Goal: Download file/media: Obtain a digital file from the website

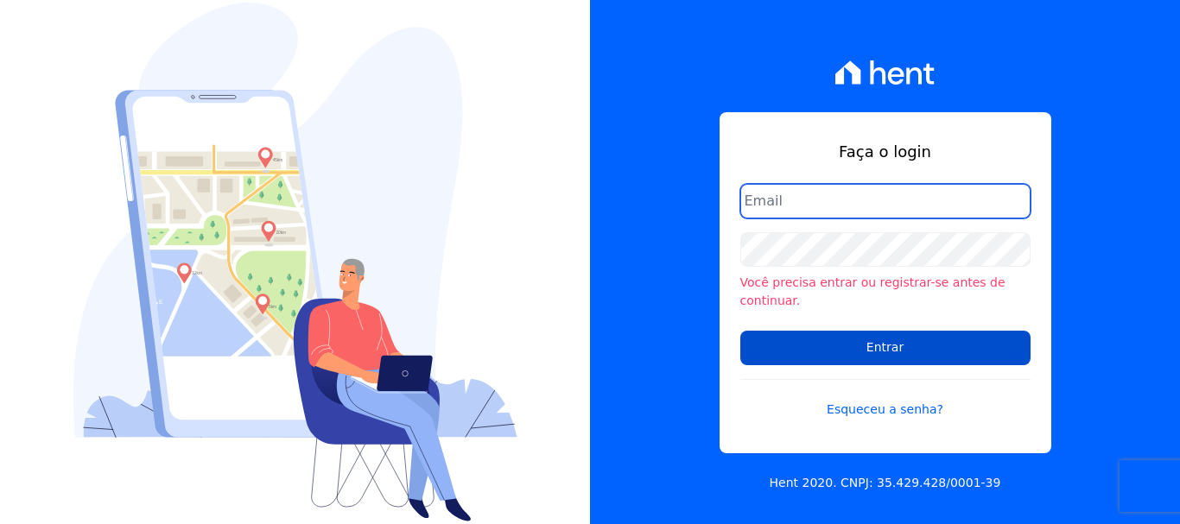
type input "[PERSON_NAME][EMAIL_ADDRESS][PERSON_NAME][DOMAIN_NAME]"
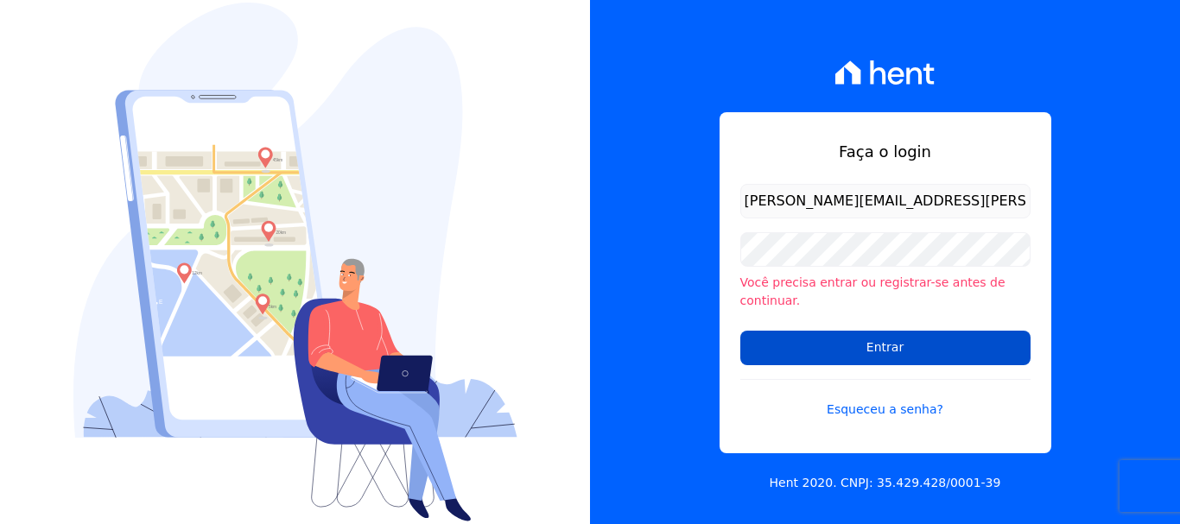
click at [891, 331] on input "Entrar" at bounding box center [885, 348] width 290 height 35
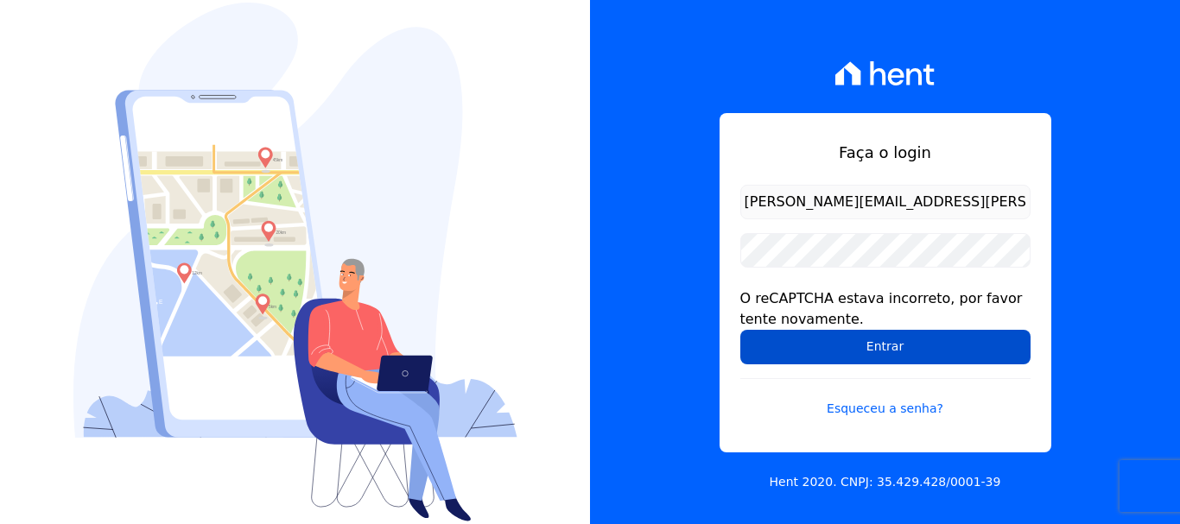
click at [910, 349] on input "Entrar" at bounding box center [885, 347] width 290 height 35
click at [843, 358] on input "Entrar" at bounding box center [885, 347] width 290 height 35
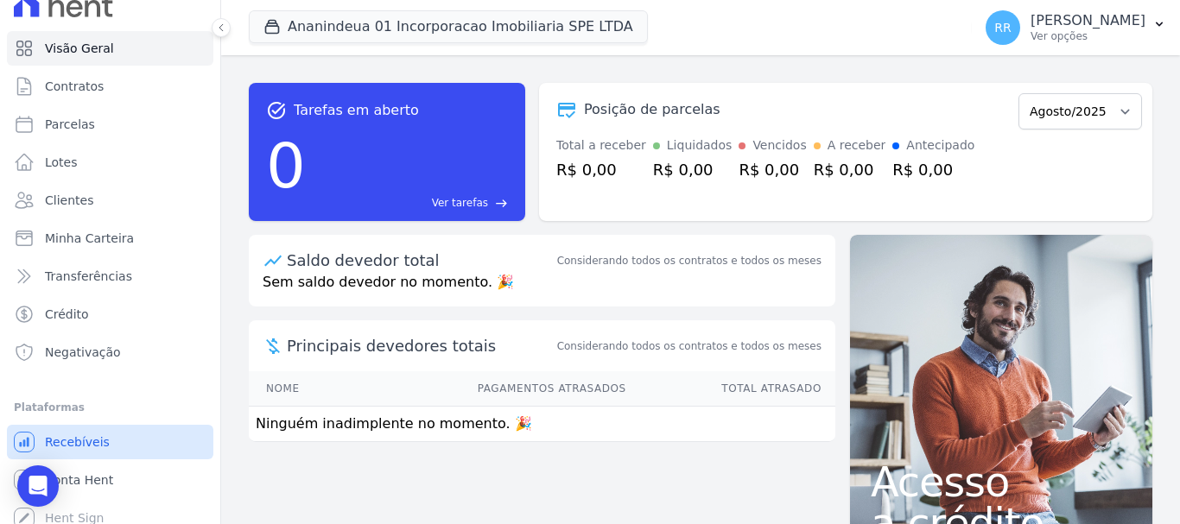
scroll to position [32, 0]
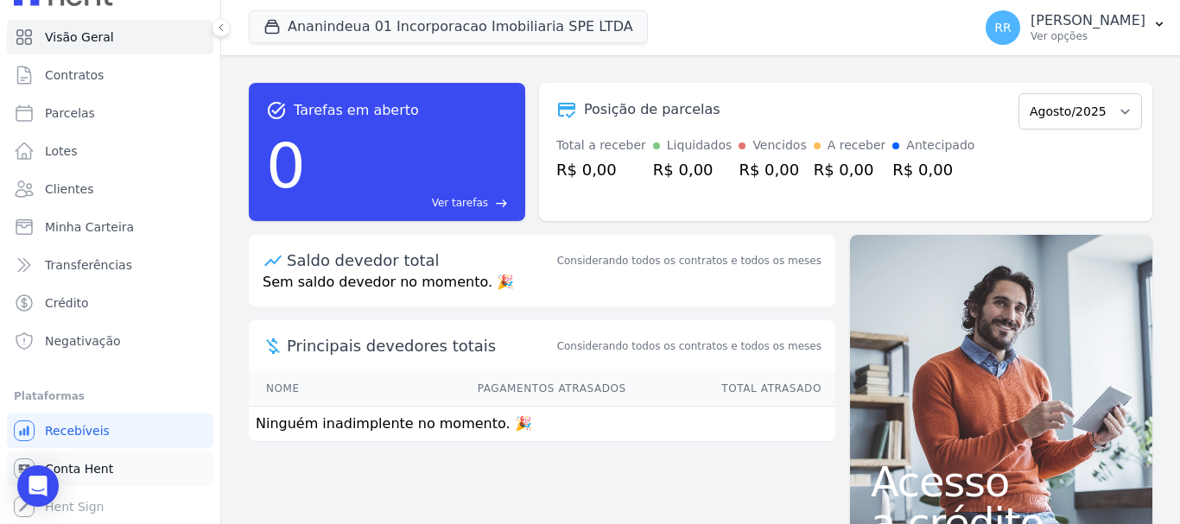
click at [98, 463] on span "Conta Hent" at bounding box center [79, 468] width 68 height 17
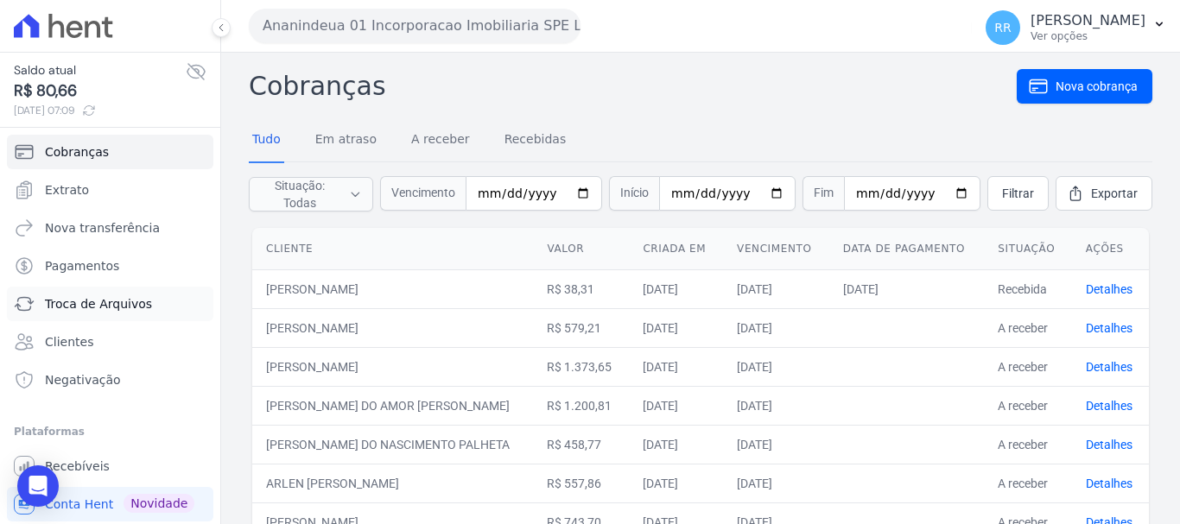
click at [113, 310] on span "Troca de Arquivos" at bounding box center [98, 303] width 107 height 17
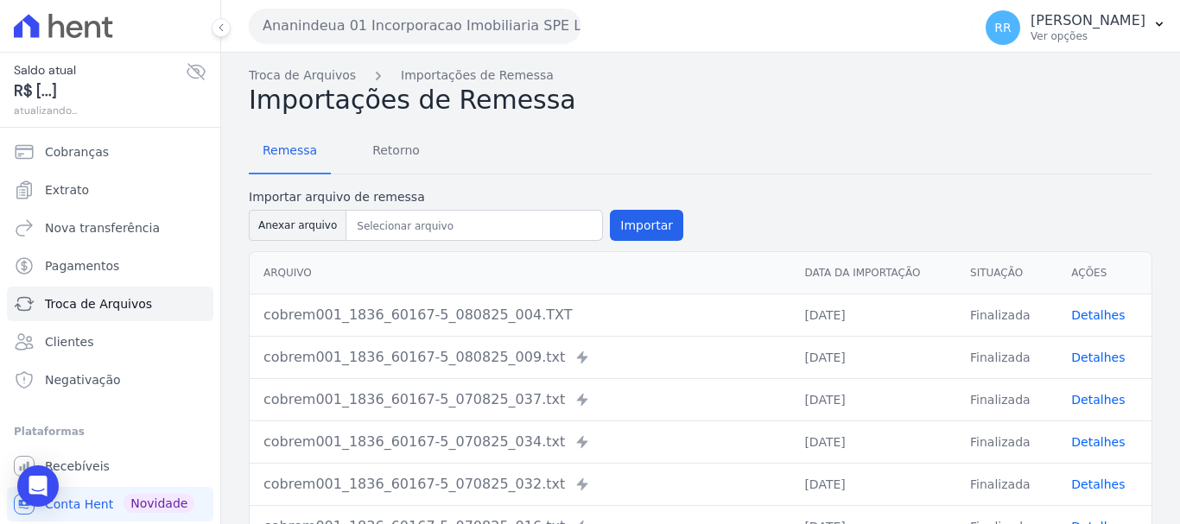
click at [443, 27] on button "Ananindeua 01 Incorporacao Imobiliaria SPE LTDA" at bounding box center [415, 26] width 332 height 35
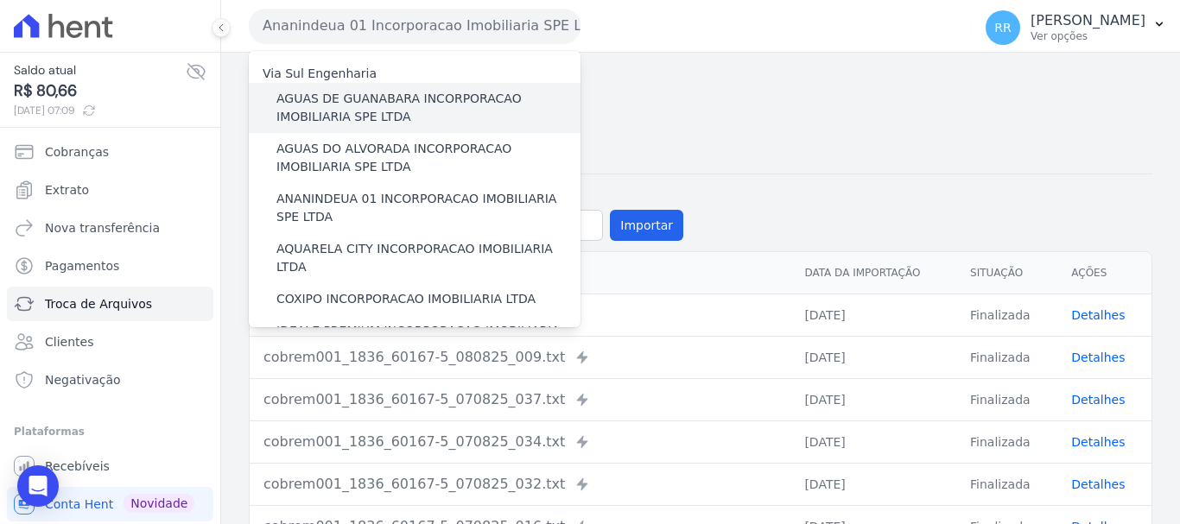
click at [395, 104] on label "AGUAS DE GUANABARA INCORPORACAO IMOBILIARIA SPE LTDA" at bounding box center [428, 108] width 304 height 36
click at [0, 0] on input "AGUAS DE GUANABARA INCORPORACAO IMOBILIARIA SPE LTDA" at bounding box center [0, 0] width 0 height 0
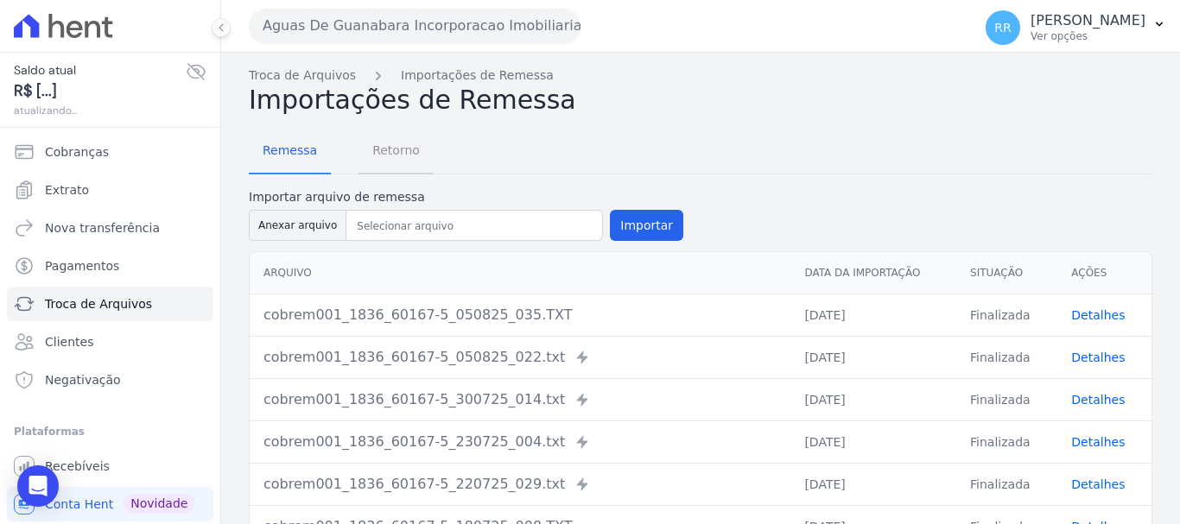
click at [399, 156] on span "Retorno" at bounding box center [396, 150] width 68 height 35
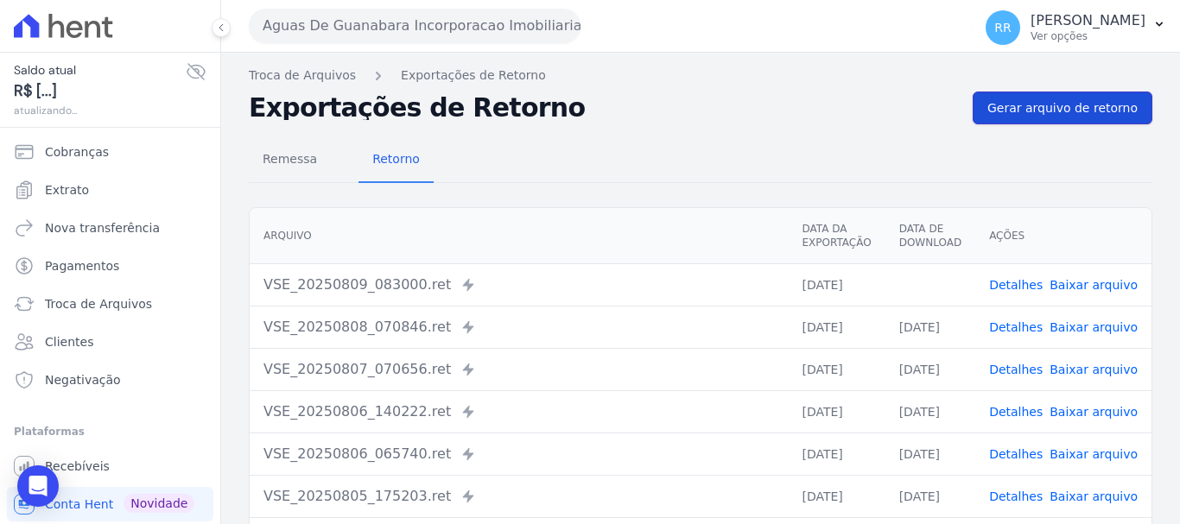
click at [1099, 112] on span "Gerar arquivo de retorno" at bounding box center [1062, 107] width 150 height 17
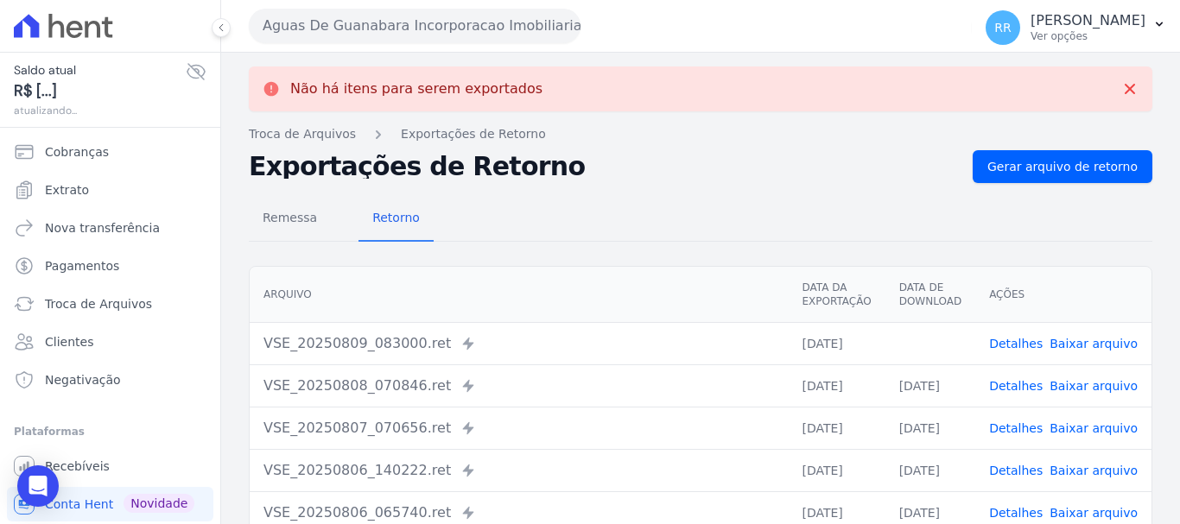
drag, startPoint x: 498, startPoint y: 21, endPoint x: 453, endPoint y: 77, distance: 71.9
click at [498, 21] on button "Aguas De Guanabara Incorporacao Imobiliaria SPE LTDA" at bounding box center [415, 26] width 332 height 35
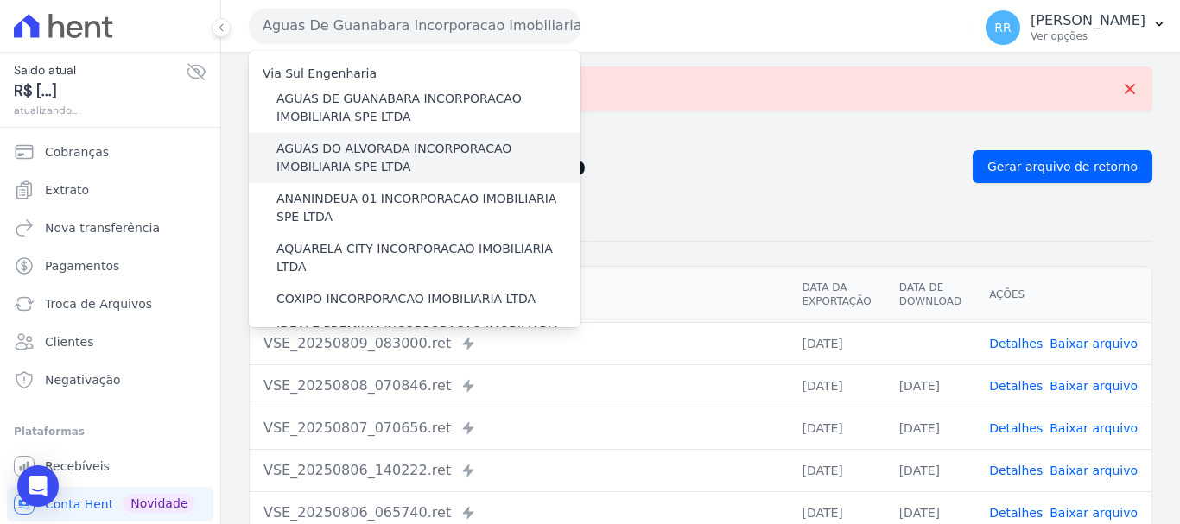
click at [412, 148] on label "AGUAS DO ALVORADA INCORPORACAO IMOBILIARIA SPE LTDA" at bounding box center [428, 158] width 304 height 36
click at [0, 0] on input "AGUAS DO ALVORADA INCORPORACAO IMOBILIARIA SPE LTDA" at bounding box center [0, 0] width 0 height 0
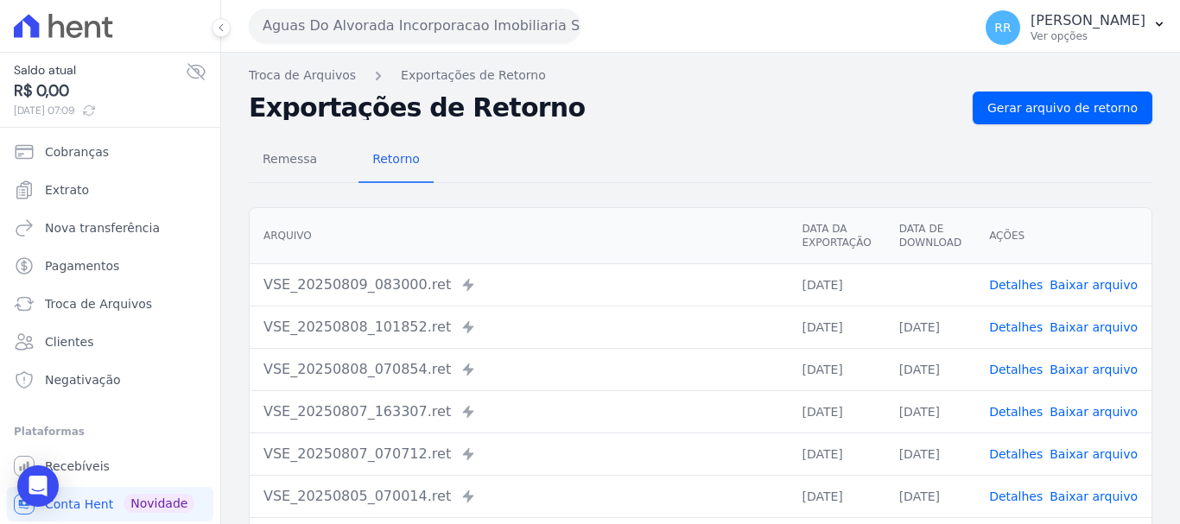
click at [418, 21] on button "Aguas Do Alvorada Incorporacao Imobiliaria SPE LTDA" at bounding box center [415, 26] width 332 height 35
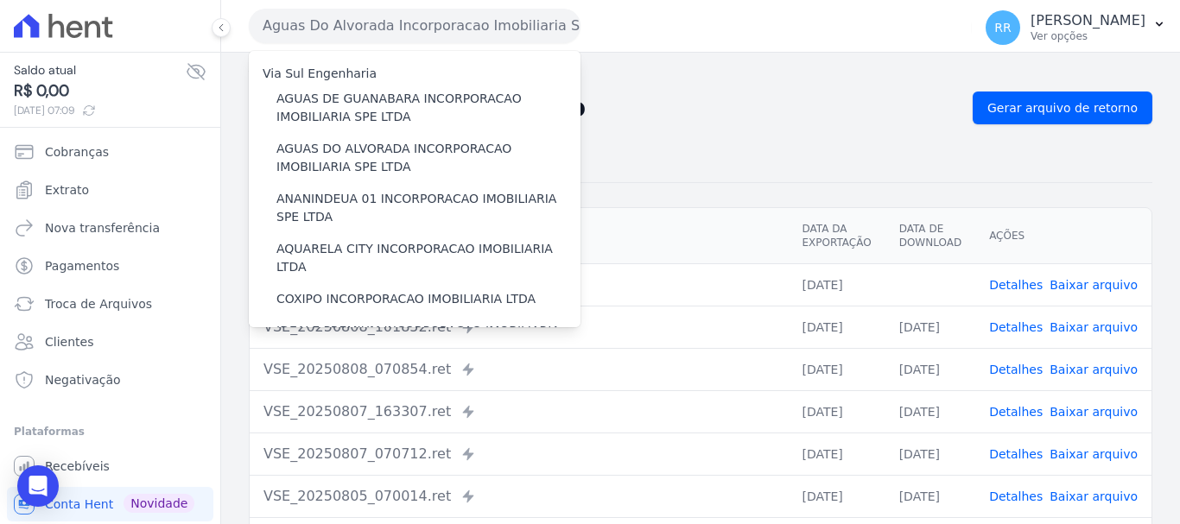
drag, startPoint x: 1084, startPoint y: 281, endPoint x: 970, endPoint y: 263, distance: 115.4
click at [1084, 282] on link "Baixar arquivo" at bounding box center [1093, 285] width 88 height 14
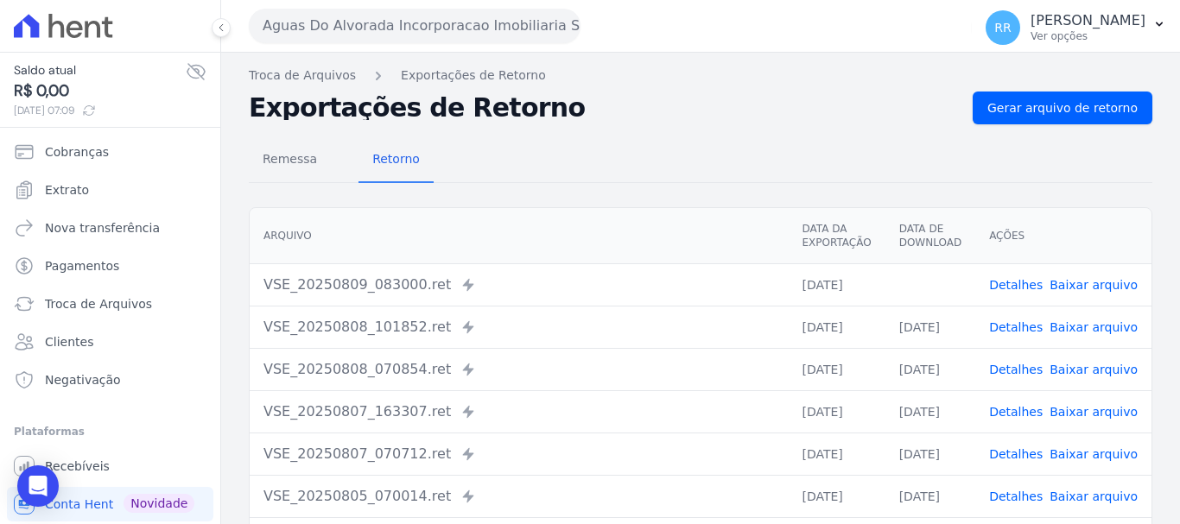
click at [451, 27] on button "Aguas Do Alvorada Incorporacao Imobiliaria SPE LTDA" at bounding box center [415, 26] width 332 height 35
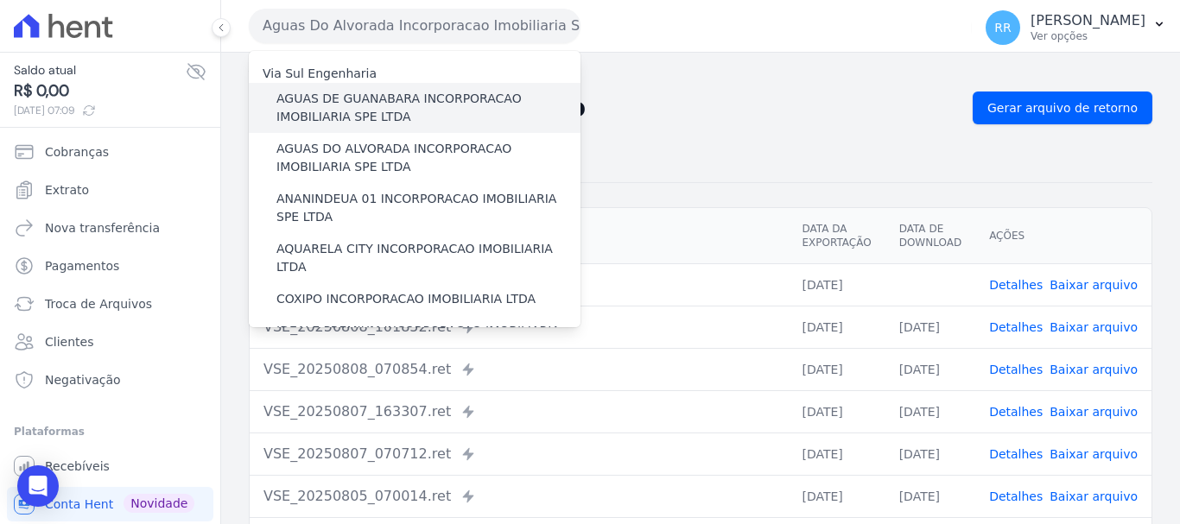
click at [402, 104] on label "AGUAS DE GUANABARA INCORPORACAO IMOBILIARIA SPE LTDA" at bounding box center [428, 108] width 304 height 36
click at [0, 0] on input "AGUAS DE GUANABARA INCORPORACAO IMOBILIARIA SPE LTDA" at bounding box center [0, 0] width 0 height 0
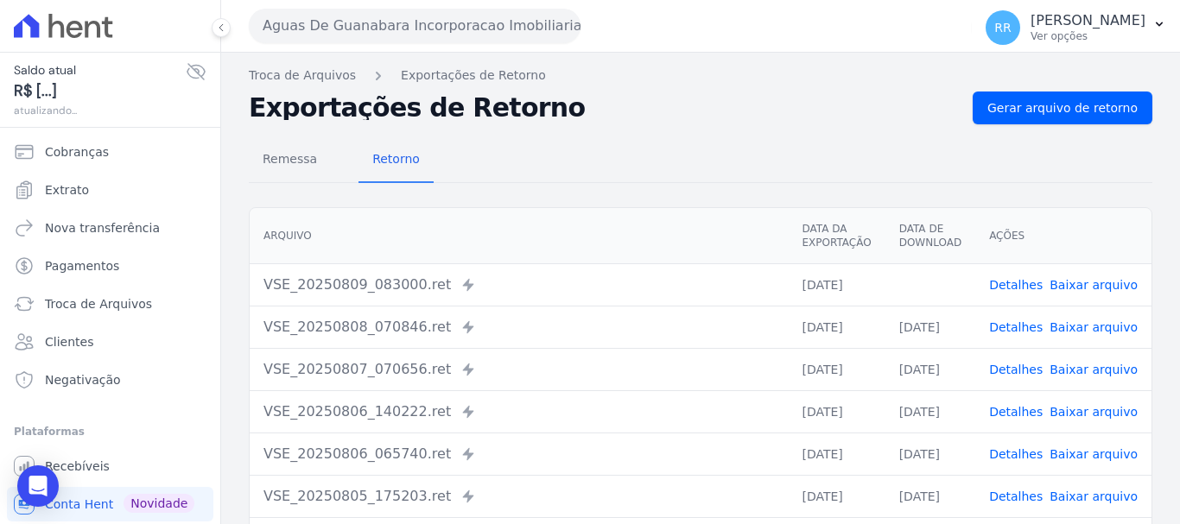
click at [1094, 287] on link "Baixar arquivo" at bounding box center [1093, 285] width 88 height 14
drag, startPoint x: 432, startPoint y: 14, endPoint x: 433, endPoint y: 45, distance: 31.1
click at [431, 15] on button "Aguas De Guanabara Incorporacao Imobiliaria SPE LTDA" at bounding box center [415, 26] width 332 height 35
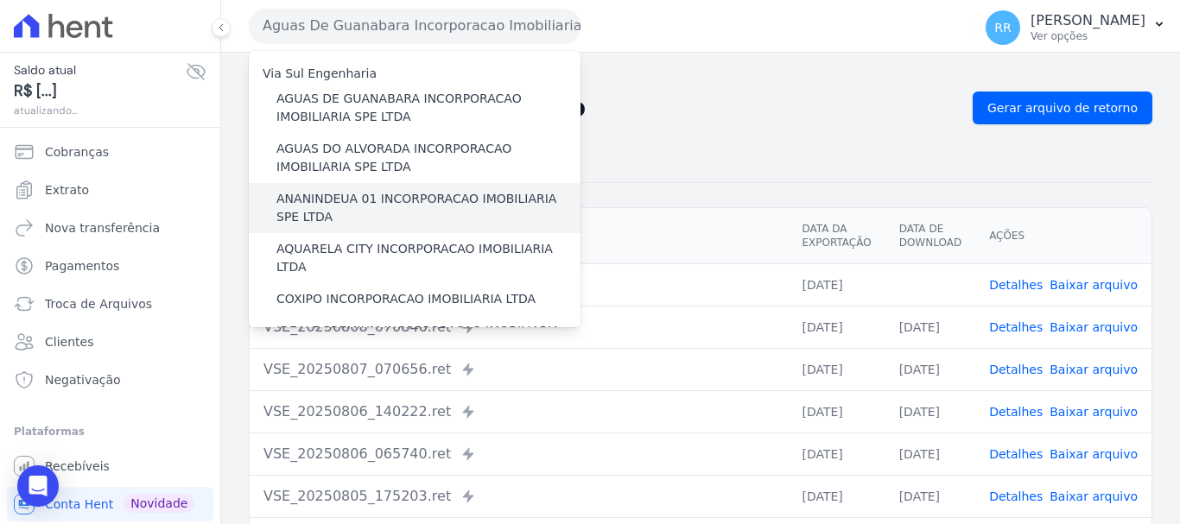
click at [442, 196] on label "ANANINDEUA 01 INCORPORACAO IMOBILIARIA SPE LTDA" at bounding box center [428, 208] width 304 height 36
click at [0, 0] on input "ANANINDEUA 01 INCORPORACAO IMOBILIARIA SPE LTDA" at bounding box center [0, 0] width 0 height 0
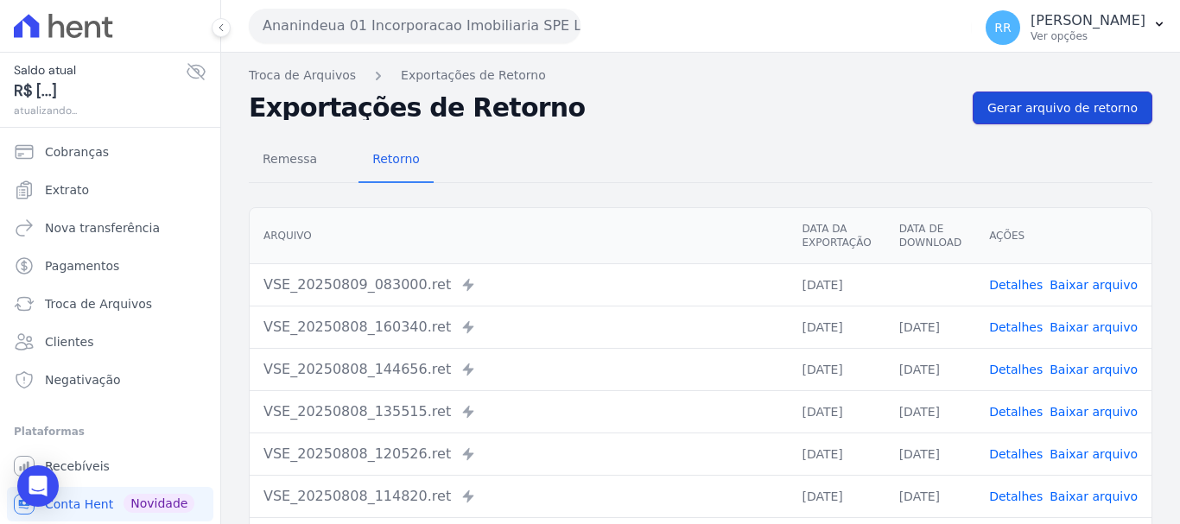
click at [1058, 117] on link "Gerar arquivo de retorno" at bounding box center [1062, 108] width 180 height 33
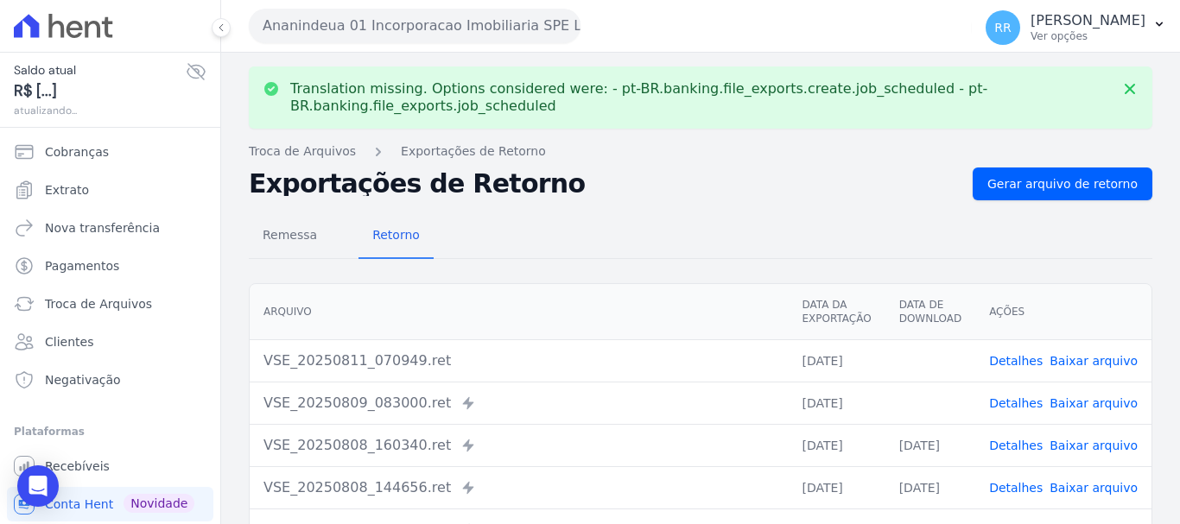
click at [1097, 357] on link "Baixar arquivo" at bounding box center [1093, 361] width 88 height 14
click at [1086, 400] on link "Baixar arquivo" at bounding box center [1093, 403] width 88 height 14
click at [523, 17] on button "Ananindeua 01 Incorporacao Imobiliaria SPE LTDA" at bounding box center [415, 26] width 332 height 35
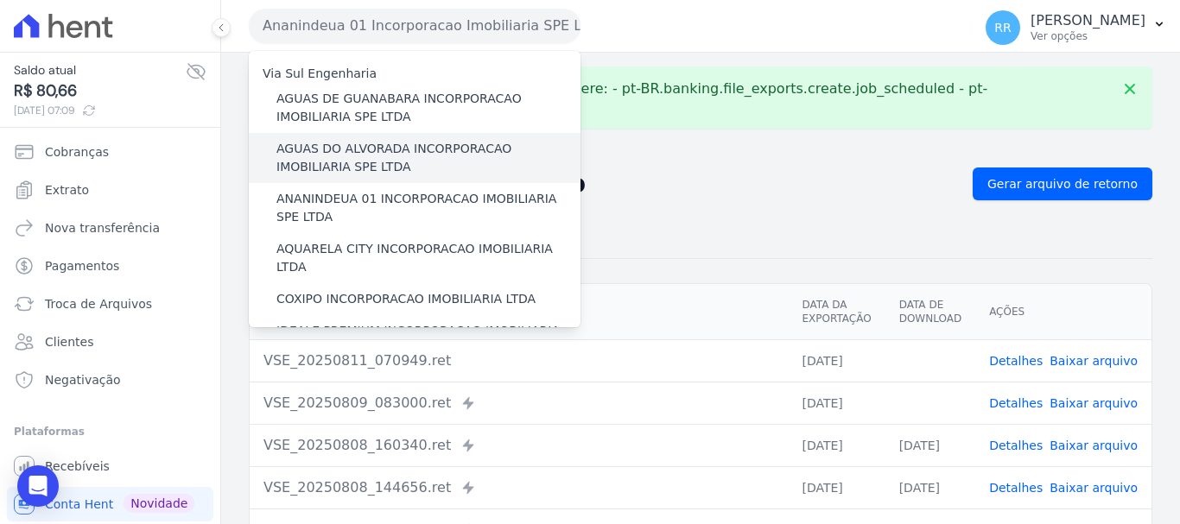
click at [448, 154] on label "AGUAS DO ALVORADA INCORPORACAO IMOBILIARIA SPE LTDA" at bounding box center [428, 158] width 304 height 36
click at [0, 0] on input "AGUAS DO ALVORADA INCORPORACAO IMOBILIARIA SPE LTDA" at bounding box center [0, 0] width 0 height 0
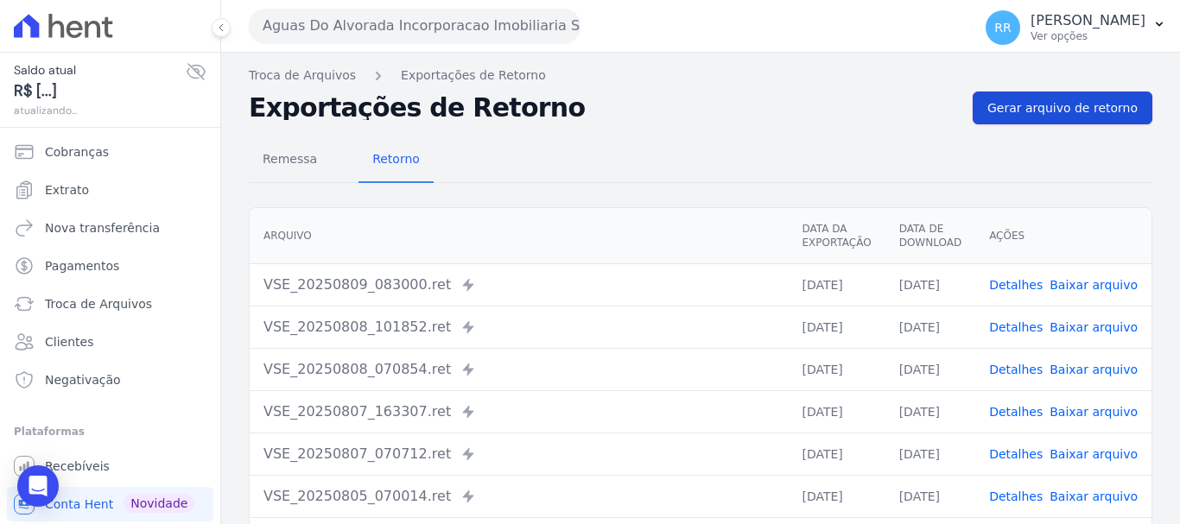
click at [1053, 112] on span "Gerar arquivo de retorno" at bounding box center [1062, 107] width 150 height 17
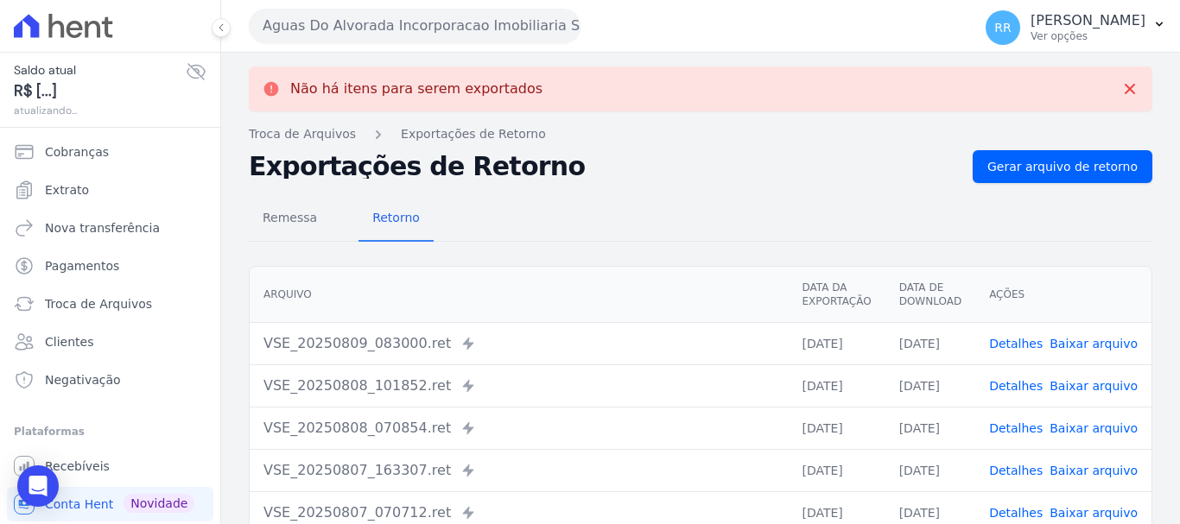
click at [403, 38] on button "Aguas Do Alvorada Incorporacao Imobiliaria SPE LTDA" at bounding box center [415, 26] width 332 height 35
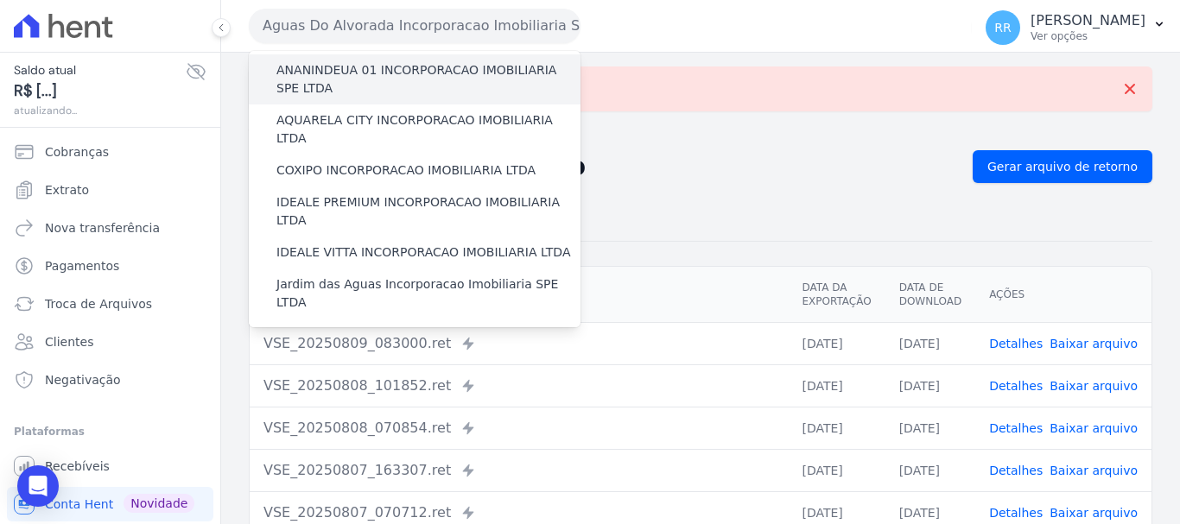
scroll to position [86, 0]
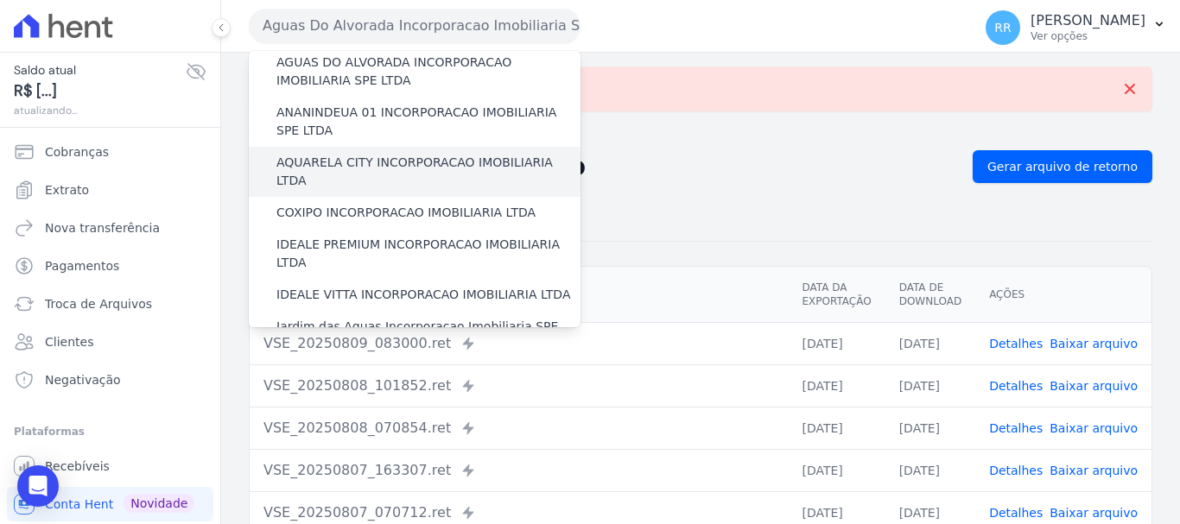
click at [386, 166] on label "AQUARELA CITY INCORPORACAO IMOBILIARIA LTDA" at bounding box center [428, 172] width 304 height 36
click at [0, 0] on input "AQUARELA CITY INCORPORACAO IMOBILIARIA LTDA" at bounding box center [0, 0] width 0 height 0
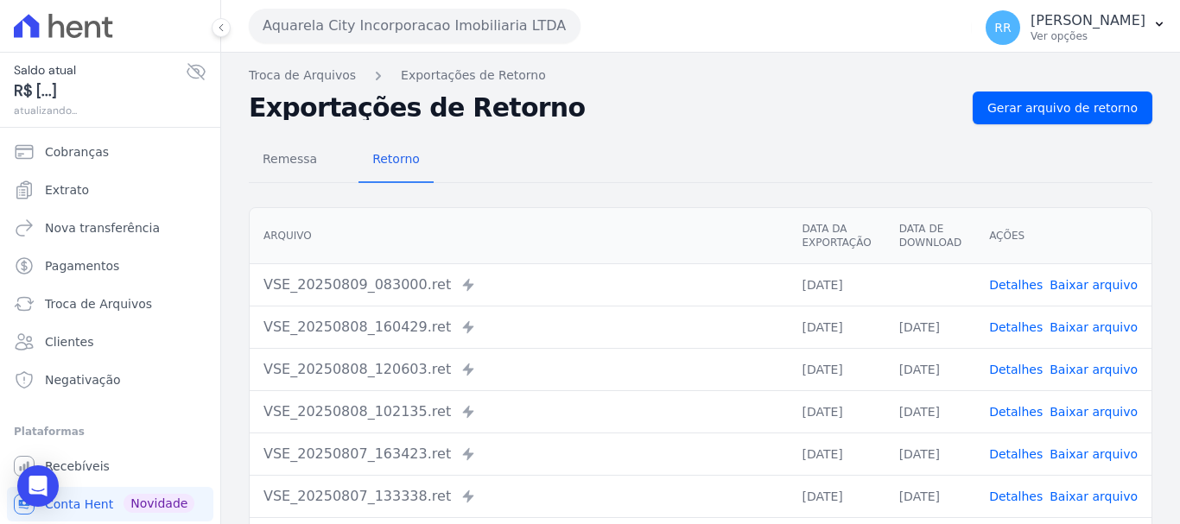
click at [1054, 282] on link "Baixar arquivo" at bounding box center [1093, 285] width 88 height 14
drag, startPoint x: 1057, startPoint y: 100, endPoint x: 949, endPoint y: 101, distance: 108.0
click at [1057, 100] on span "Gerar arquivo de retorno" at bounding box center [1062, 107] width 150 height 17
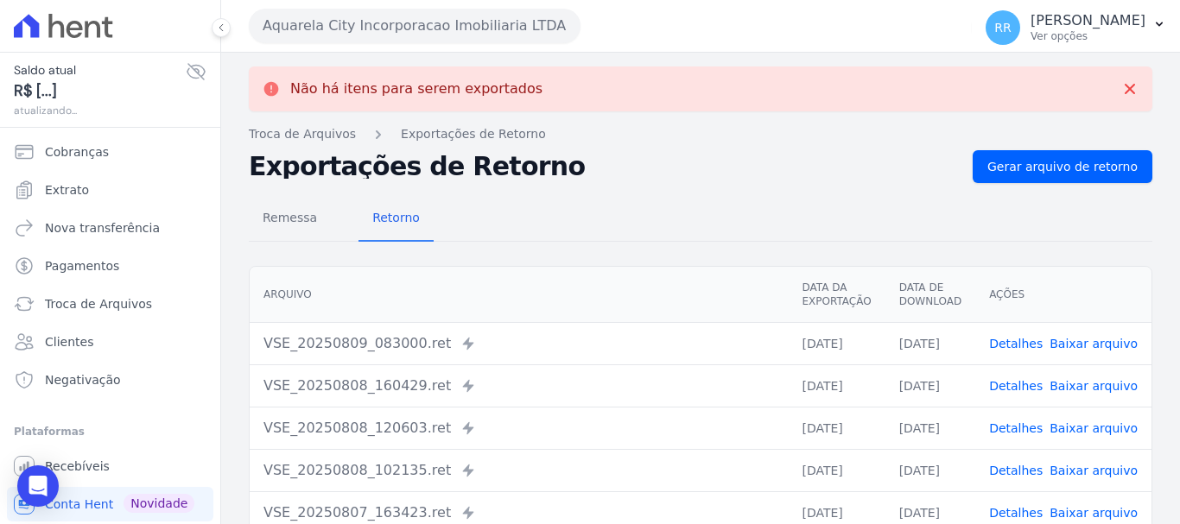
click at [388, 20] on button "Aquarela City Incorporacao Imobiliaria LTDA" at bounding box center [415, 26] width 332 height 35
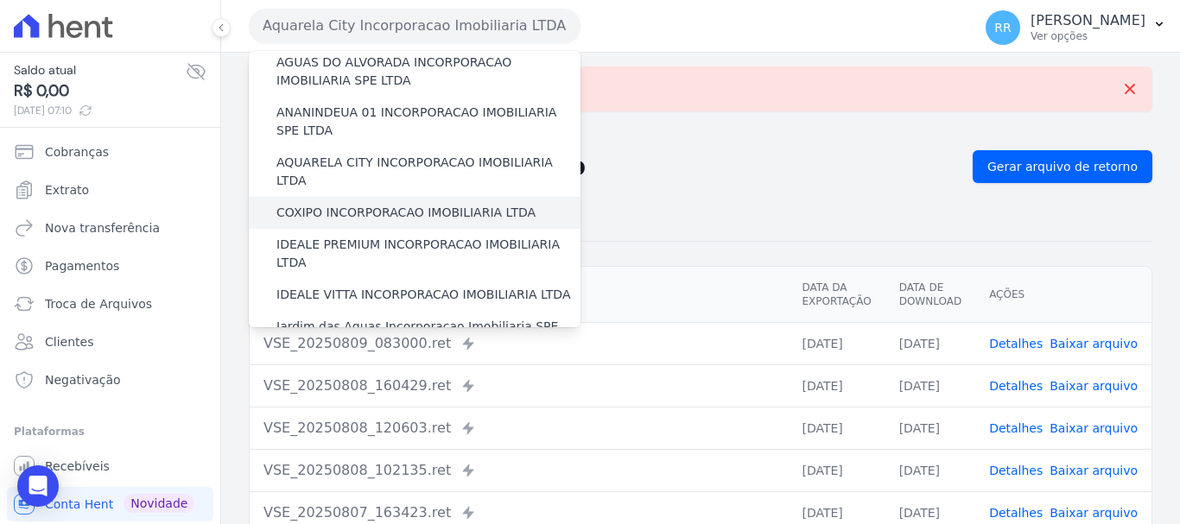
click at [375, 204] on label "COXIPO INCORPORACAO IMOBILIARIA LTDA" at bounding box center [405, 213] width 259 height 18
click at [0, 0] on input "COXIPO INCORPORACAO IMOBILIARIA LTDA" at bounding box center [0, 0] width 0 height 0
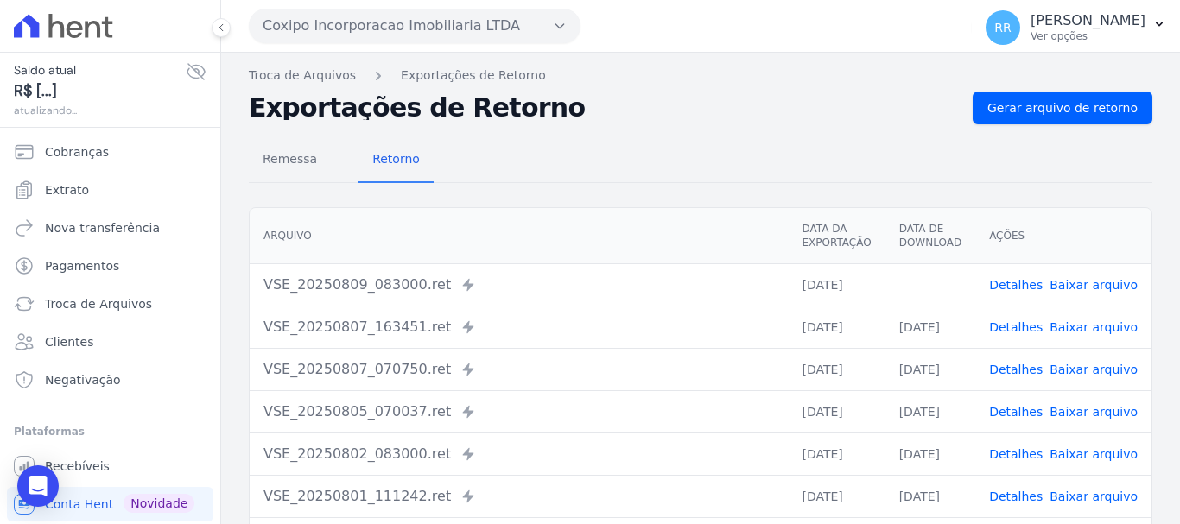
click at [1074, 280] on link "Baixar arquivo" at bounding box center [1093, 285] width 88 height 14
click at [1047, 103] on span "Gerar arquivo de retorno" at bounding box center [1062, 107] width 150 height 17
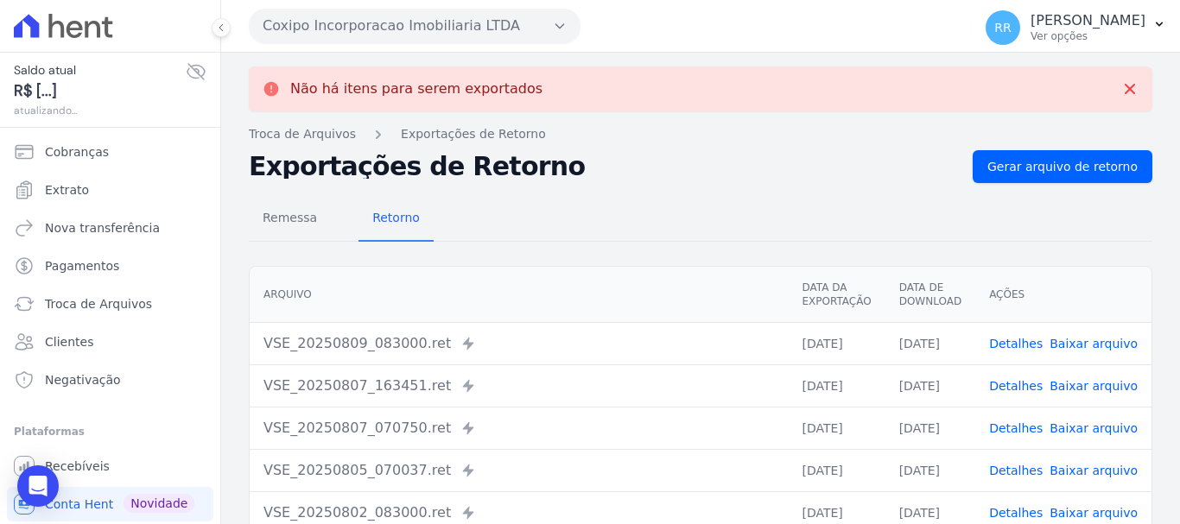
click at [373, 29] on button "Coxipo Incorporacao Imobiliaria LTDA" at bounding box center [415, 26] width 332 height 35
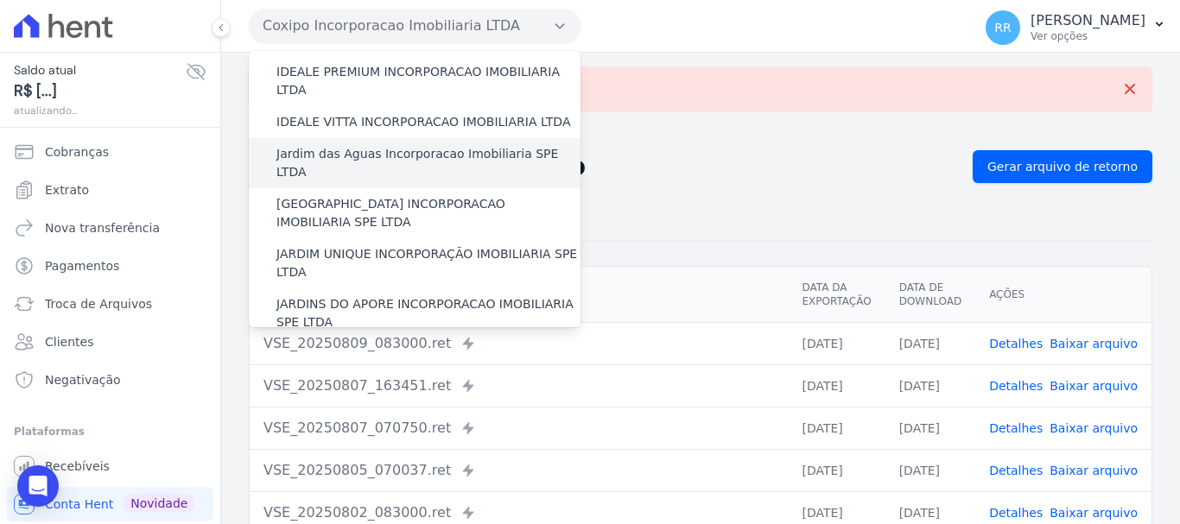
scroll to position [173, 0]
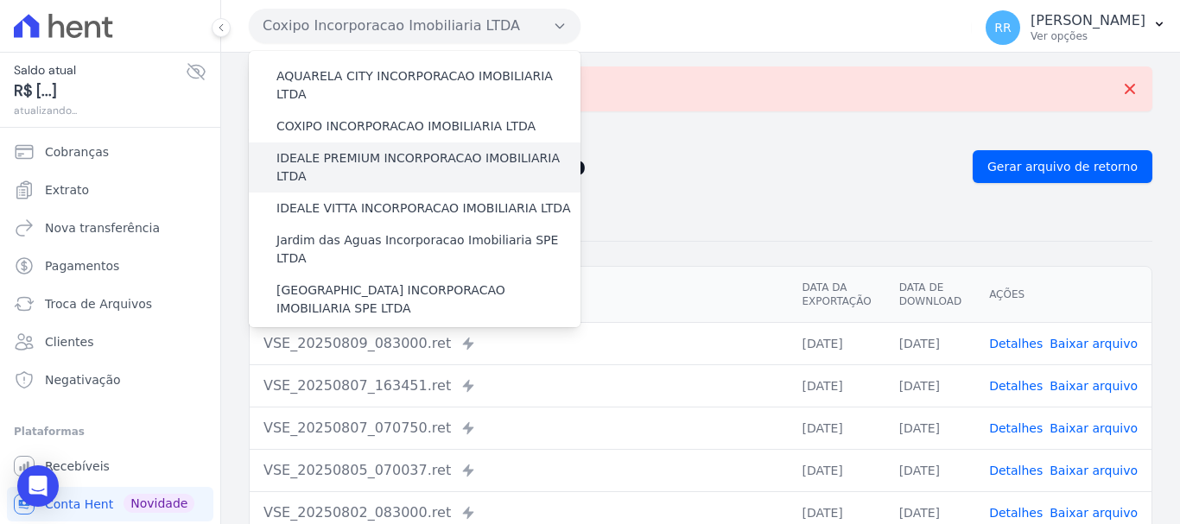
click at [358, 143] on div "IDEALE PREMIUM INCORPORACAO IMOBILIARIA LTDA" at bounding box center [415, 168] width 332 height 50
click at [358, 149] on label "IDEALE PREMIUM INCORPORACAO IMOBILIARIA LTDA" at bounding box center [428, 167] width 304 height 36
click at [0, 0] on input "IDEALE PREMIUM INCORPORACAO IMOBILIARIA LTDA" at bounding box center [0, 0] width 0 height 0
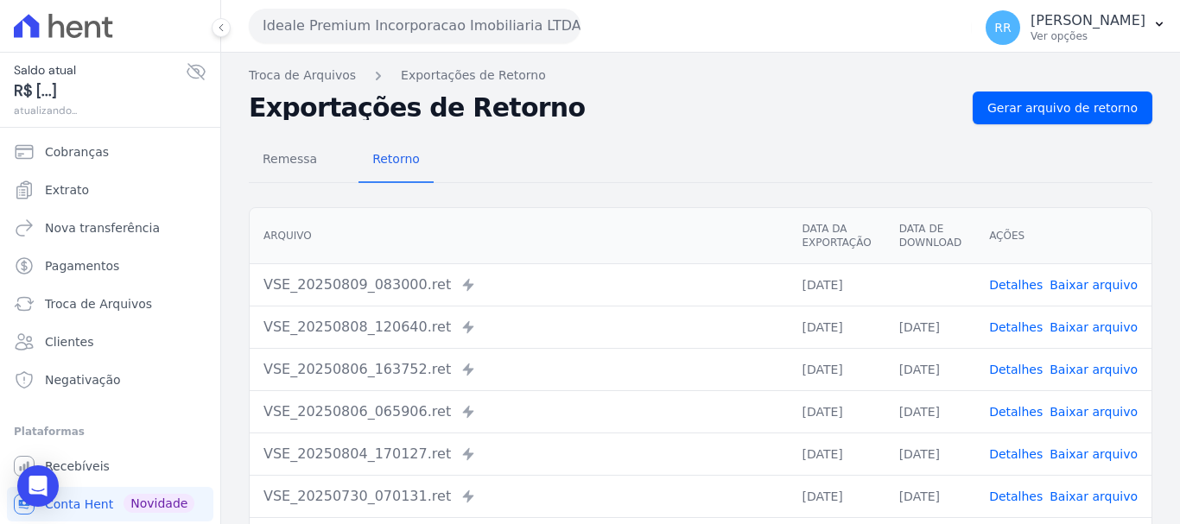
click at [1091, 293] on span "Baixar arquivo" at bounding box center [1093, 284] width 88 height 17
click at [1092, 289] on link "Baixar arquivo" at bounding box center [1093, 285] width 88 height 14
drag, startPoint x: 1025, startPoint y: 103, endPoint x: 846, endPoint y: 105, distance: 179.7
click at [1025, 103] on span "Gerar arquivo de retorno" at bounding box center [1062, 107] width 150 height 17
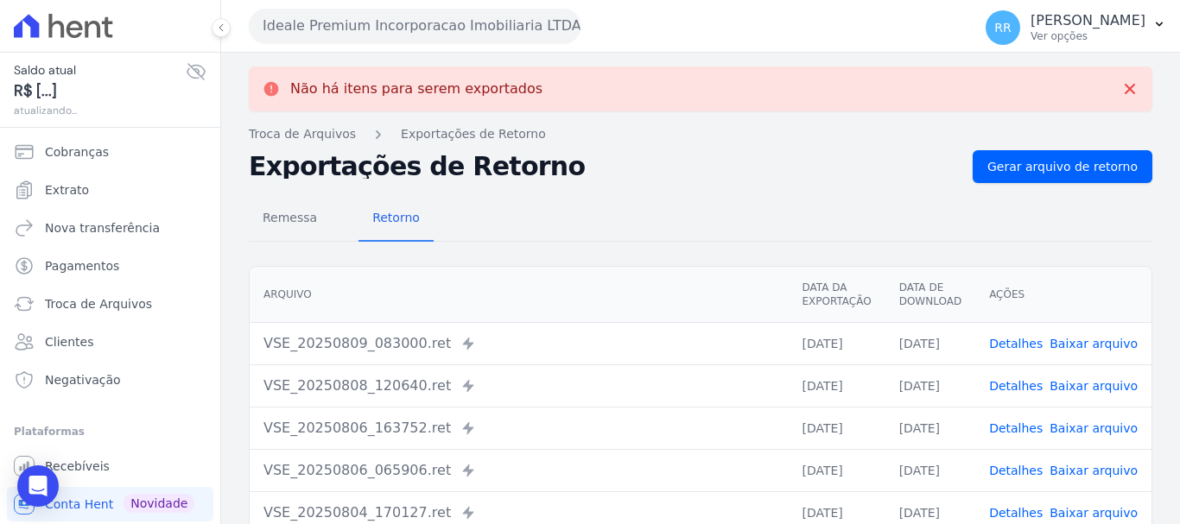
click at [463, 25] on button "Ideale Premium Incorporacao Imobiliaria LTDA" at bounding box center [415, 26] width 332 height 35
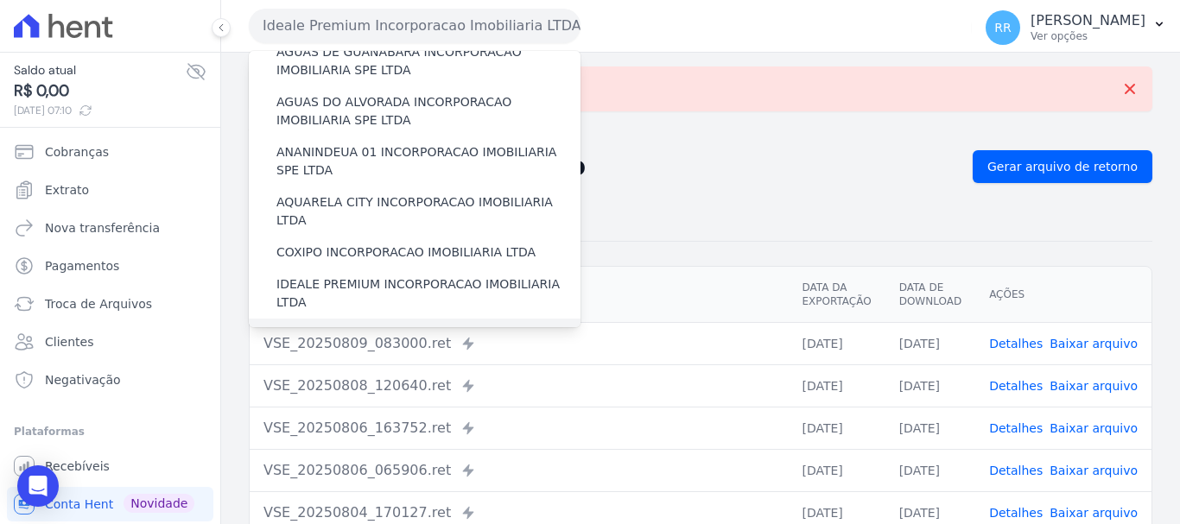
scroll to position [86, 0]
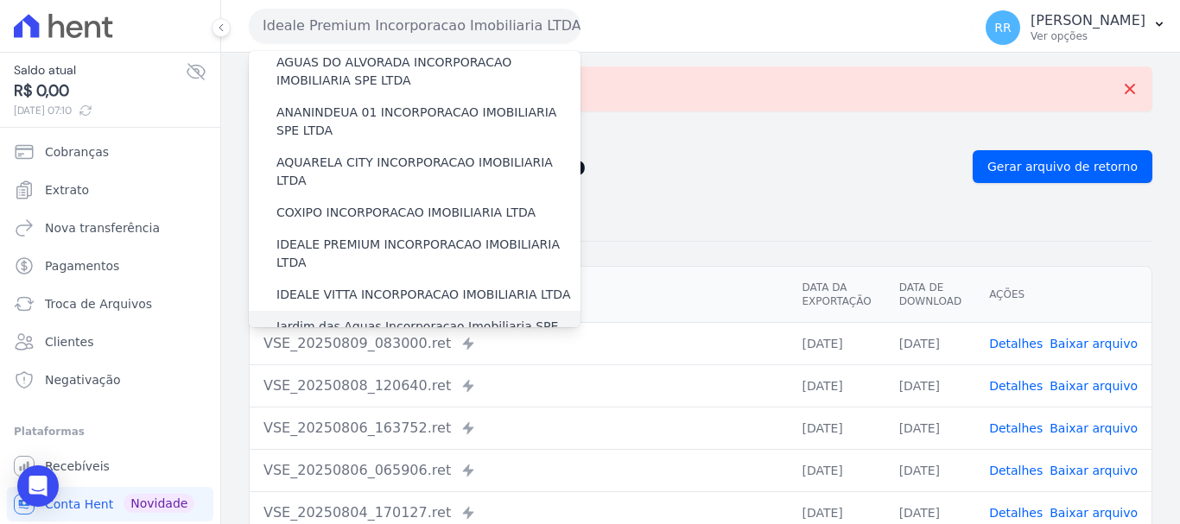
click at [407, 318] on label "Jardim das Aguas Incorporacao Imobiliaria SPE LTDA" at bounding box center [428, 336] width 304 height 36
click at [0, 0] on input "Jardim das Aguas Incorporacao Imobiliaria SPE LTDA" at bounding box center [0, 0] width 0 height 0
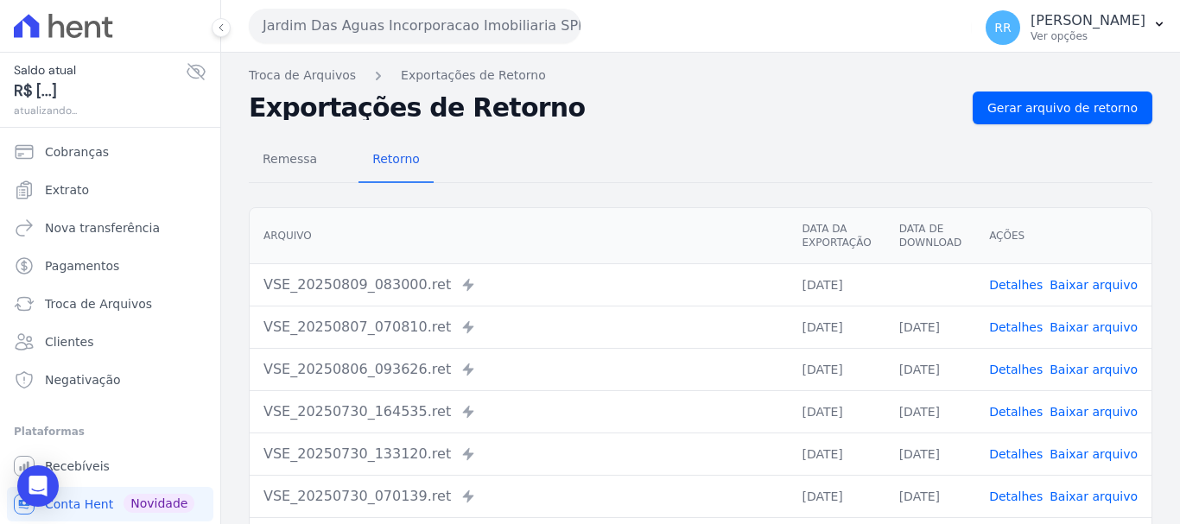
click at [1079, 281] on link "Baixar arquivo" at bounding box center [1093, 285] width 88 height 14
click at [1056, 108] on span "Gerar arquivo de retorno" at bounding box center [1062, 107] width 150 height 17
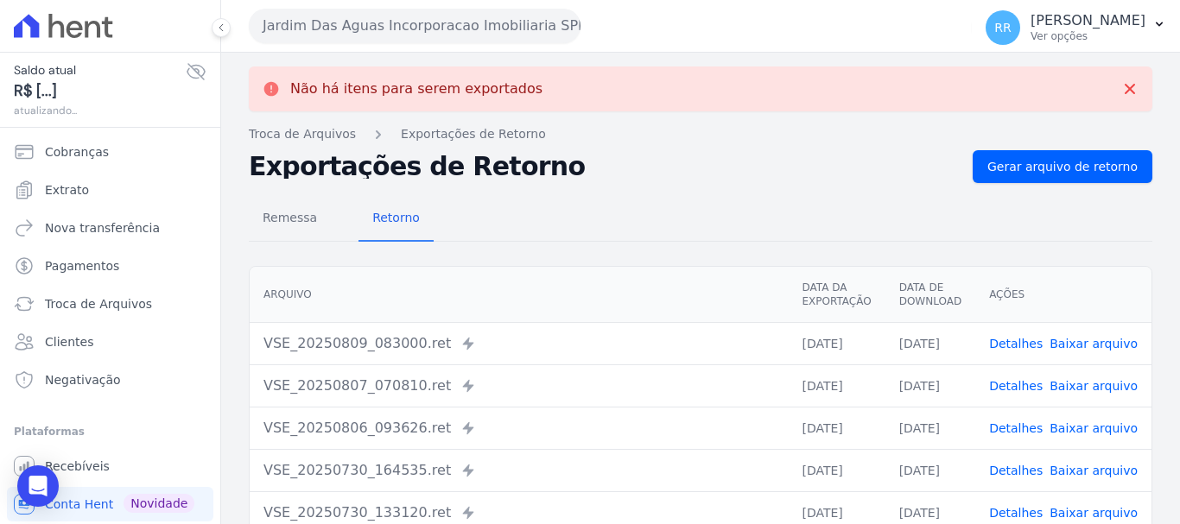
click at [447, 35] on button "Jardim Das Aguas Incorporacao Imobiliaria SPE LTDA" at bounding box center [415, 26] width 332 height 35
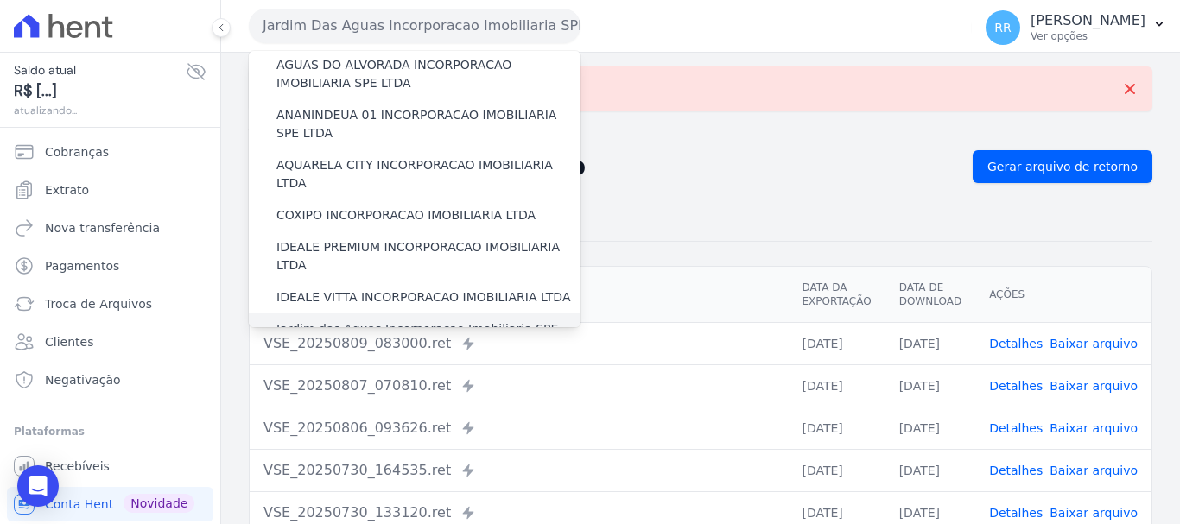
scroll to position [173, 0]
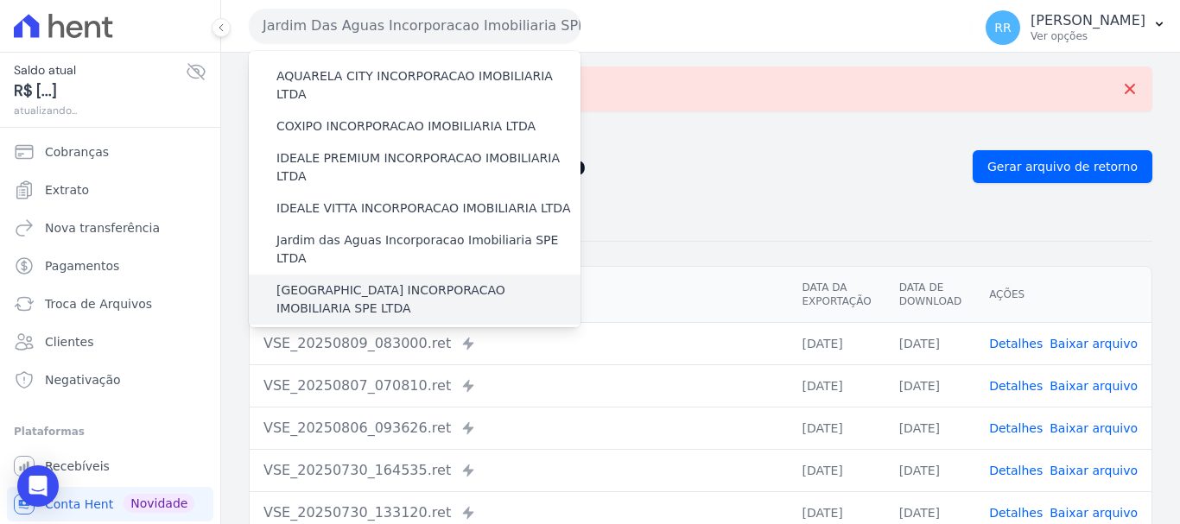
click at [393, 282] on label "[GEOGRAPHIC_DATA] INCORPORACAO IMOBILIARIA SPE LTDA" at bounding box center [428, 300] width 304 height 36
click at [0, 0] on input "[GEOGRAPHIC_DATA] INCORPORACAO IMOBILIARIA SPE LTDA" at bounding box center [0, 0] width 0 height 0
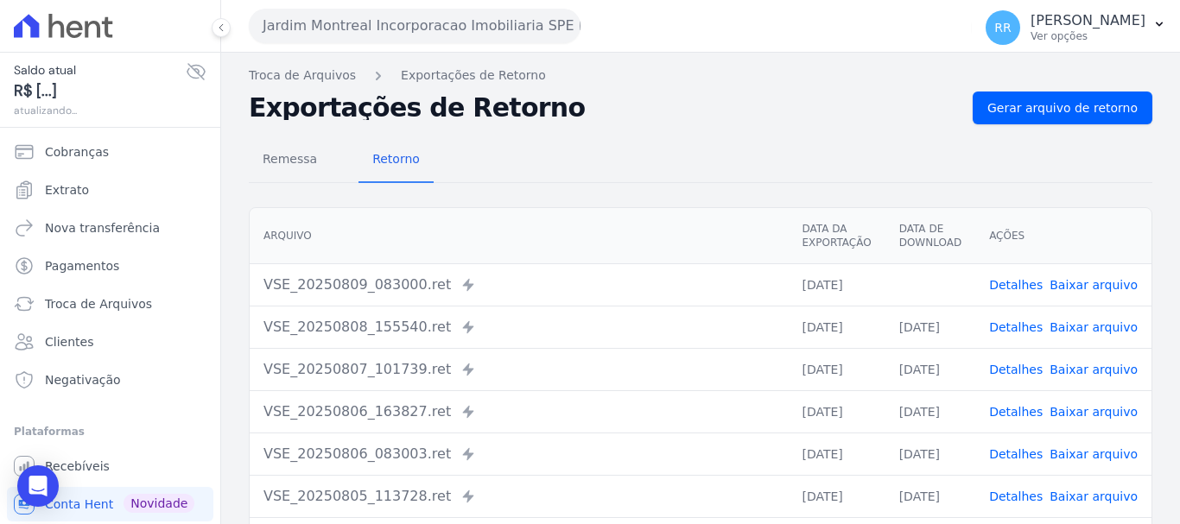
drag, startPoint x: 1083, startPoint y: 268, endPoint x: 1084, endPoint y: 286, distance: 18.2
click at [1083, 273] on td "Detalhes Baixar arquivo" at bounding box center [1063, 284] width 176 height 42
click at [1084, 287] on link "Baixar arquivo" at bounding box center [1093, 285] width 88 height 14
click at [1051, 111] on span "Gerar arquivo de retorno" at bounding box center [1062, 107] width 150 height 17
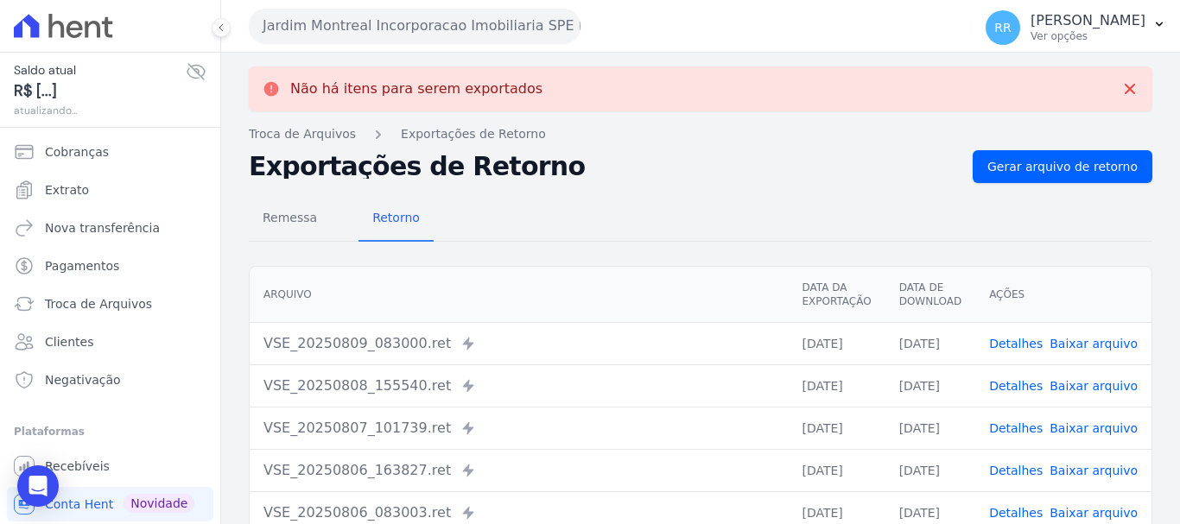
click at [469, 22] on button "Jardim Montreal Incorporacao Imobiliaria SPE LTDA" at bounding box center [415, 26] width 332 height 35
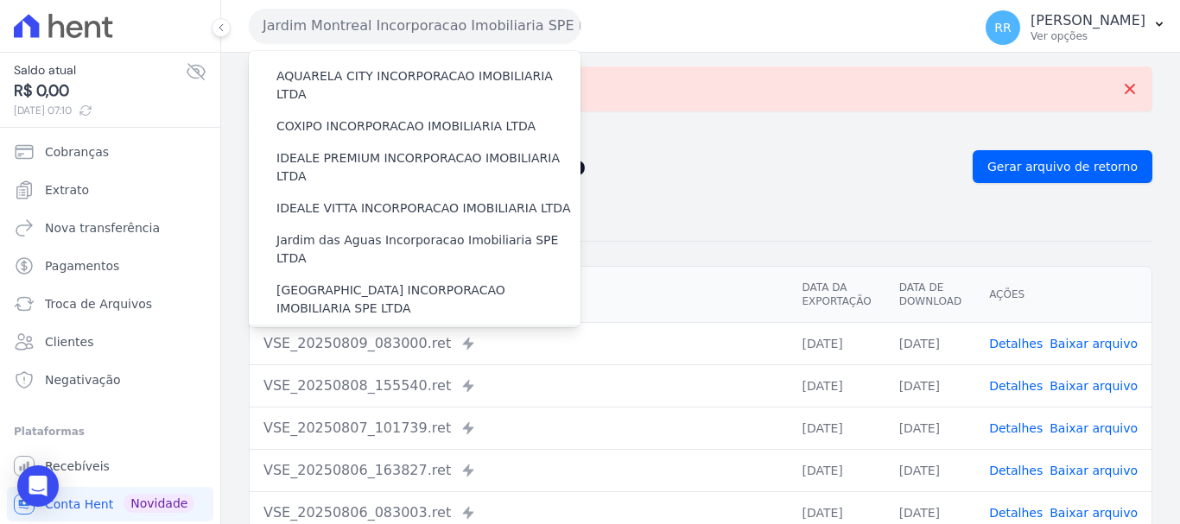
click at [325, 332] on label "JARDIM UNIQUE INCORPORAÇÃO IMOBILIARIA SPE LTDA" at bounding box center [428, 350] width 304 height 36
click at [0, 0] on input "JARDIM UNIQUE INCORPORAÇÃO IMOBILIARIA SPE LTDA" at bounding box center [0, 0] width 0 height 0
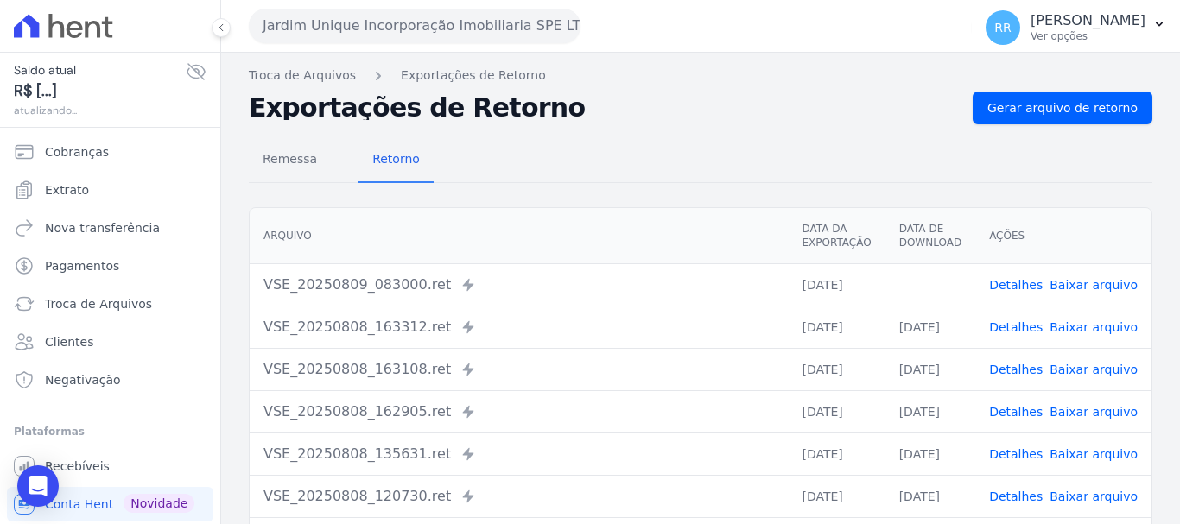
click at [1076, 284] on link "Baixar arquivo" at bounding box center [1093, 285] width 88 height 14
click at [1046, 107] on span "Gerar arquivo de retorno" at bounding box center [1062, 107] width 150 height 17
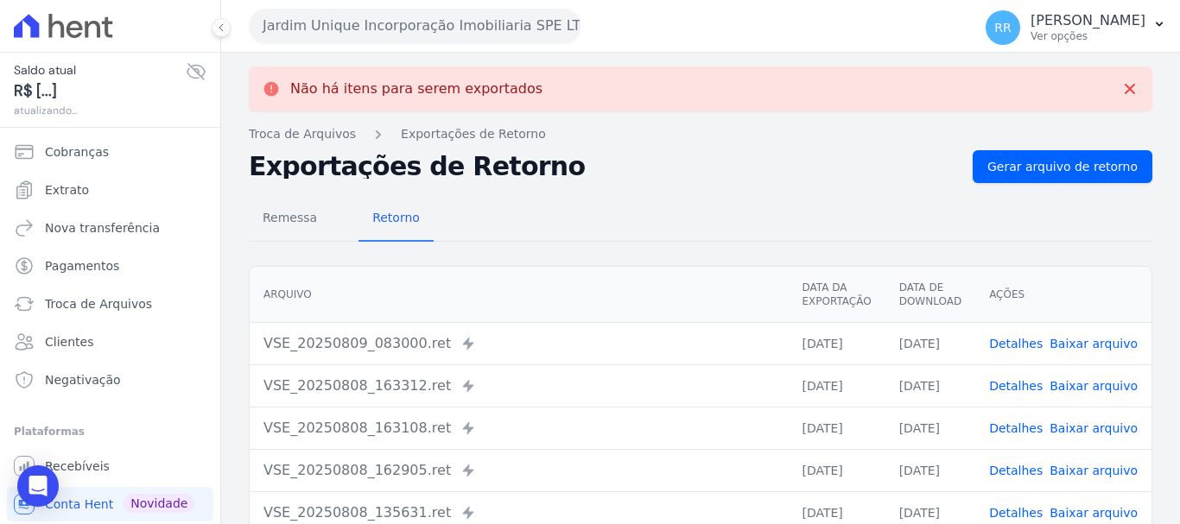
drag, startPoint x: 491, startPoint y: 31, endPoint x: 472, endPoint y: 73, distance: 46.8
click at [491, 31] on button "Jardim Unique Incorporação Imobiliaria SPE LTDA" at bounding box center [415, 26] width 332 height 35
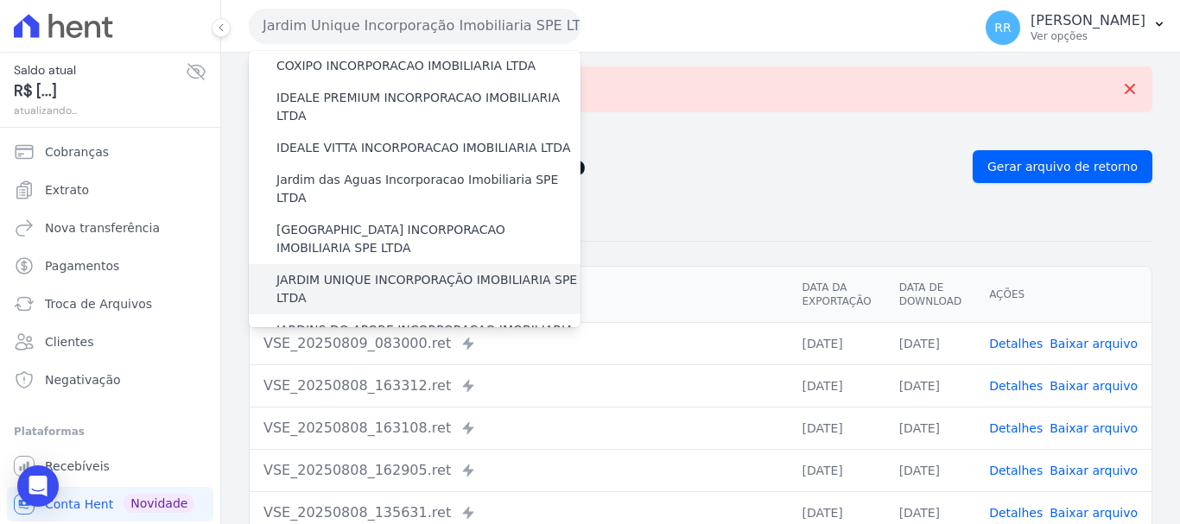
scroll to position [345, 0]
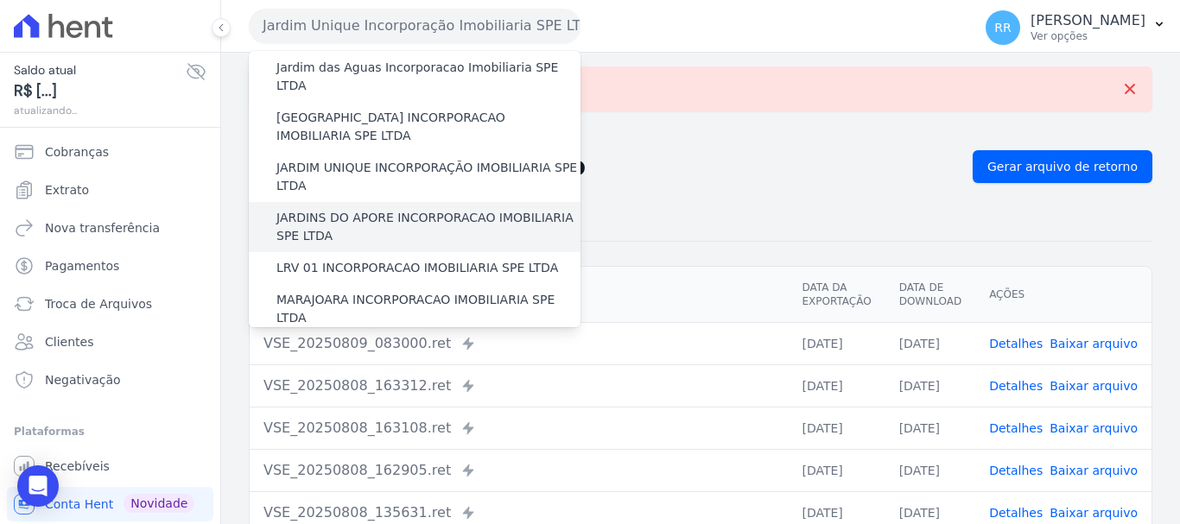
click at [375, 209] on label "JARDINS DO APORE INCORPORACAO IMOBILIARIA SPE LTDA" at bounding box center [428, 227] width 304 height 36
click at [0, 0] on input "JARDINS DO APORE INCORPORACAO IMOBILIARIA SPE LTDA" at bounding box center [0, 0] width 0 height 0
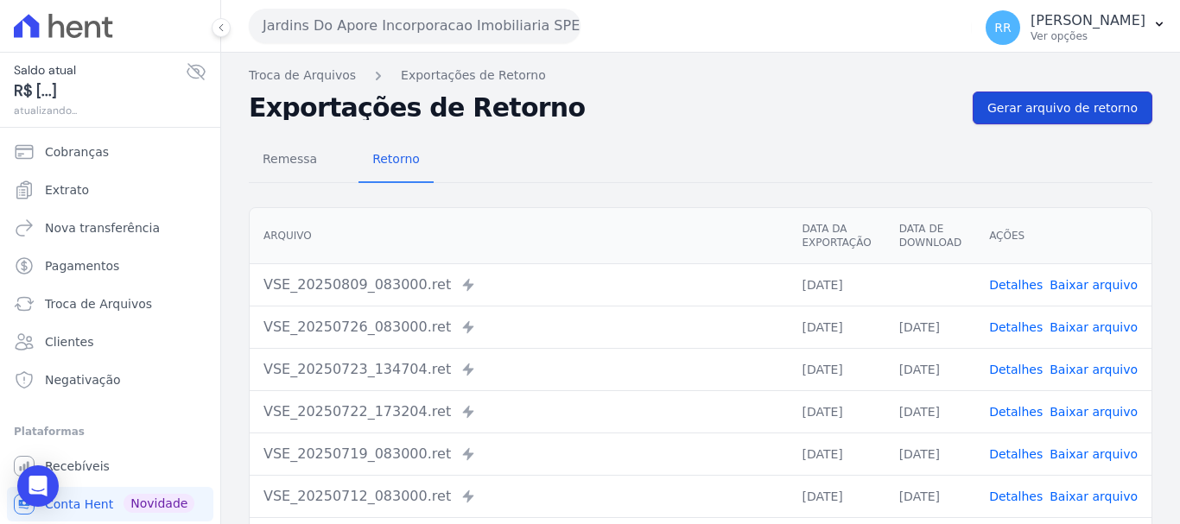
click at [1042, 119] on link "Gerar arquivo de retorno" at bounding box center [1062, 108] width 180 height 33
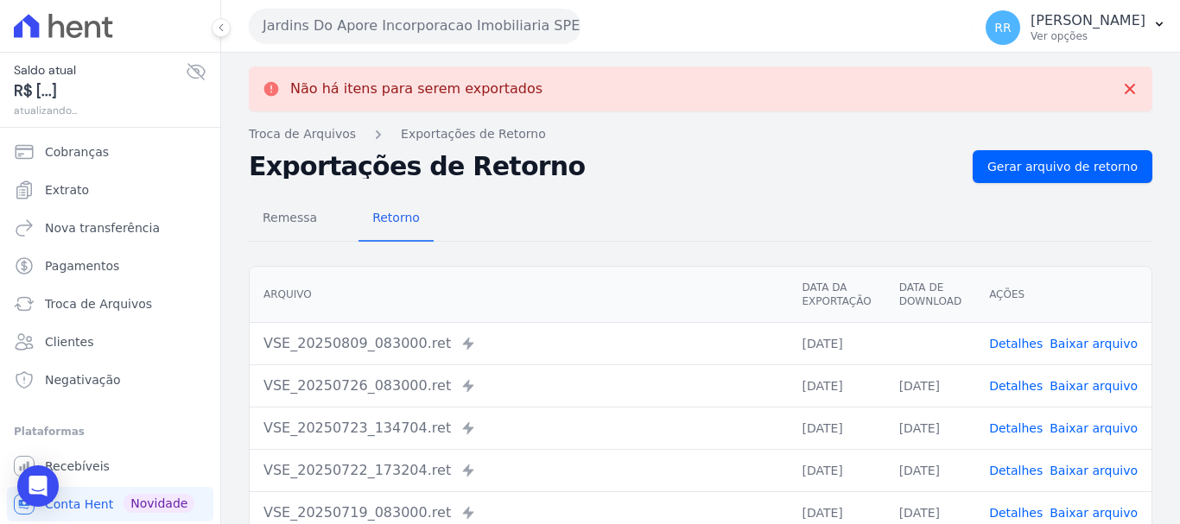
click at [1103, 337] on link "Baixar arquivo" at bounding box center [1093, 344] width 88 height 14
click at [489, 31] on button "Jardins Do Apore Incorporacao Imobiliaria SPE LTDA" at bounding box center [415, 26] width 332 height 35
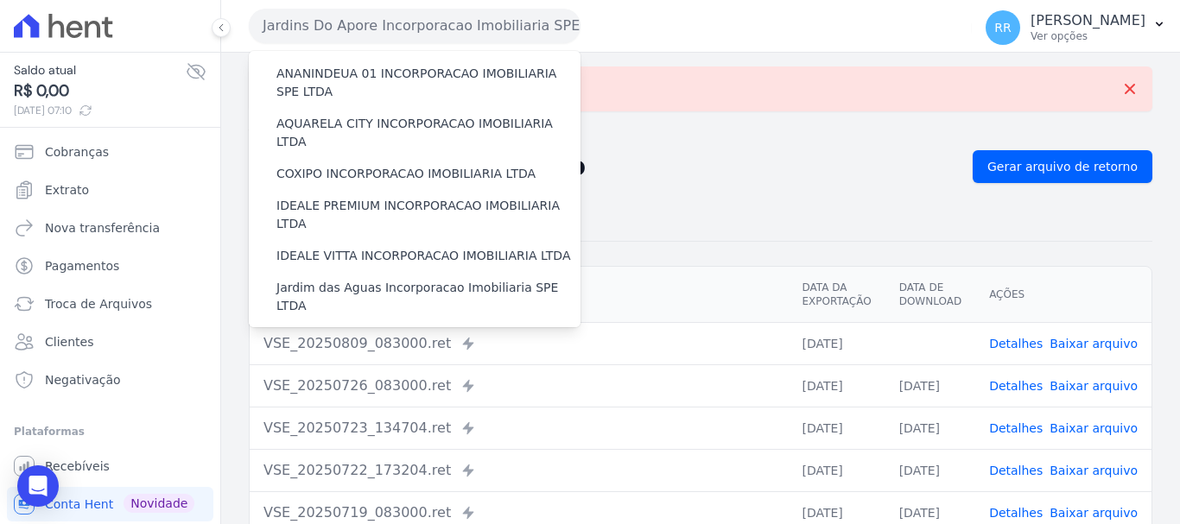
scroll to position [259, 0]
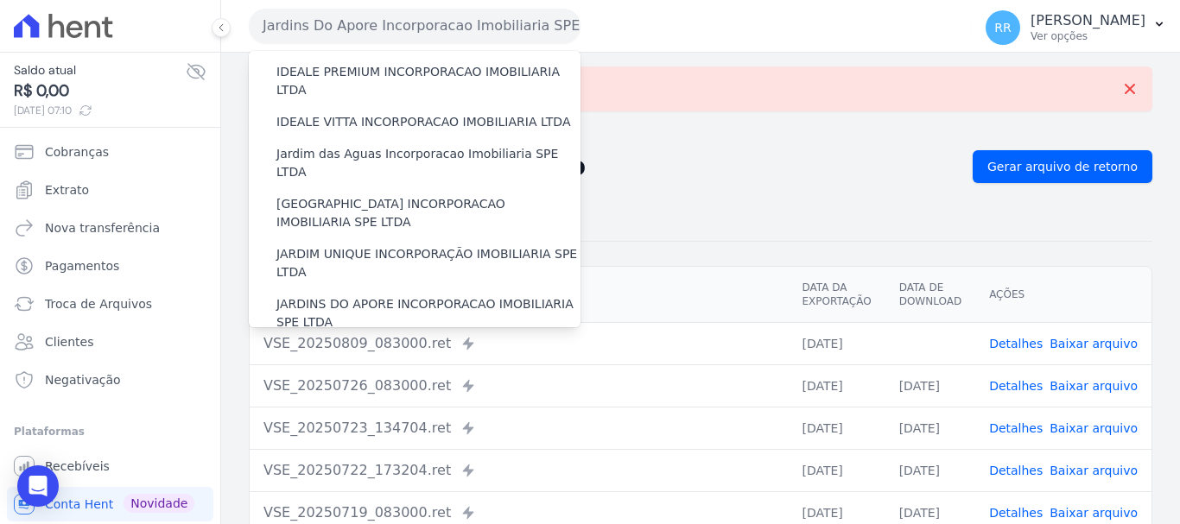
click at [378, 345] on label "LRV 01 INCORPORACAO IMOBILIARIA SPE LTDA" at bounding box center [417, 354] width 282 height 18
click at [0, 0] on input "LRV 01 INCORPORACAO IMOBILIARIA SPE LTDA" at bounding box center [0, 0] width 0 height 0
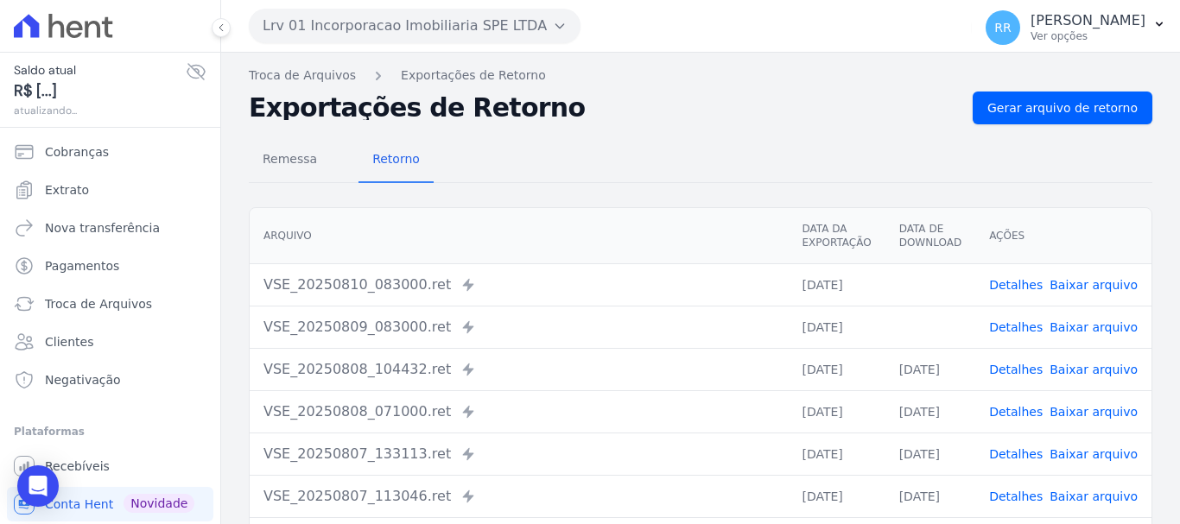
click at [1076, 284] on link "Baixar arquivo" at bounding box center [1093, 285] width 88 height 14
click at [1093, 326] on link "Baixar arquivo" at bounding box center [1093, 327] width 88 height 14
click at [1067, 327] on link "Baixar arquivo" at bounding box center [1093, 327] width 88 height 14
drag, startPoint x: 1077, startPoint y: 277, endPoint x: 1058, endPoint y: 278, distance: 19.0
click at [1077, 278] on link "Baixar arquivo" at bounding box center [1093, 285] width 88 height 14
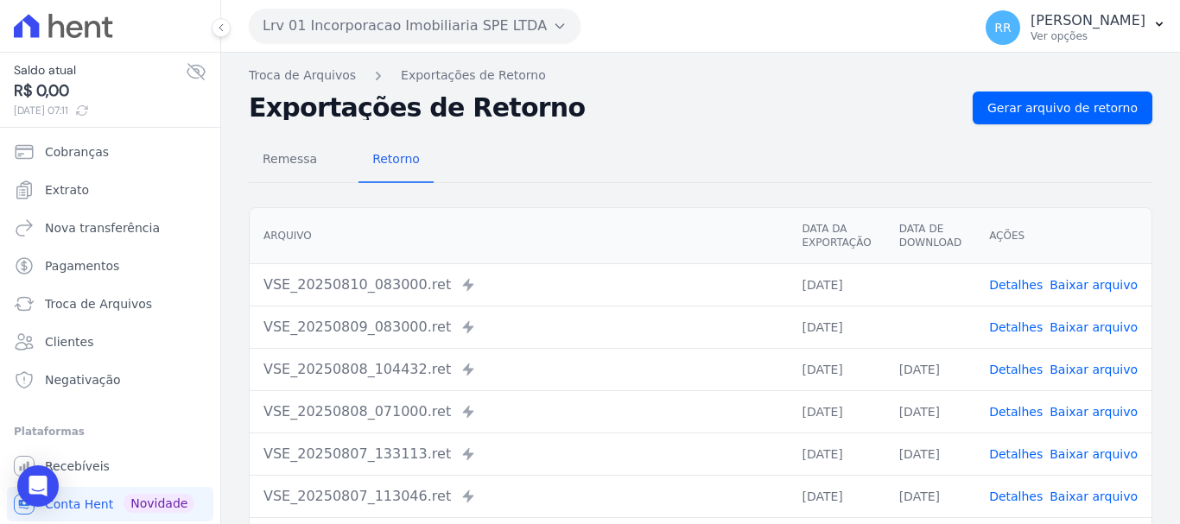
click at [415, 26] on button "Lrv 01 Incorporacao Imobiliaria SPE LTDA" at bounding box center [415, 26] width 332 height 35
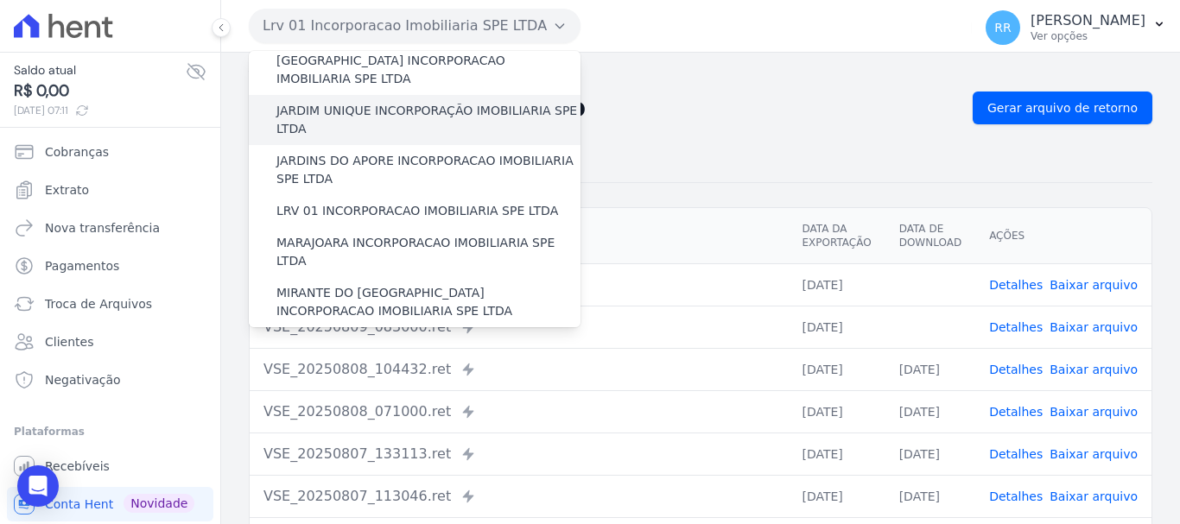
scroll to position [432, 0]
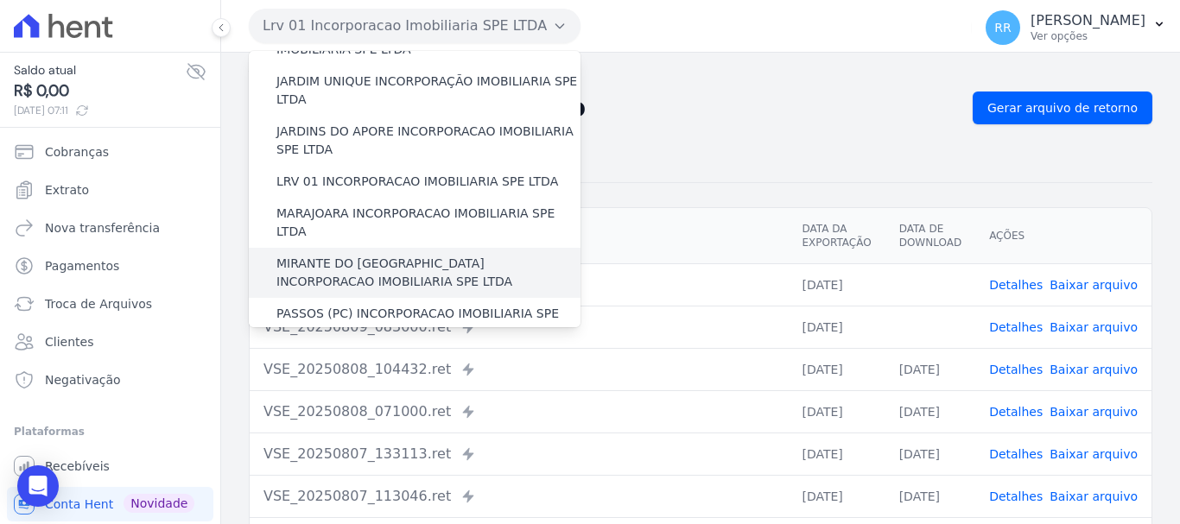
click at [397, 248] on div "MIRANTE DO [GEOGRAPHIC_DATA] INCORPORACAO IMOBILIARIA SPE LTDA" at bounding box center [415, 273] width 332 height 50
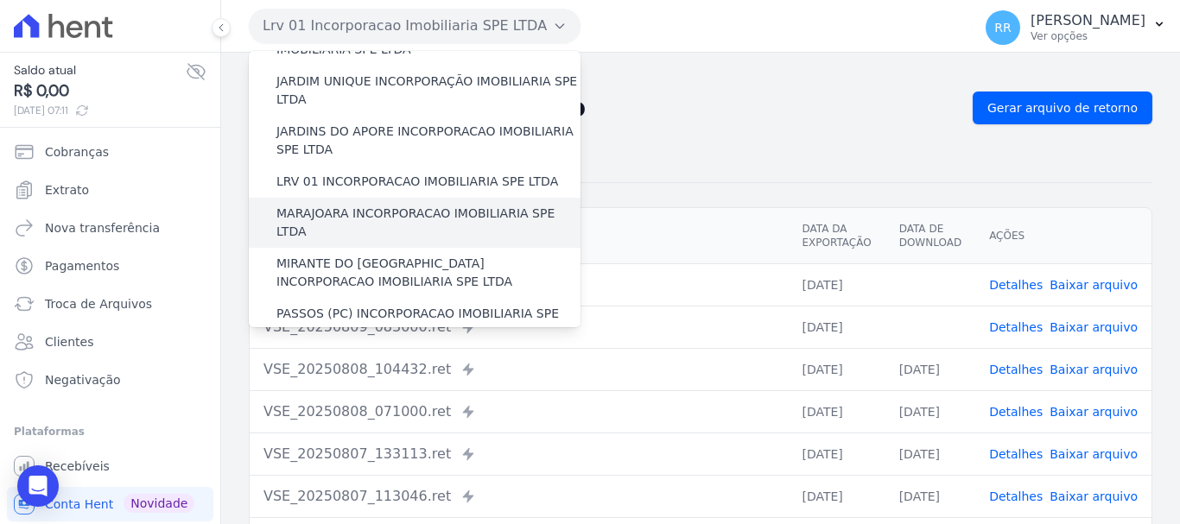
click at [407, 205] on label "MARAJOARA INCORPORACAO IMOBILIARIA SPE LTDA" at bounding box center [428, 223] width 304 height 36
click at [0, 0] on input "MARAJOARA INCORPORACAO IMOBILIARIA SPE LTDA" at bounding box center [0, 0] width 0 height 0
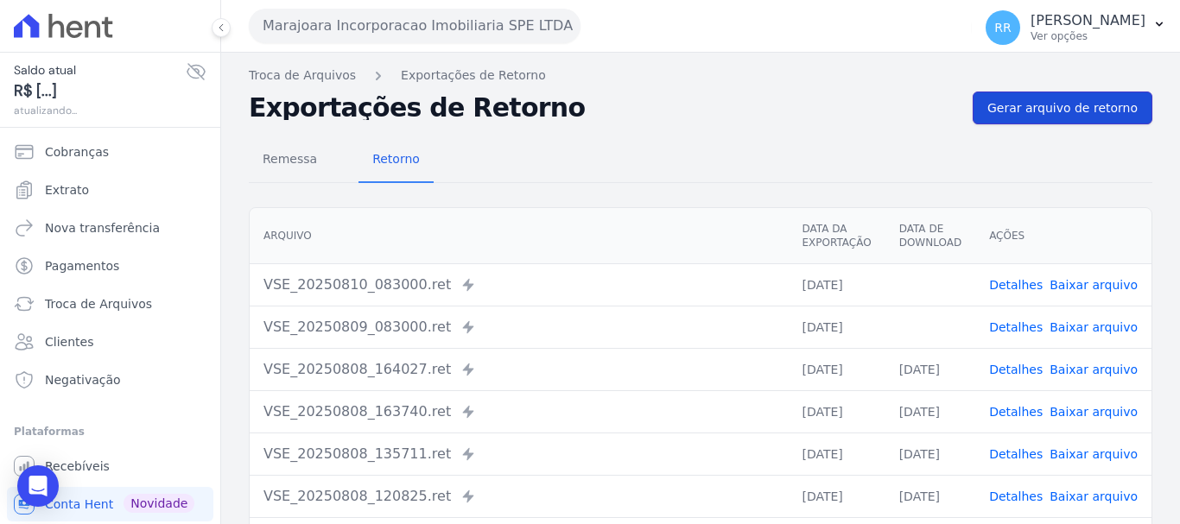
click at [1045, 116] on span "Gerar arquivo de retorno" at bounding box center [1062, 107] width 150 height 17
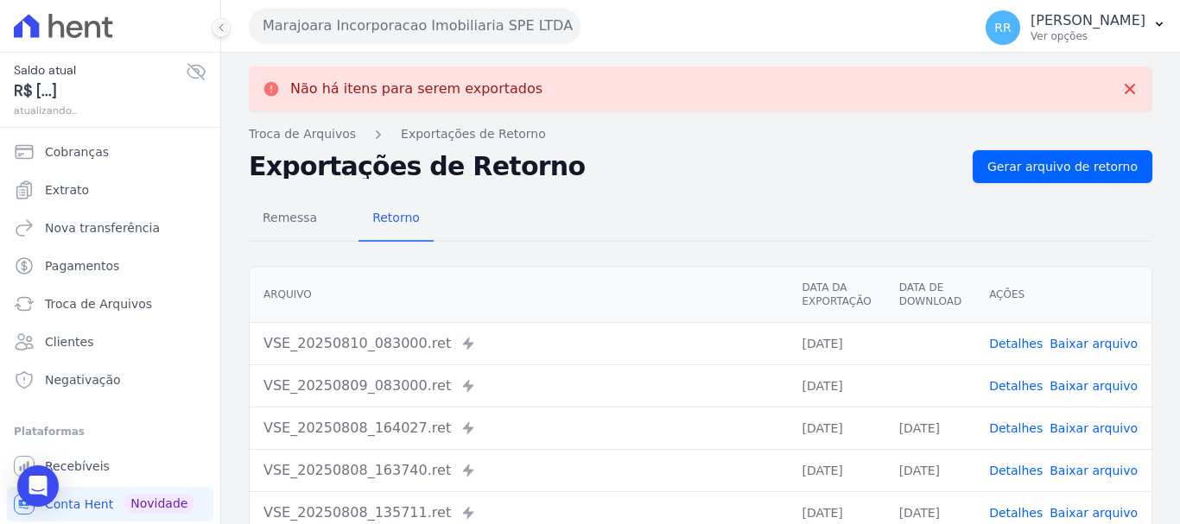
click at [1074, 383] on link "Baixar arquivo" at bounding box center [1093, 386] width 88 height 14
click at [1082, 338] on link "Baixar arquivo" at bounding box center [1093, 344] width 88 height 14
click at [710, 269] on th "Arquivo" at bounding box center [519, 295] width 538 height 56
click at [1078, 345] on link "Baixar arquivo" at bounding box center [1093, 344] width 88 height 14
click at [437, 28] on button "Marajoara Incorporacao Imobiliaria SPE LTDA" at bounding box center [415, 26] width 332 height 35
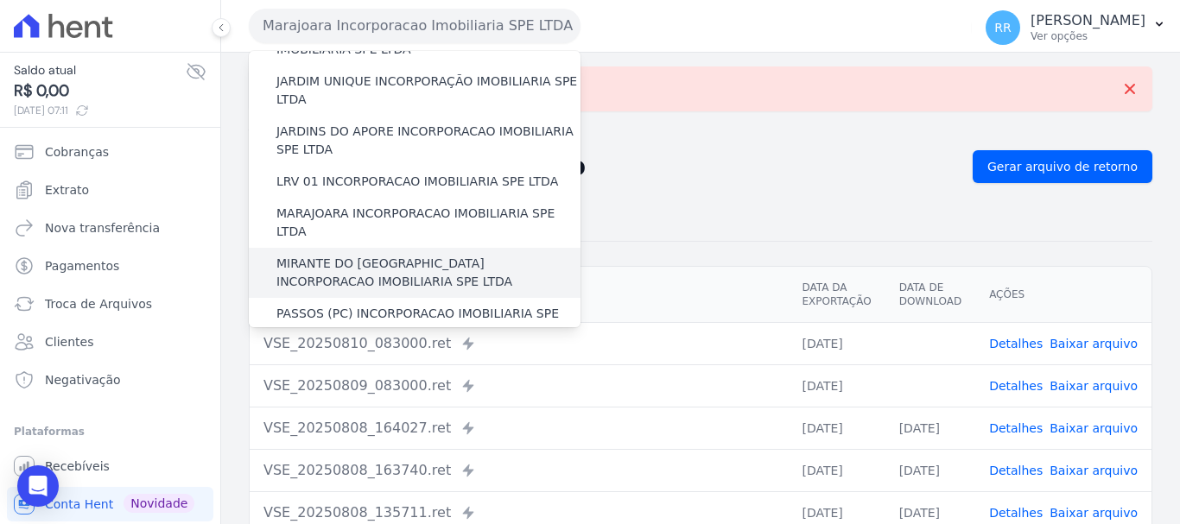
click at [375, 255] on label "MIRANTE DO [GEOGRAPHIC_DATA] INCORPORACAO IMOBILIARIA SPE LTDA" at bounding box center [428, 273] width 304 height 36
click at [0, 0] on input "MIRANTE DO [GEOGRAPHIC_DATA] INCORPORACAO IMOBILIARIA SPE LTDA" at bounding box center [0, 0] width 0 height 0
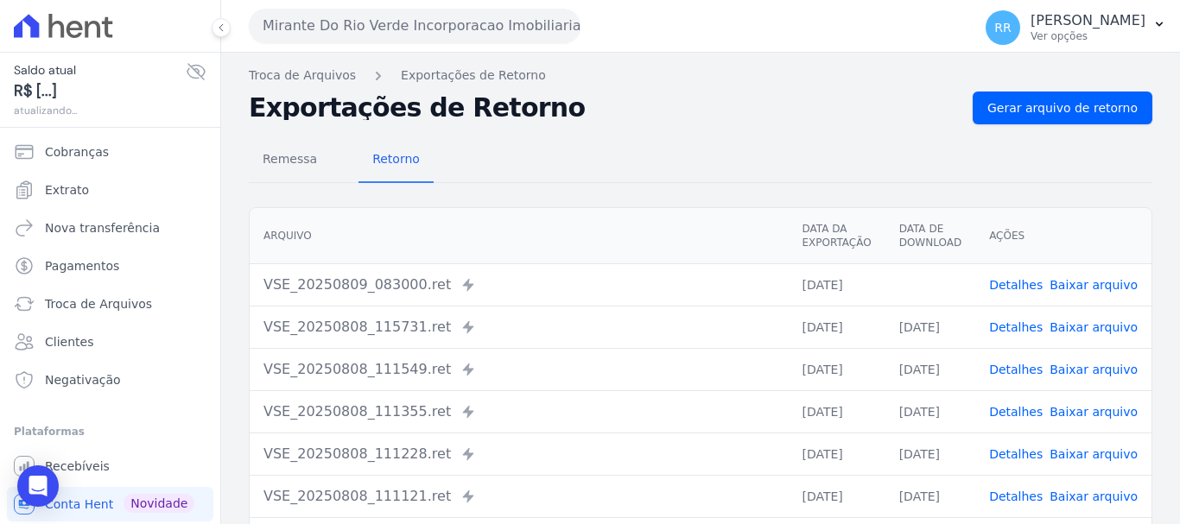
click at [1087, 281] on link "Baixar arquivo" at bounding box center [1093, 285] width 88 height 14
drag, startPoint x: 1042, startPoint y: 113, endPoint x: 696, endPoint y: 106, distance: 345.5
click at [1042, 113] on span "Gerar arquivo de retorno" at bounding box center [1062, 107] width 150 height 17
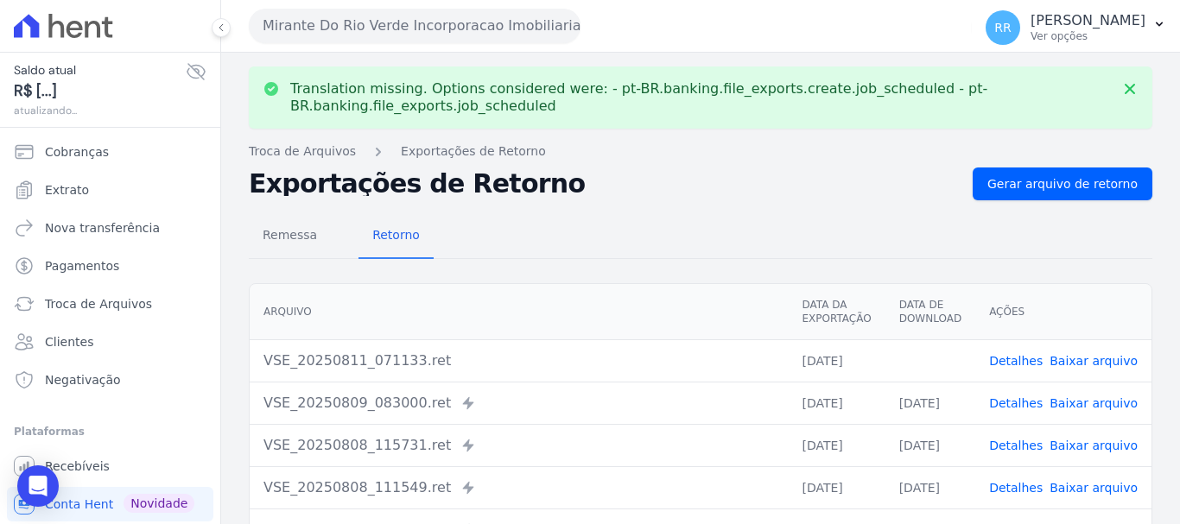
click at [1076, 356] on link "Baixar arquivo" at bounding box center [1093, 361] width 88 height 14
click at [442, 22] on button "Mirante Do Rio Verde Incorporacao Imobiliaria SPE LTDA" at bounding box center [415, 26] width 332 height 35
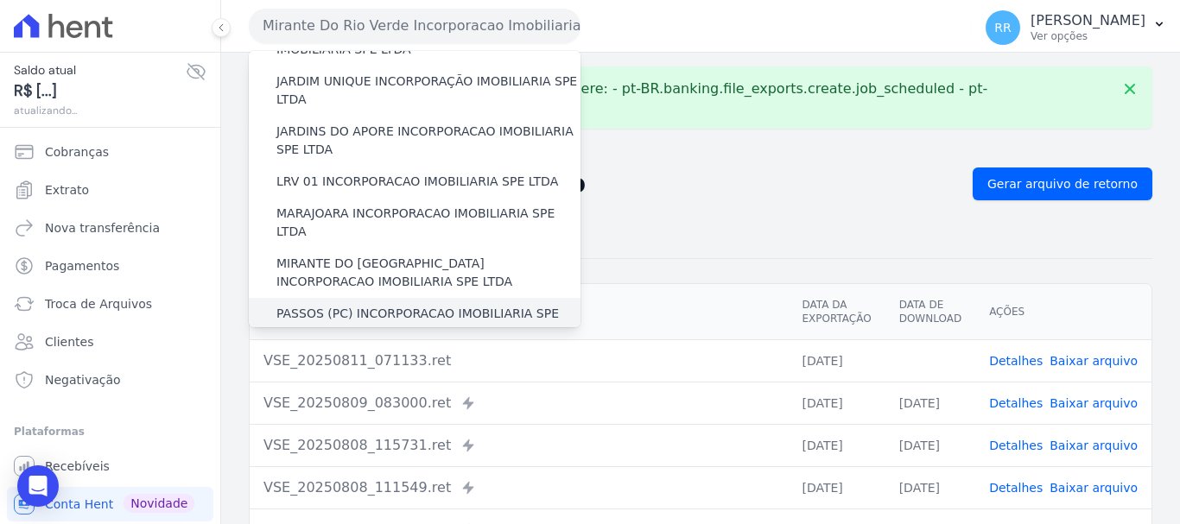
click at [395, 298] on div "PASSOS (PC) INCORPORACAO IMOBILIARIA SPE LTDA" at bounding box center [415, 323] width 332 height 50
click at [392, 305] on label "PASSOS (PC) INCORPORACAO IMOBILIARIA SPE LTDA" at bounding box center [428, 323] width 304 height 36
click at [0, 0] on input "PASSOS (PC) INCORPORACAO IMOBILIARIA SPE LTDA" at bounding box center [0, 0] width 0 height 0
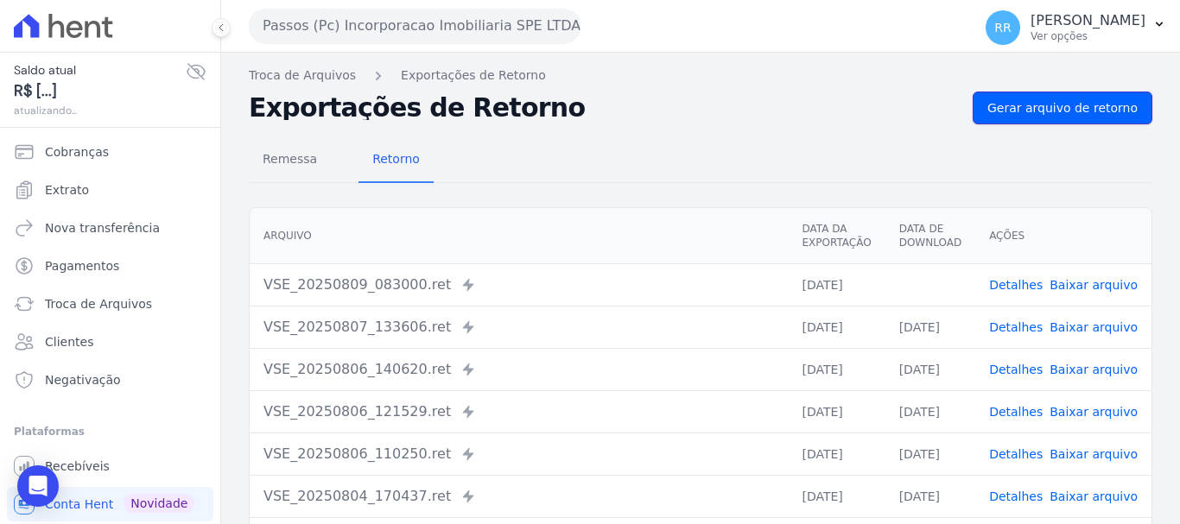
drag, startPoint x: 1017, startPoint y: 102, endPoint x: 1017, endPoint y: 137, distance: 35.4
click at [1017, 102] on span "Gerar arquivo de retorno" at bounding box center [1062, 107] width 150 height 17
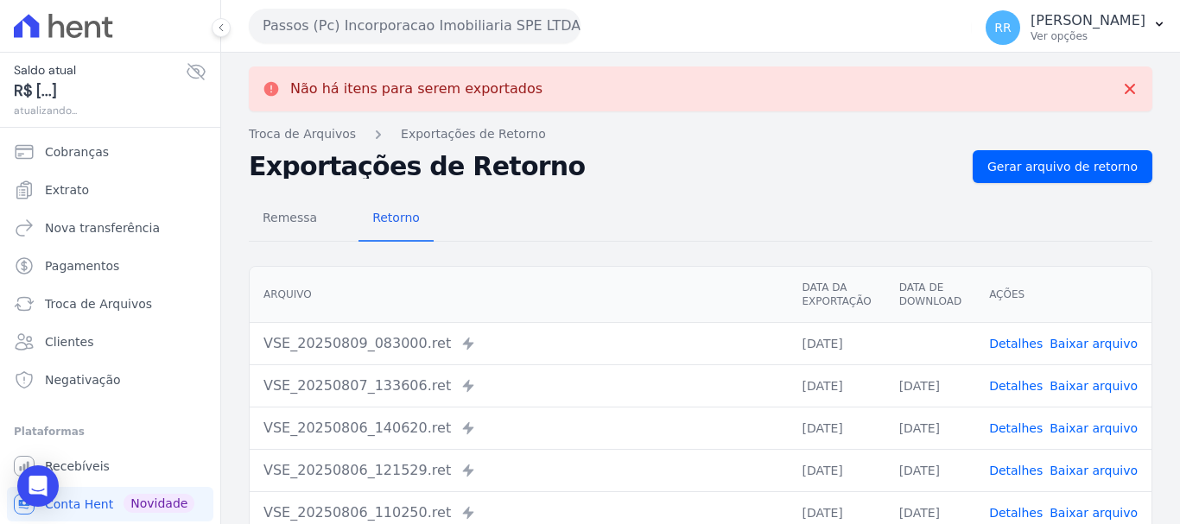
click at [1087, 345] on link "Baixar arquivo" at bounding box center [1093, 344] width 88 height 14
click at [406, 29] on button "Passos (Pc) Incorporacao Imobiliaria SPE LTDA" at bounding box center [415, 26] width 332 height 35
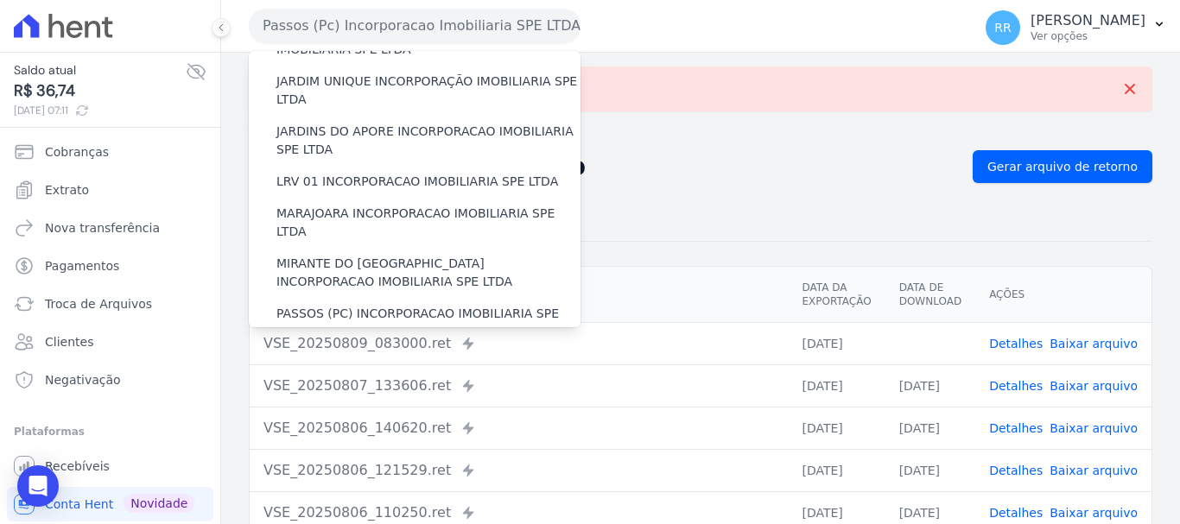
click at [397, 348] on div "POCOS INCORPORACAO IMOBILIARIA LTDA" at bounding box center [415, 364] width 332 height 32
click at [402, 355] on label "POCOS INCORPORACAO IMOBILIARIA LTDA" at bounding box center [404, 364] width 256 height 18
click at [0, 0] on input "POCOS INCORPORACAO IMOBILIARIA LTDA" at bounding box center [0, 0] width 0 height 0
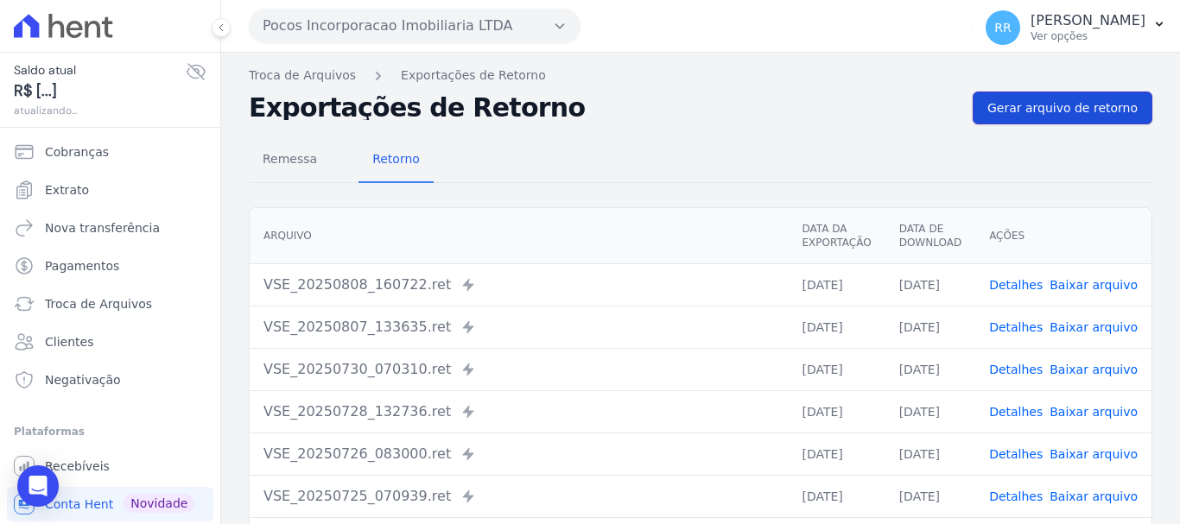
click at [1053, 108] on span "Gerar arquivo de retorno" at bounding box center [1062, 107] width 150 height 17
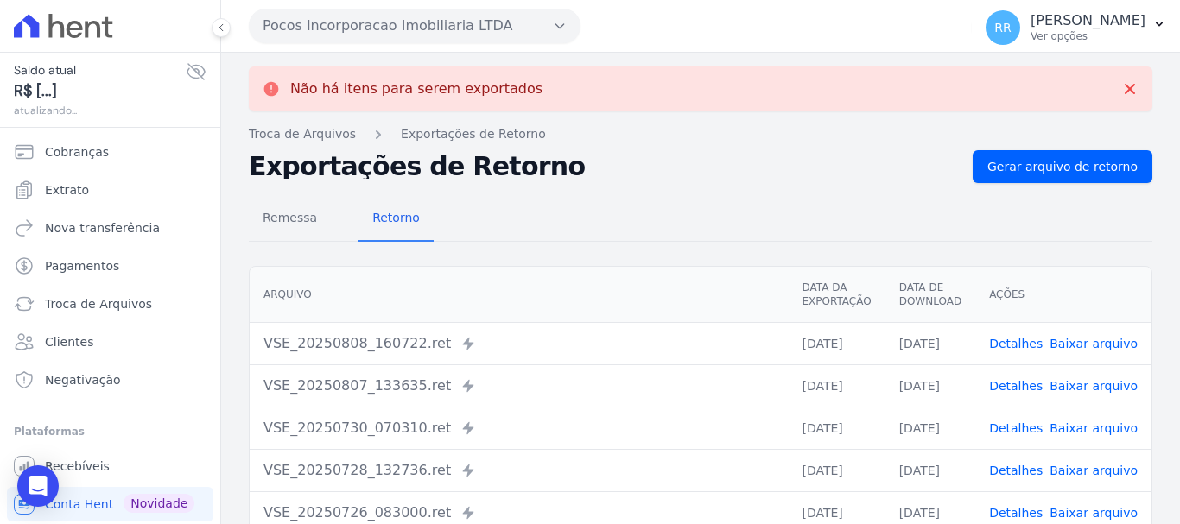
click at [386, 26] on button "Pocos Incorporacao Imobiliaria LTDA" at bounding box center [415, 26] width 332 height 35
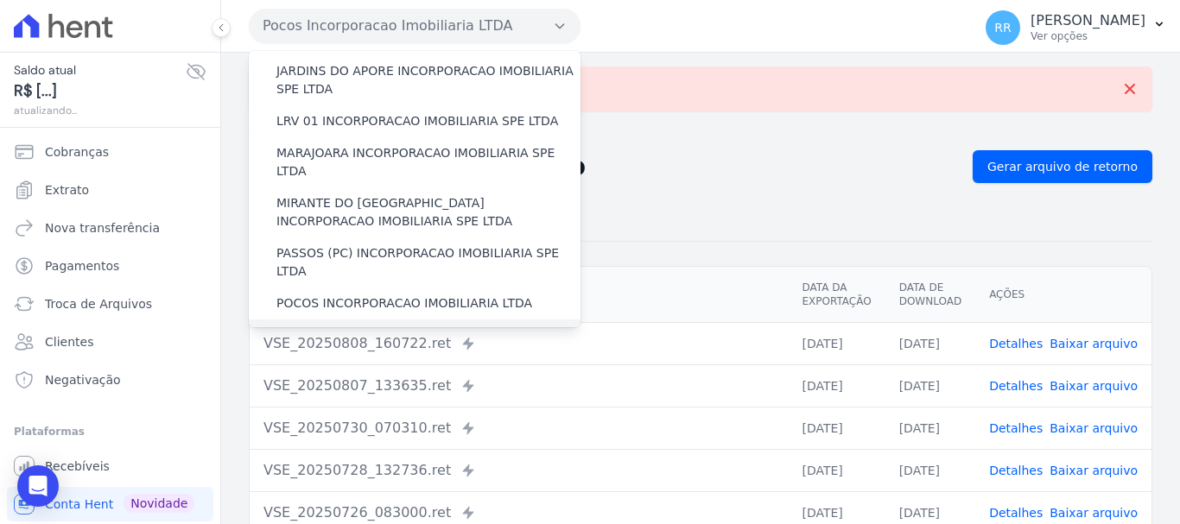
scroll to position [518, 0]
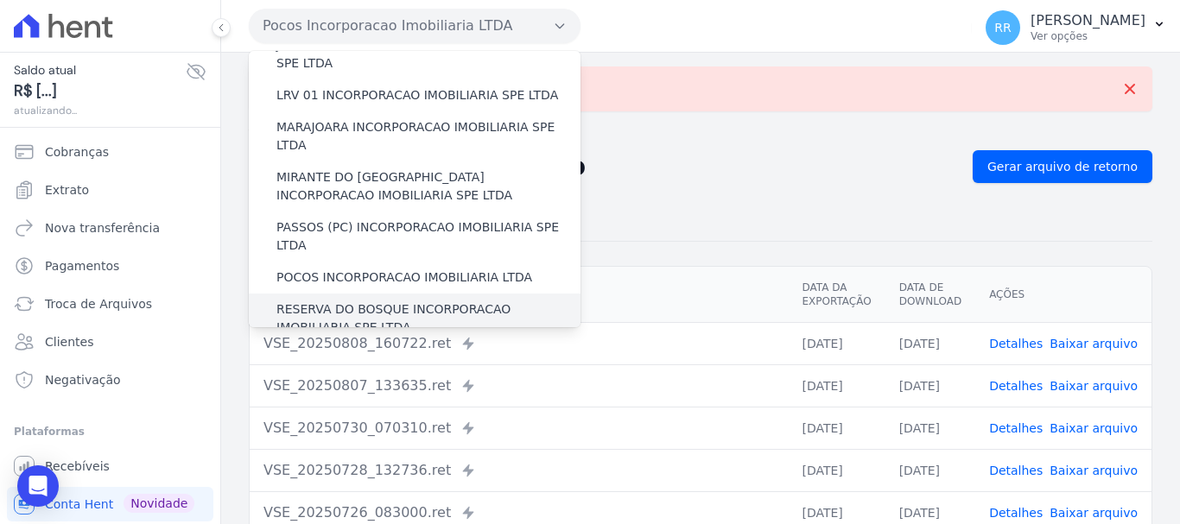
click at [332, 301] on label "RESERVA DO BOSQUE INCORPORACAO IMOBILIARIA SPE LTDA" at bounding box center [428, 319] width 304 height 36
click at [0, 0] on input "RESERVA DO BOSQUE INCORPORACAO IMOBILIARIA SPE LTDA" at bounding box center [0, 0] width 0 height 0
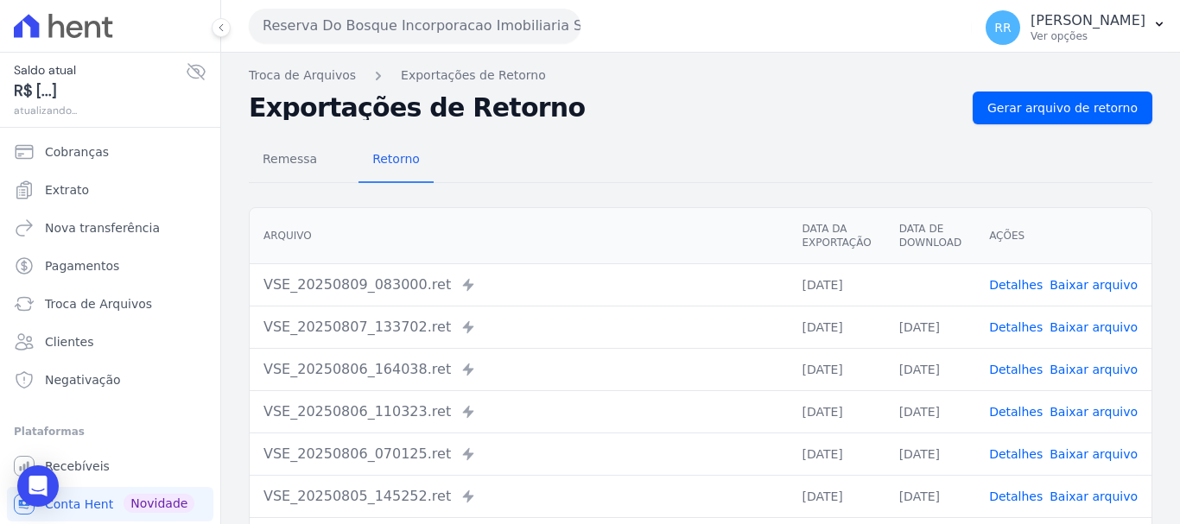
click at [1107, 287] on link "Baixar arquivo" at bounding box center [1093, 285] width 88 height 14
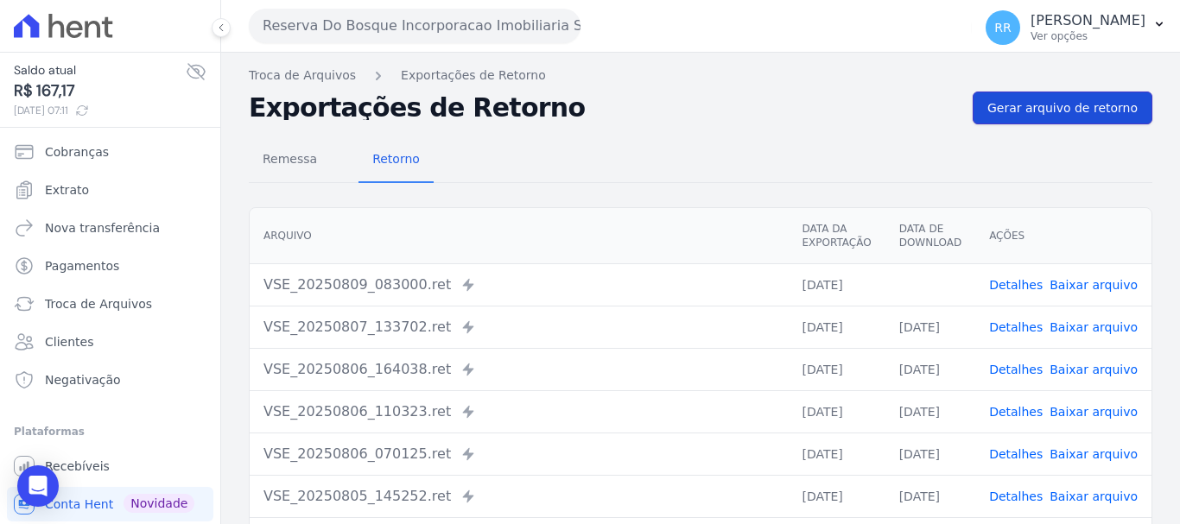
click at [1020, 113] on span "Gerar arquivo de retorno" at bounding box center [1062, 107] width 150 height 17
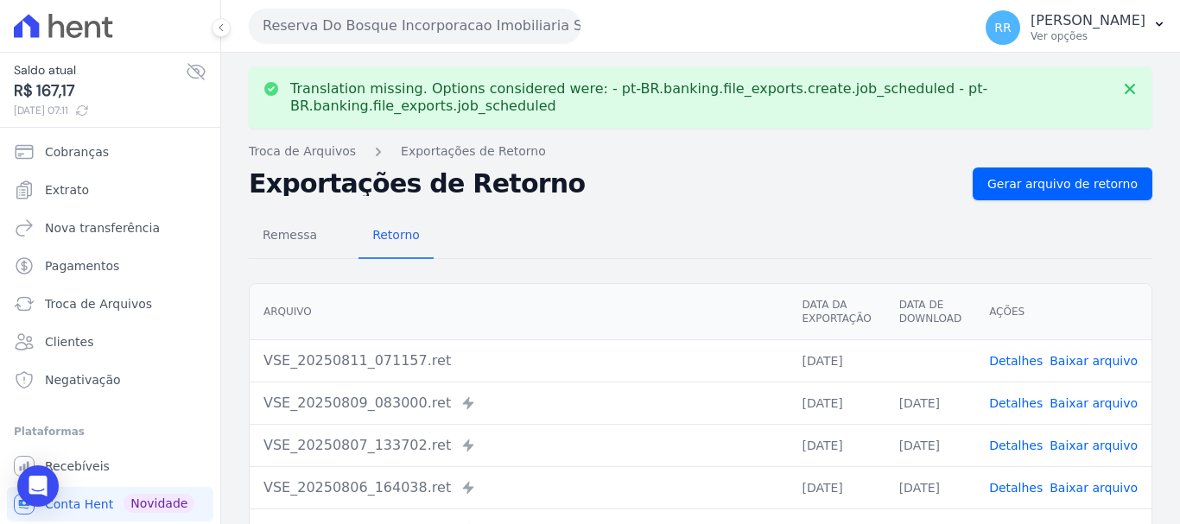
click at [1077, 354] on link "Baixar arquivo" at bounding box center [1093, 361] width 88 height 14
click at [402, 26] on button "Reserva Do Bosque Incorporacao Imobiliaria SPE LTDA" at bounding box center [415, 26] width 332 height 35
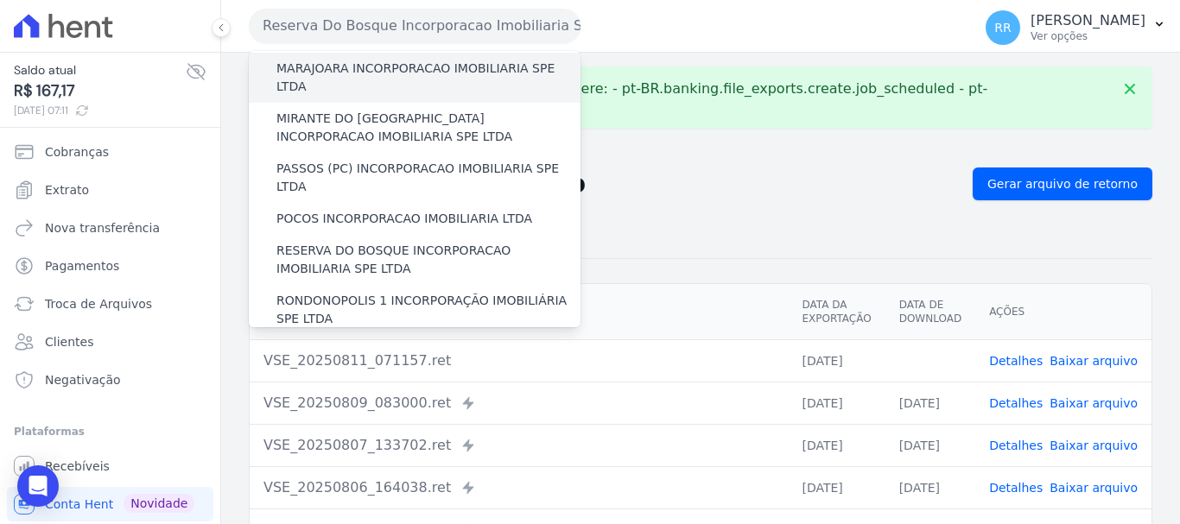
scroll to position [605, 0]
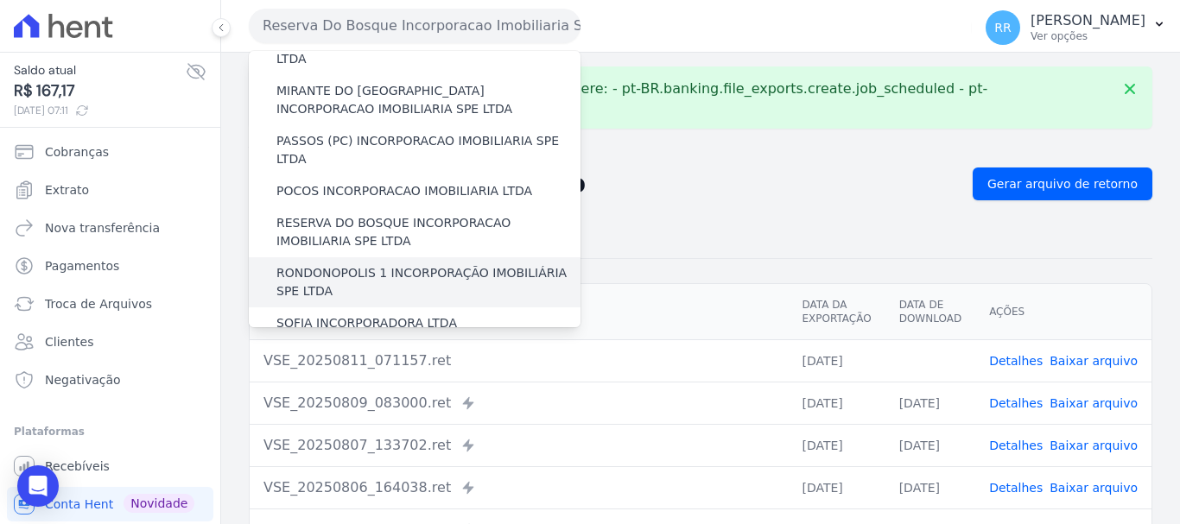
click at [354, 264] on label "RONDONOPOLIS 1 INCORPORAÇÃO IMOBILIÁRIA SPE LTDA" at bounding box center [428, 282] width 304 height 36
click at [0, 0] on input "RONDONOPOLIS 1 INCORPORAÇÃO IMOBILIÁRIA SPE LTDA" at bounding box center [0, 0] width 0 height 0
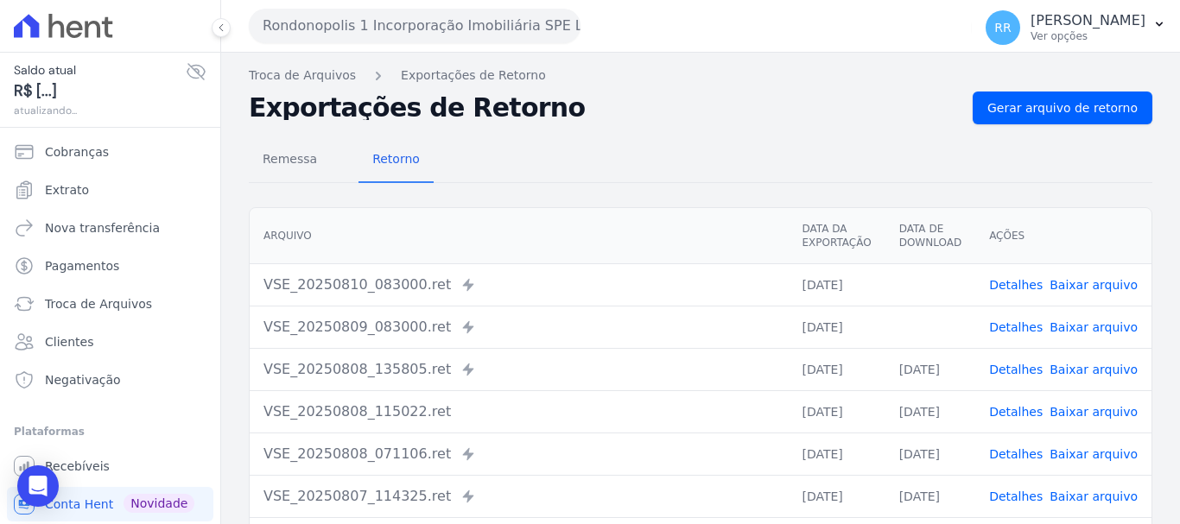
drag, startPoint x: 1084, startPoint y: 326, endPoint x: 1085, endPoint y: 318, distance: 8.7
click at [1084, 326] on link "Baixar arquivo" at bounding box center [1093, 327] width 88 height 14
drag, startPoint x: 1099, startPoint y: 282, endPoint x: 1074, endPoint y: 276, distance: 25.2
click at [1099, 282] on link "Baixar arquivo" at bounding box center [1093, 285] width 88 height 14
click at [1016, 120] on link "Gerar arquivo de retorno" at bounding box center [1062, 108] width 180 height 33
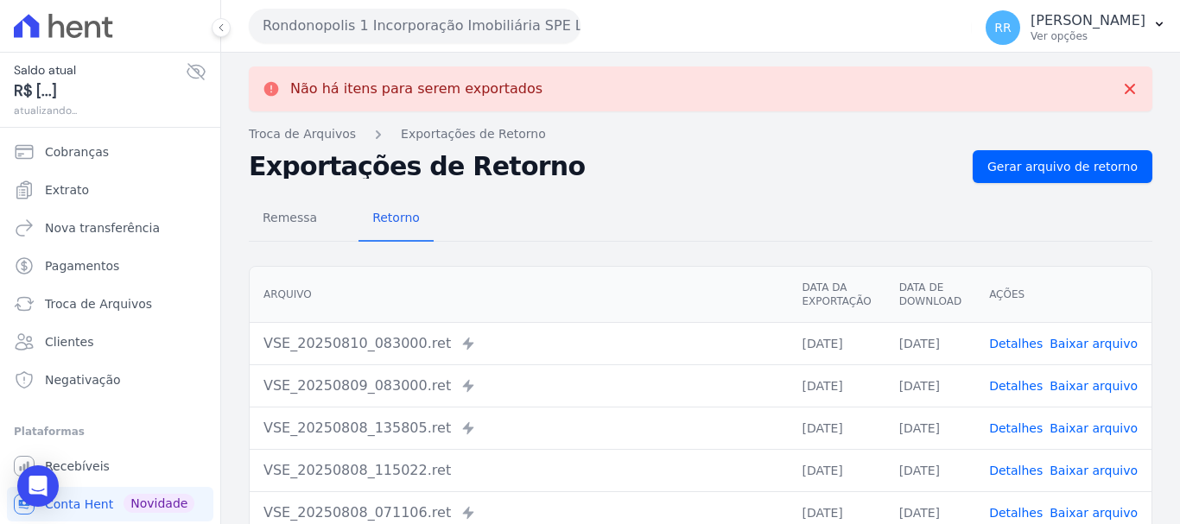
click at [328, 17] on button "Rondonopolis 1 Incorporação Imobiliária SPE LTDA" at bounding box center [415, 26] width 332 height 35
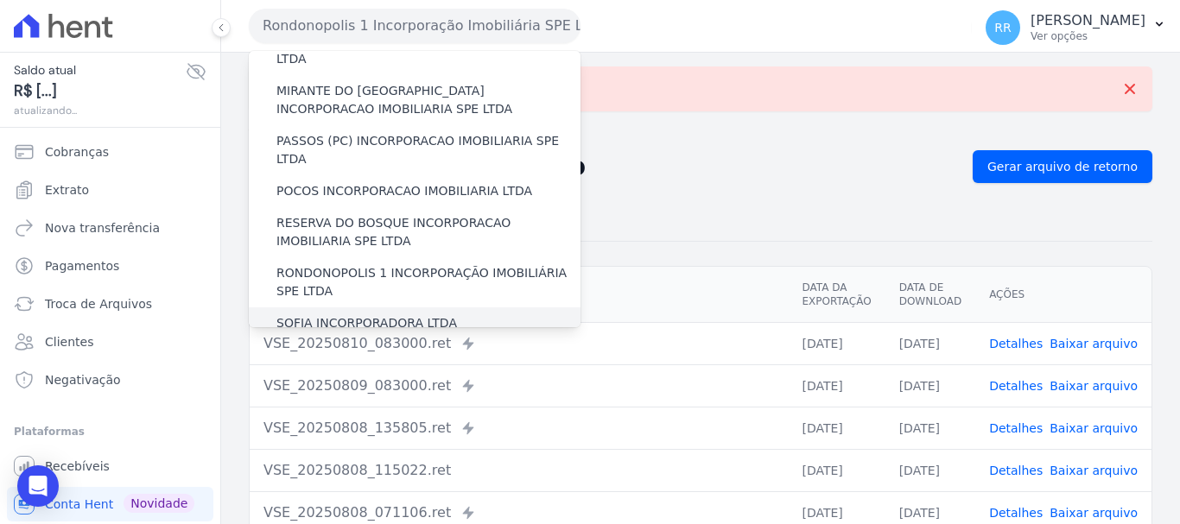
click at [355, 314] on label "SOFIA INCORPORADORA LTDA" at bounding box center [366, 323] width 181 height 18
click at [0, 0] on input "SOFIA INCORPORADORA LTDA" at bounding box center [0, 0] width 0 height 0
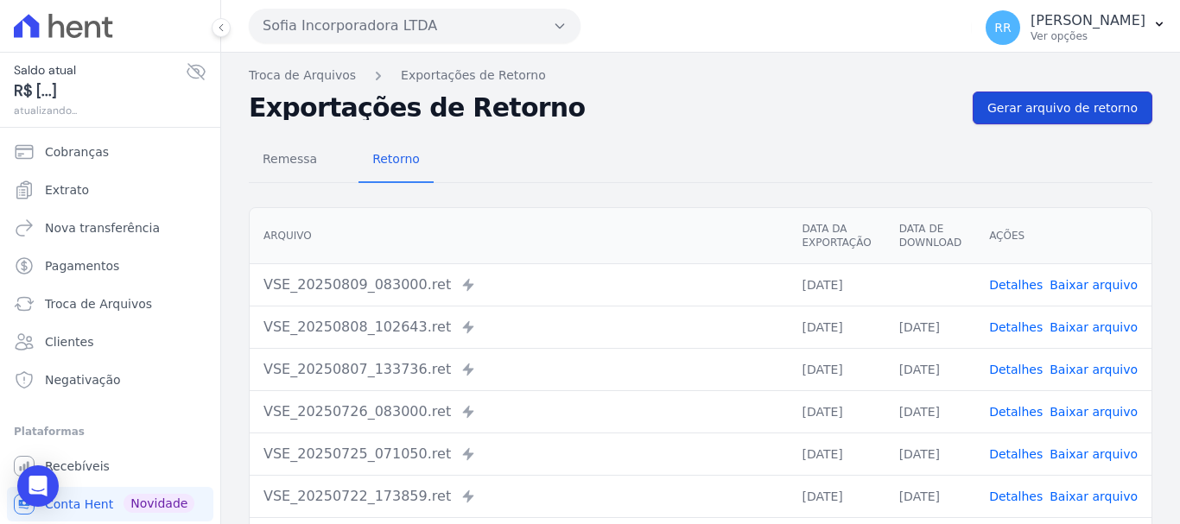
drag, startPoint x: 1089, startPoint y: 99, endPoint x: 1065, endPoint y: 117, distance: 29.7
click at [1089, 99] on span "Gerar arquivo de retorno" at bounding box center [1062, 107] width 150 height 17
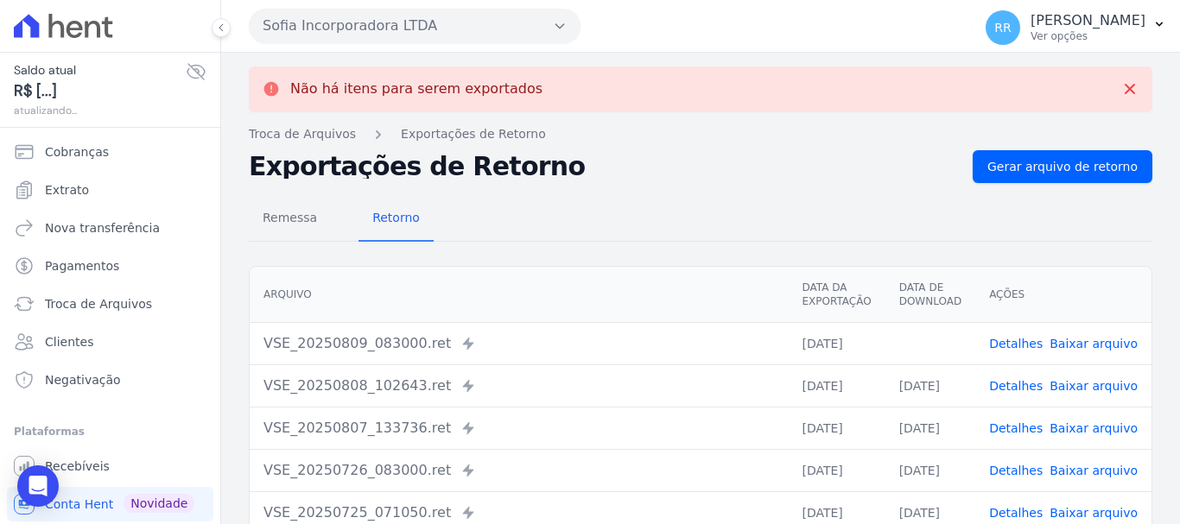
click at [1099, 355] on td "Detalhes Baixar arquivo" at bounding box center [1063, 343] width 176 height 42
drag, startPoint x: 1099, startPoint y: 344, endPoint x: 1017, endPoint y: 333, distance: 82.7
click at [1099, 344] on link "Baixar arquivo" at bounding box center [1093, 344] width 88 height 14
click at [402, 32] on button "Sofia Incorporadora LTDA" at bounding box center [415, 26] width 332 height 35
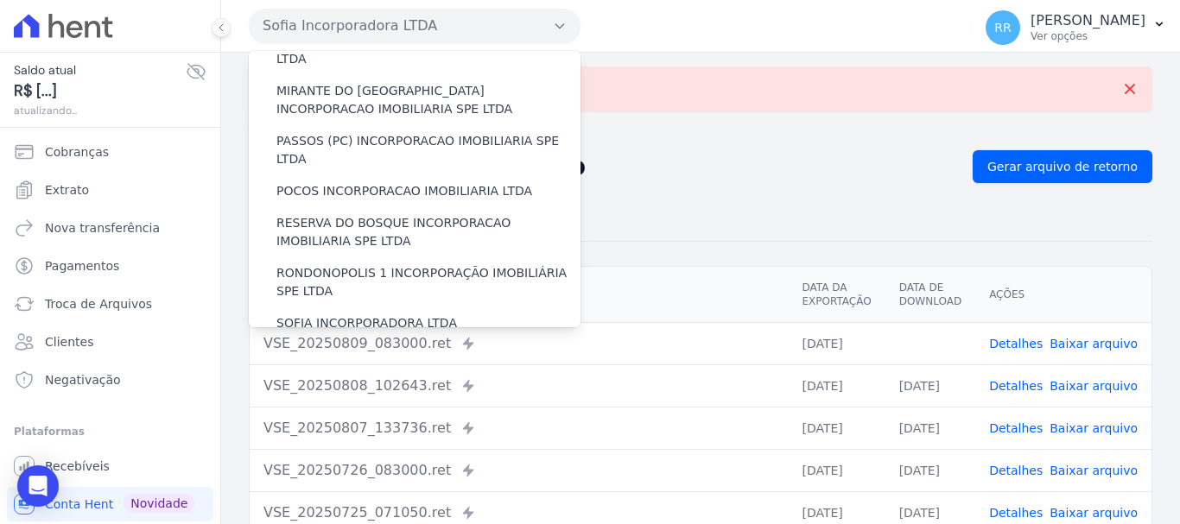
click at [343, 346] on label "VALE SUPREMO INCORPORACAO IMOBILIARIA SPE LTDA" at bounding box center [428, 364] width 304 height 36
click at [0, 0] on input "VALE SUPREMO INCORPORACAO IMOBILIARIA SPE LTDA" at bounding box center [0, 0] width 0 height 0
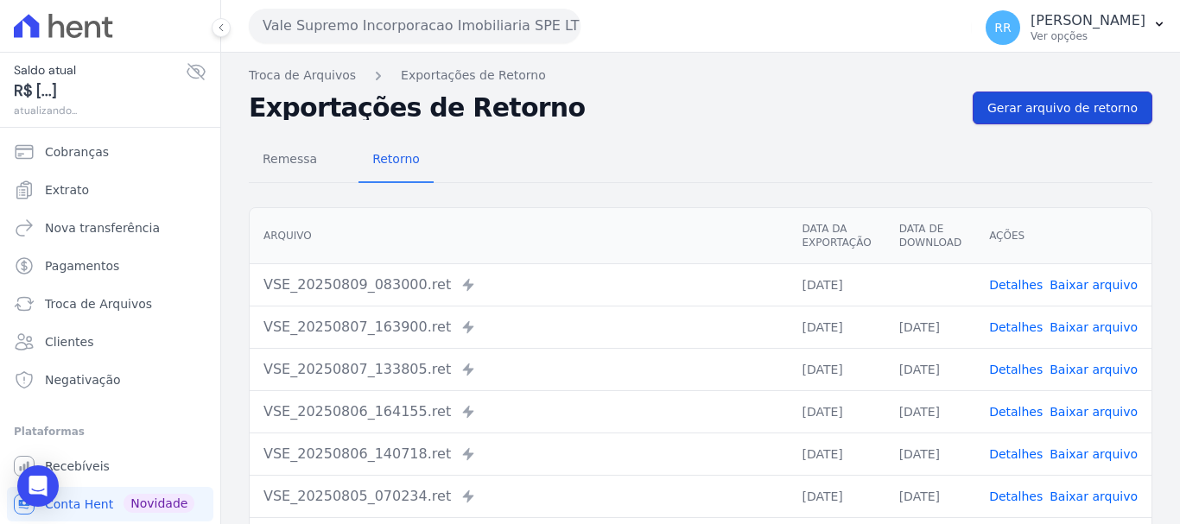
click at [1012, 103] on span "Gerar arquivo de retorno" at bounding box center [1062, 107] width 150 height 17
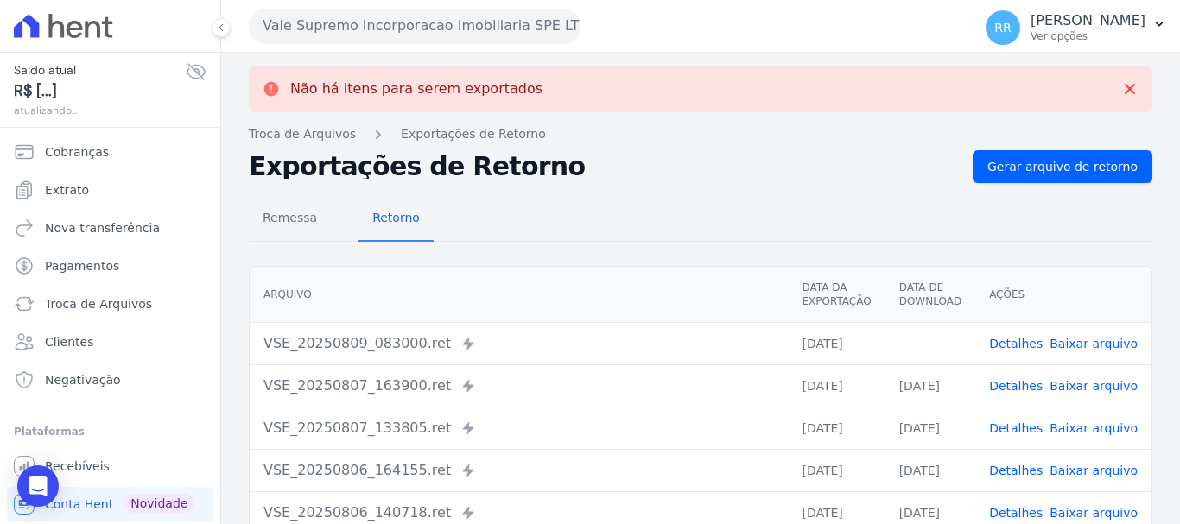
click at [1084, 337] on link "Baixar arquivo" at bounding box center [1093, 344] width 88 height 14
drag, startPoint x: 485, startPoint y: 14, endPoint x: 454, endPoint y: 23, distance: 31.7
click at [485, 16] on button "Vale Supremo Incorporacao Imobiliaria SPE LTDA" at bounding box center [415, 26] width 332 height 35
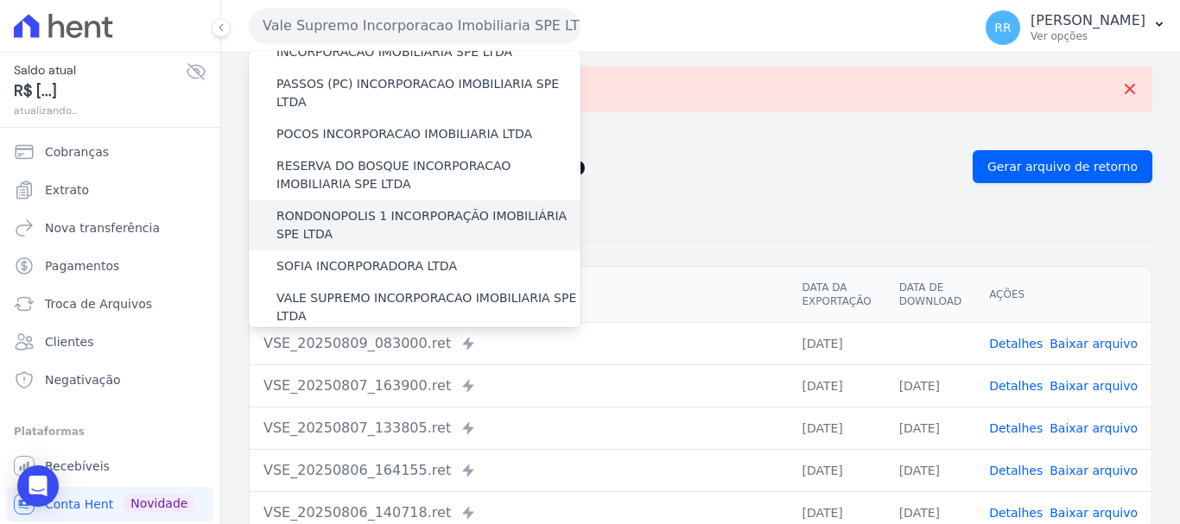
scroll to position [754, 0]
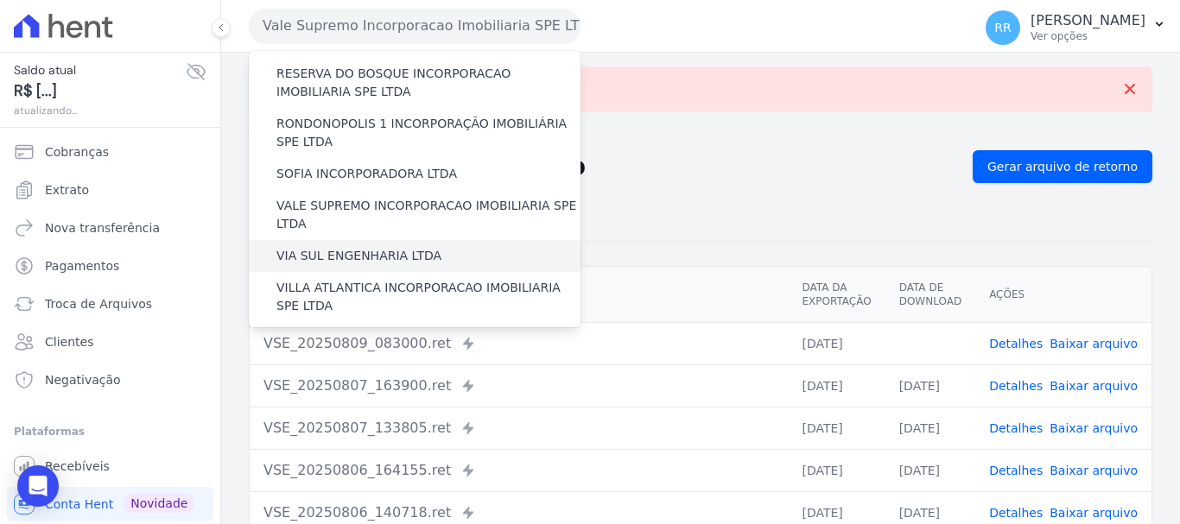
click at [385, 247] on label "VIA SUL ENGENHARIA LTDA" at bounding box center [358, 256] width 165 height 18
click at [0, 0] on input "VIA SUL ENGENHARIA LTDA" at bounding box center [0, 0] width 0 height 0
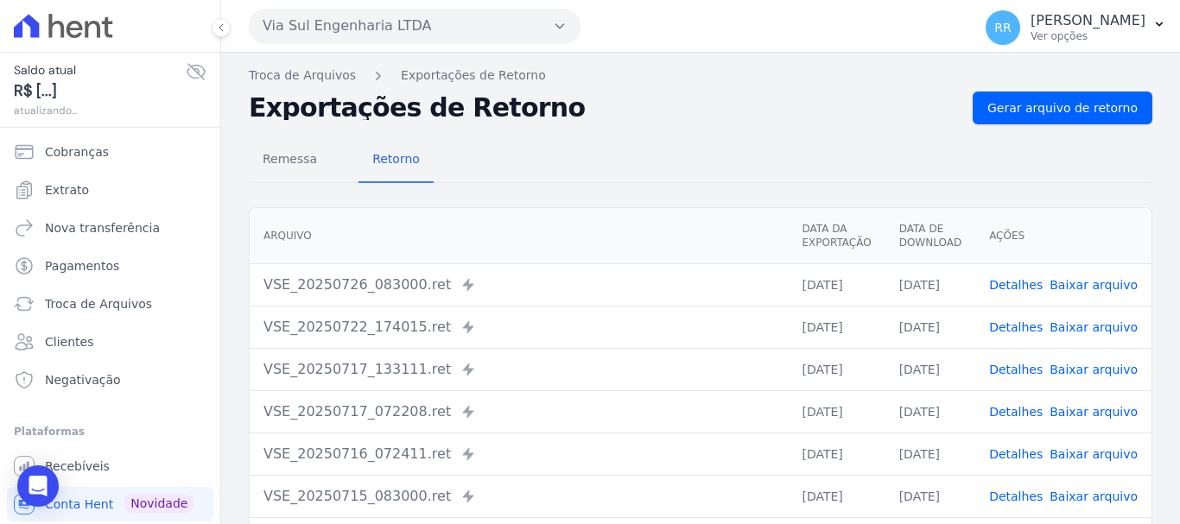
click at [357, 29] on button "Via Sul Engenharia LTDA" at bounding box center [415, 26] width 332 height 35
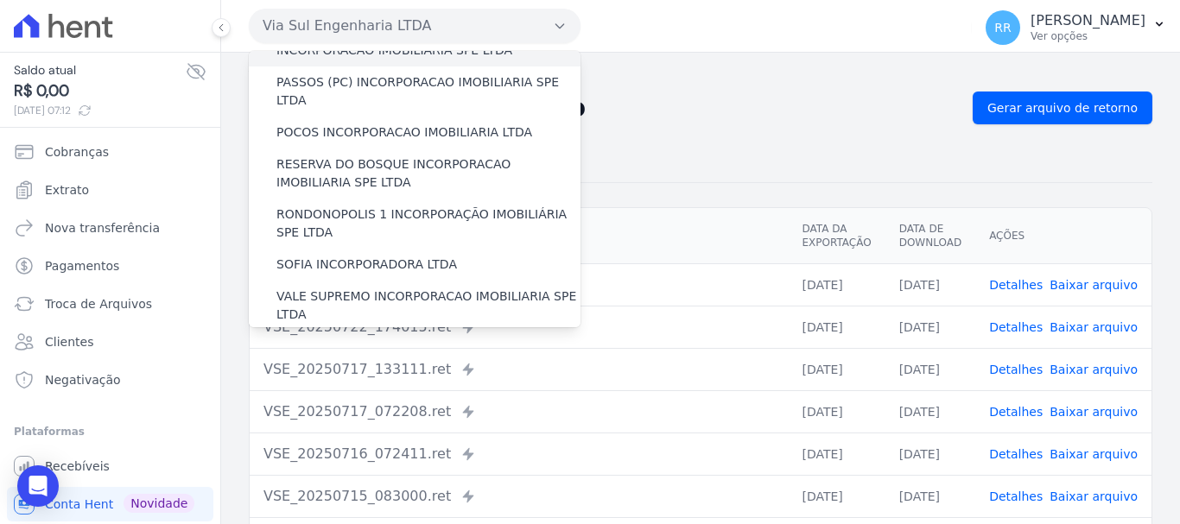
scroll to position [691, 0]
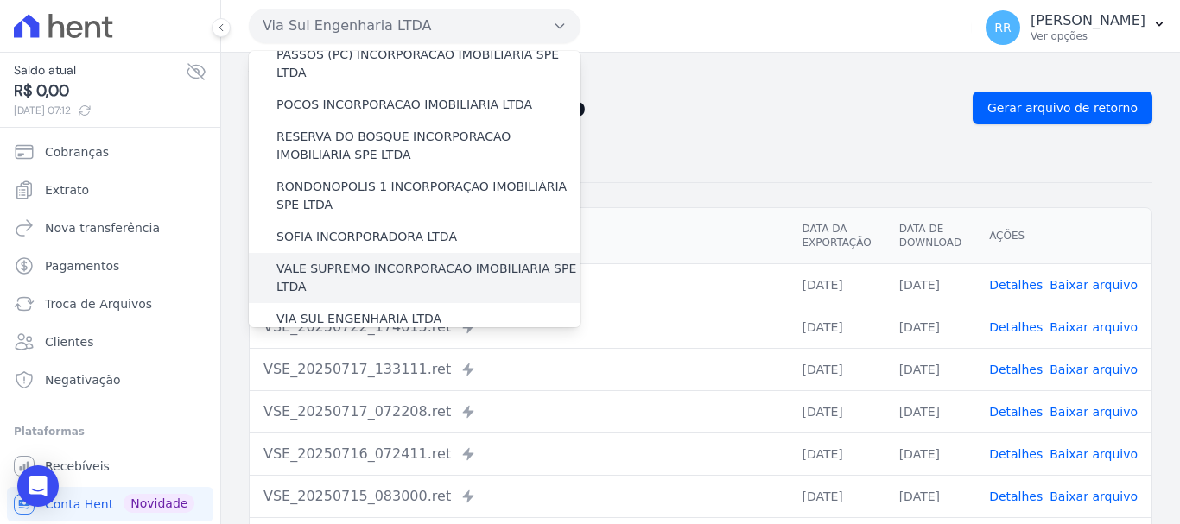
click at [364, 260] on label "VALE SUPREMO INCORPORACAO IMOBILIARIA SPE LTDA" at bounding box center [428, 278] width 304 height 36
click at [0, 0] on input "VALE SUPREMO INCORPORACAO IMOBILIARIA SPE LTDA" at bounding box center [0, 0] width 0 height 0
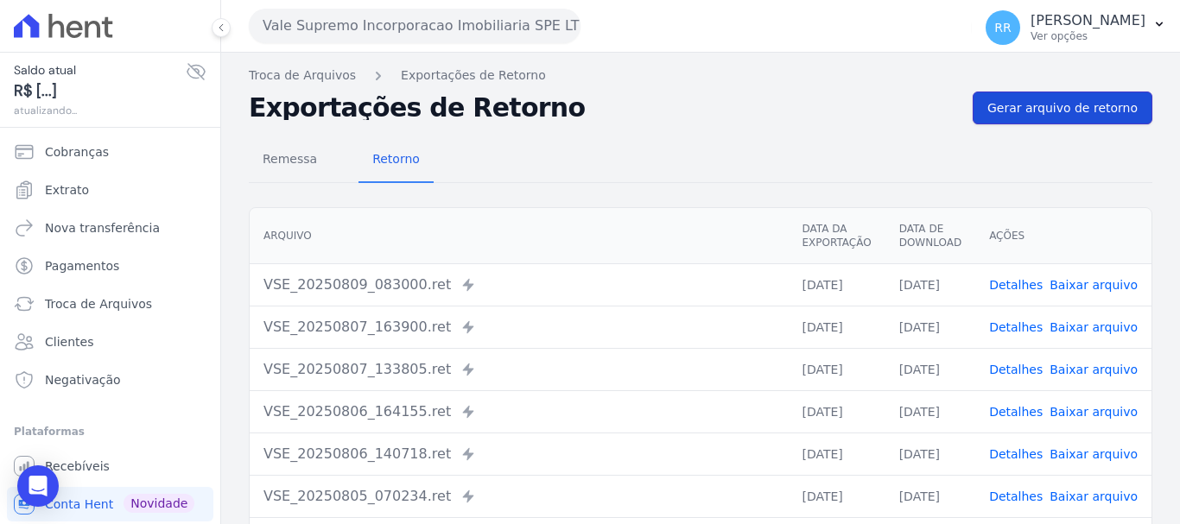
click at [1039, 102] on span "Gerar arquivo de retorno" at bounding box center [1062, 107] width 150 height 17
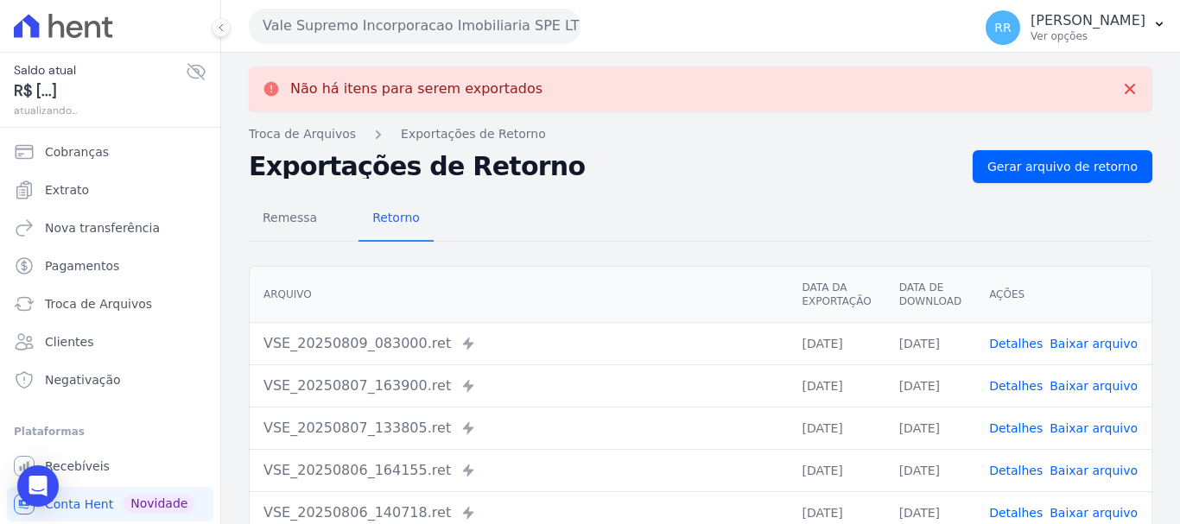
click at [457, 16] on button "Vale Supremo Incorporacao Imobiliaria SPE LTDA" at bounding box center [415, 26] width 332 height 35
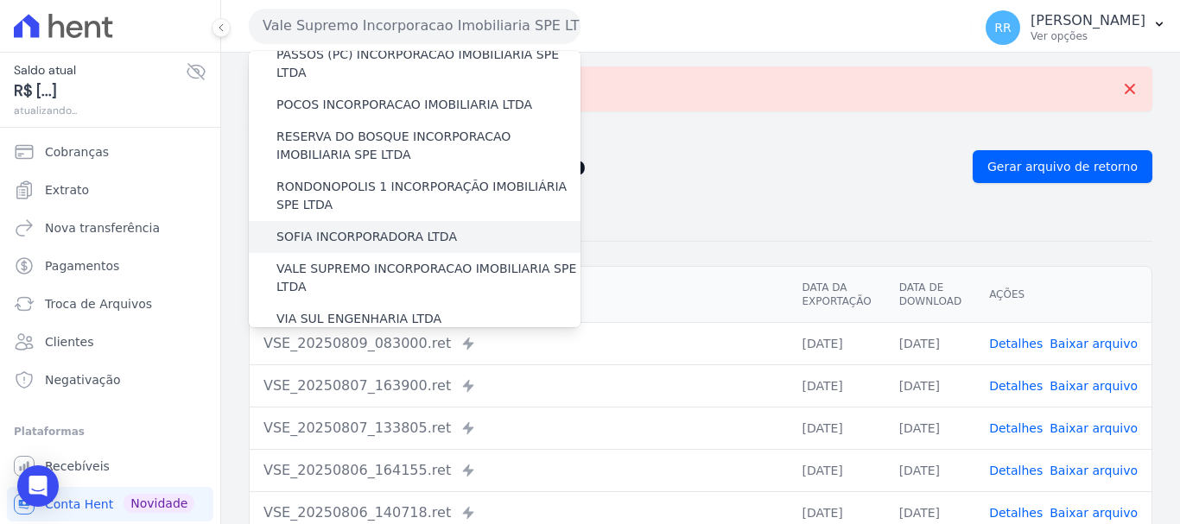
click at [361, 228] on label "SOFIA INCORPORADORA LTDA" at bounding box center [366, 237] width 181 height 18
click at [0, 0] on input "SOFIA INCORPORADORA LTDA" at bounding box center [0, 0] width 0 height 0
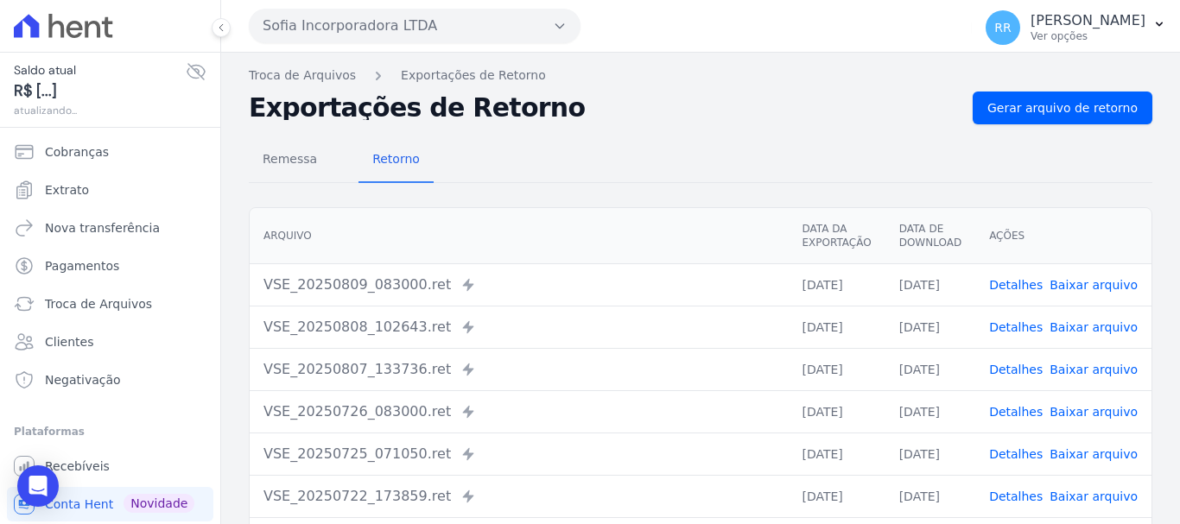
click at [428, 28] on button "Sofia Incorporadora LTDA" at bounding box center [415, 26] width 332 height 35
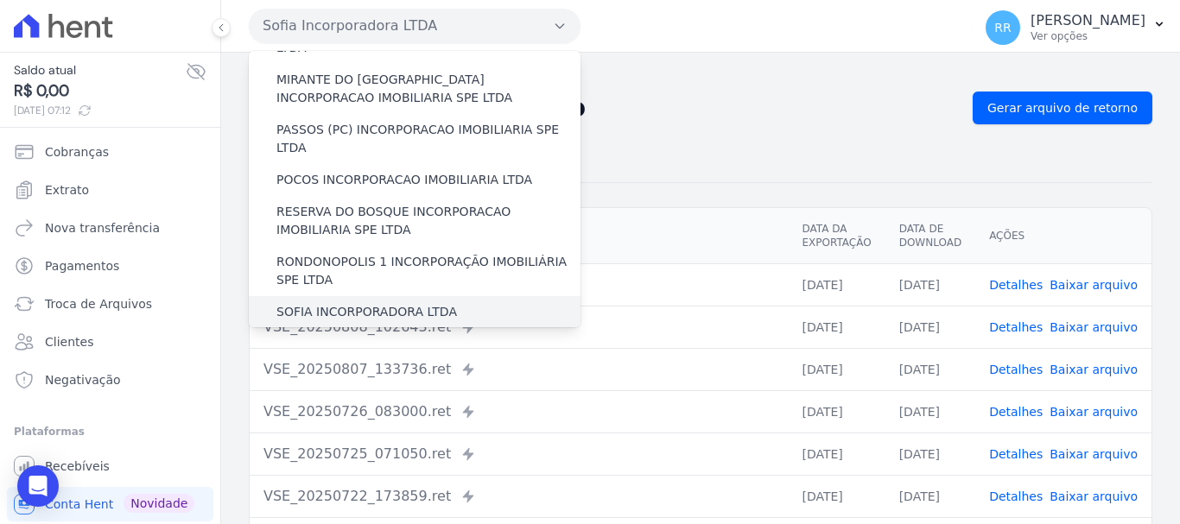
scroll to position [754, 0]
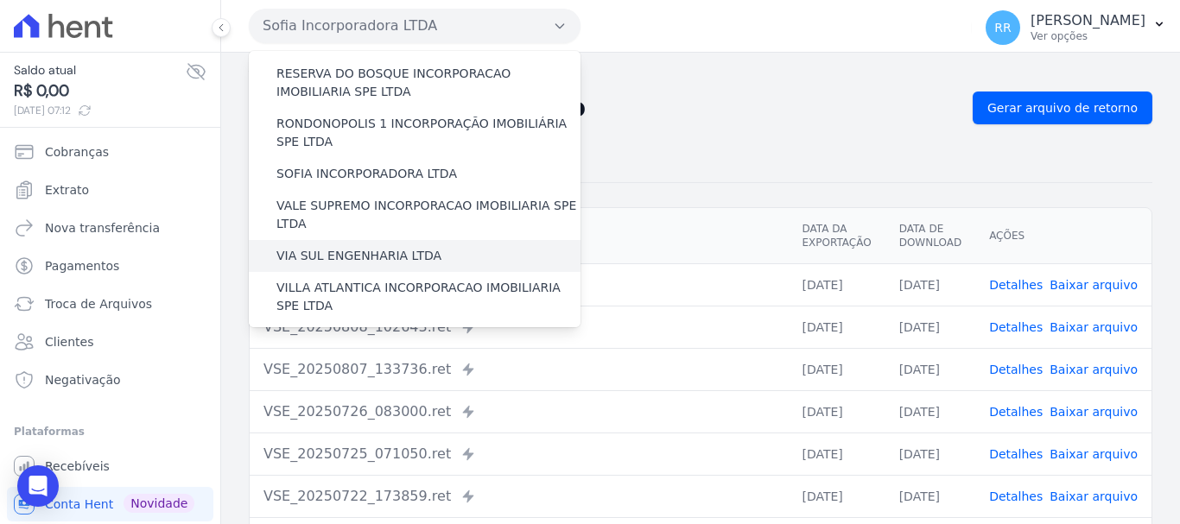
click at [380, 247] on label "VIA SUL ENGENHARIA LTDA" at bounding box center [358, 256] width 165 height 18
click at [0, 0] on input "VIA SUL ENGENHARIA LTDA" at bounding box center [0, 0] width 0 height 0
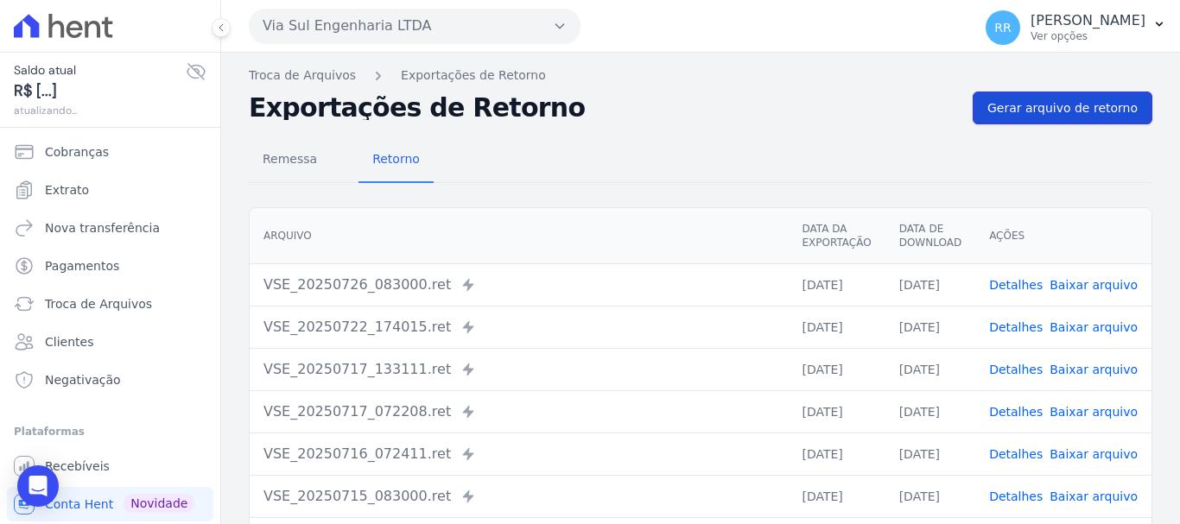
click at [1048, 103] on span "Gerar arquivo de retorno" at bounding box center [1062, 107] width 150 height 17
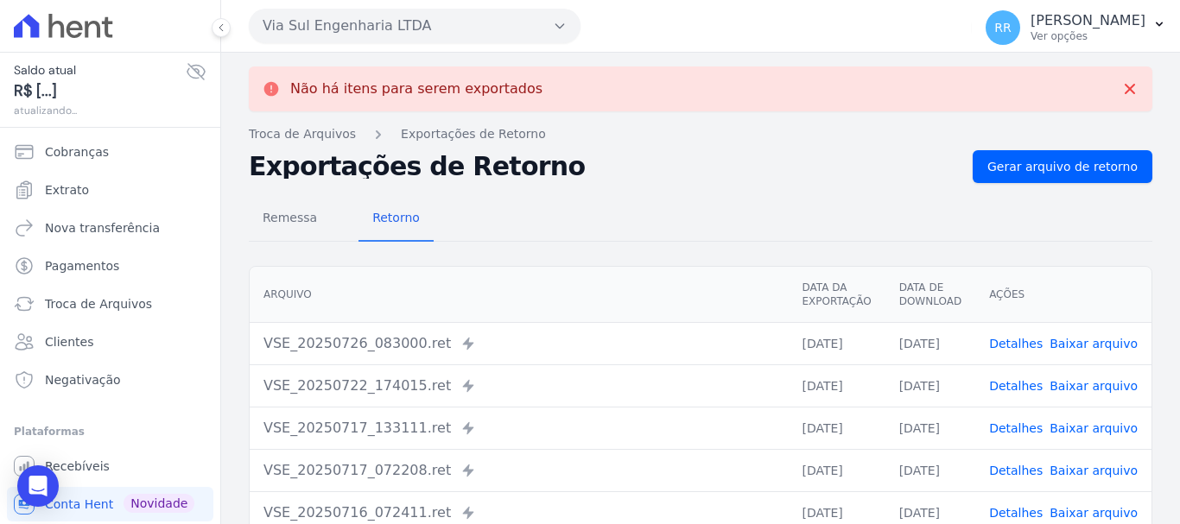
click at [396, 30] on button "Via Sul Engenharia LTDA" at bounding box center [415, 26] width 332 height 35
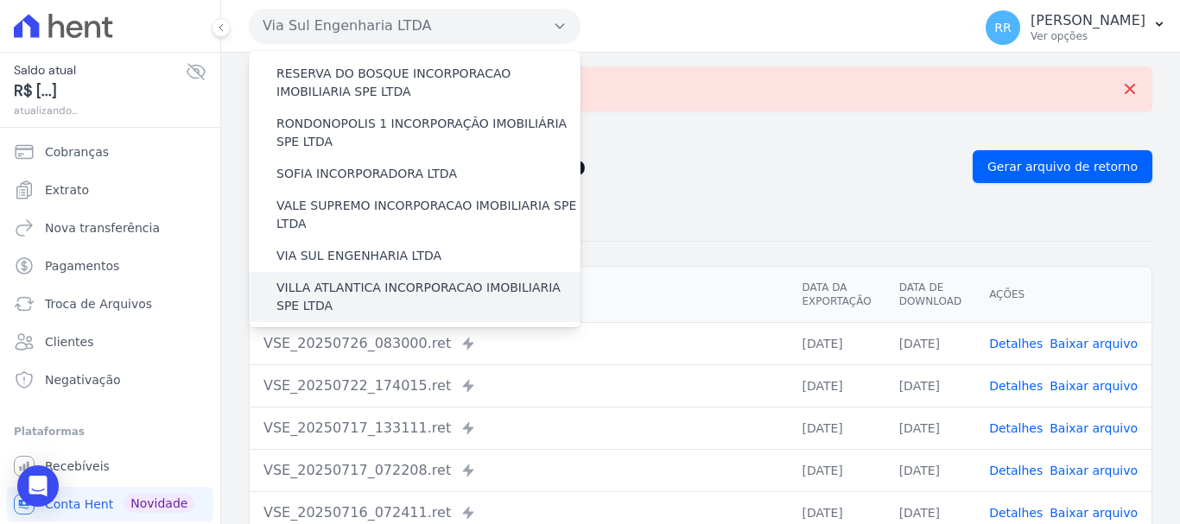
click at [362, 279] on label "VILLA ATLANTICA INCORPORACAO IMOBILIARIA SPE LTDA" at bounding box center [428, 297] width 304 height 36
click at [0, 0] on input "VILLA ATLANTICA INCORPORACAO IMOBILIARIA SPE LTDA" at bounding box center [0, 0] width 0 height 0
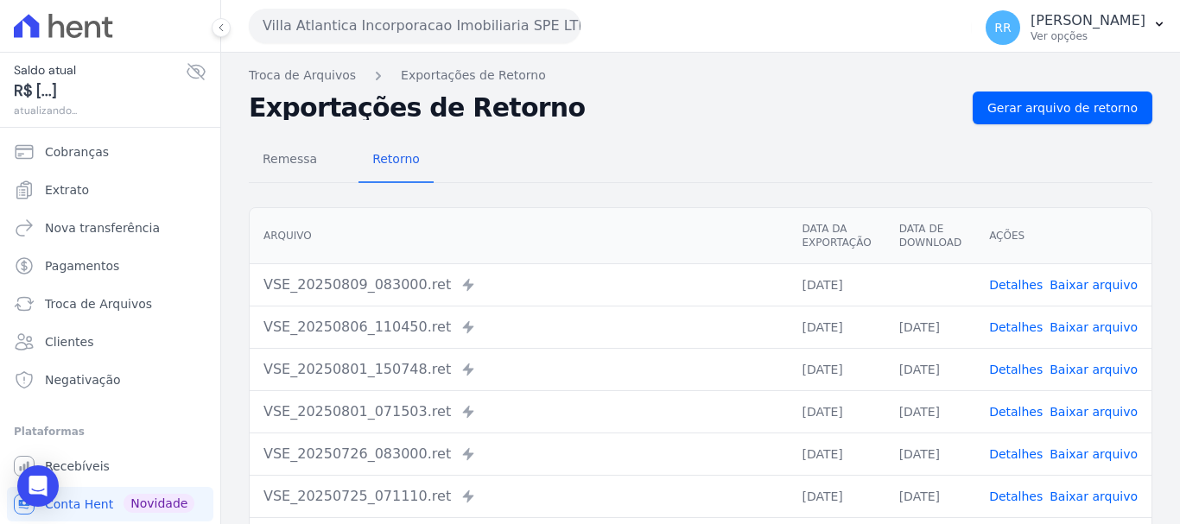
click at [1079, 278] on link "Baixar arquivo" at bounding box center [1093, 285] width 88 height 14
click at [1042, 109] on span "Gerar arquivo de retorno" at bounding box center [1062, 107] width 150 height 17
drag, startPoint x: 371, startPoint y: 22, endPoint x: 371, endPoint y: 41, distance: 19.9
click at [371, 22] on button "Villa Atlantica Incorporacao Imobiliaria SPE LTDA" at bounding box center [415, 26] width 332 height 35
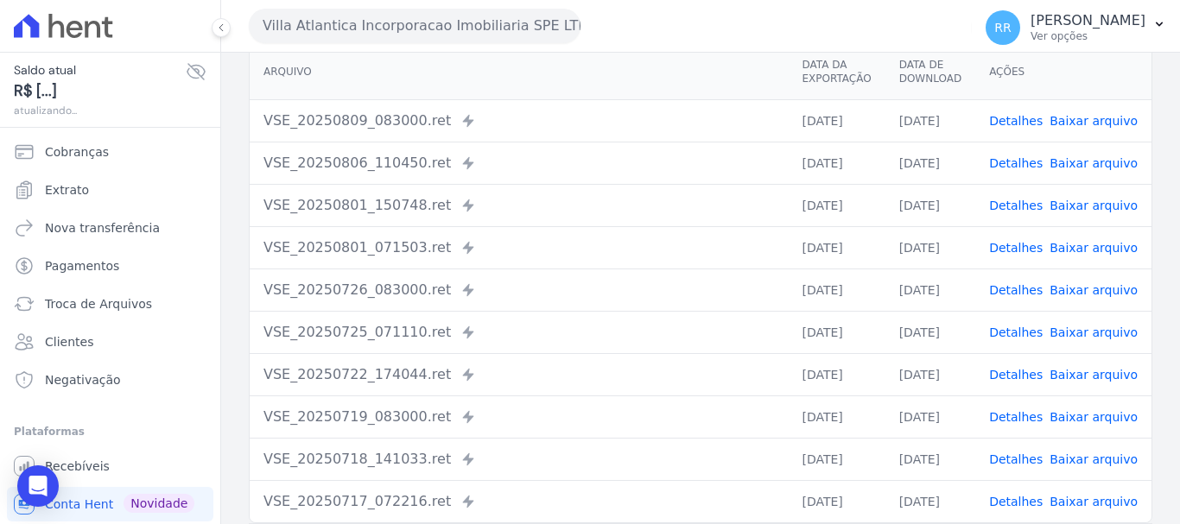
scroll to position [38, 0]
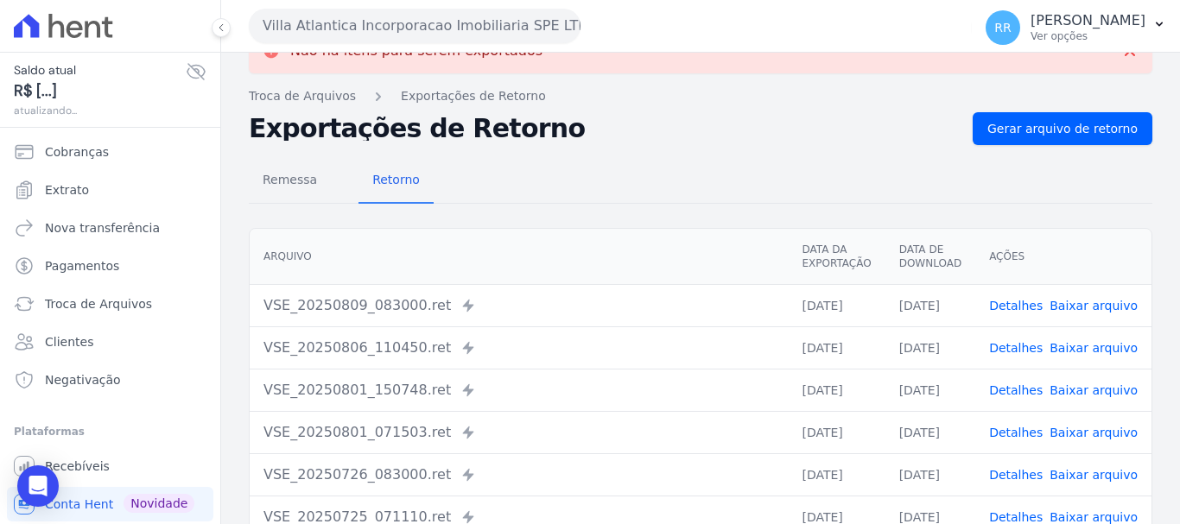
drag, startPoint x: 400, startPoint y: 12, endPoint x: 402, endPoint y: 35, distance: 22.5
click at [400, 12] on button "Villa Atlantica Incorporacao Imobiliaria SPE LTDA" at bounding box center [415, 26] width 332 height 35
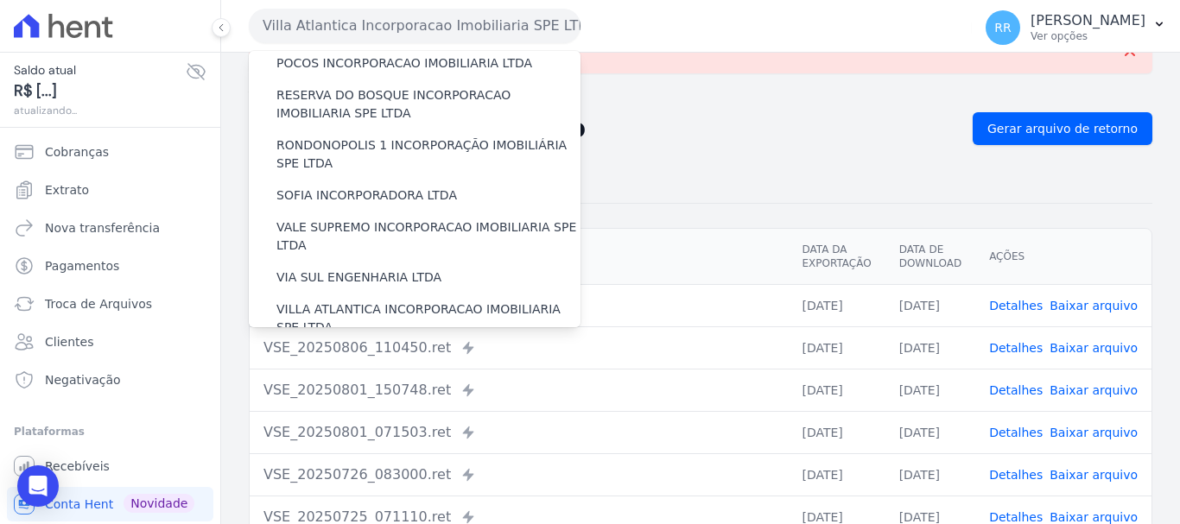
scroll to position [754, 0]
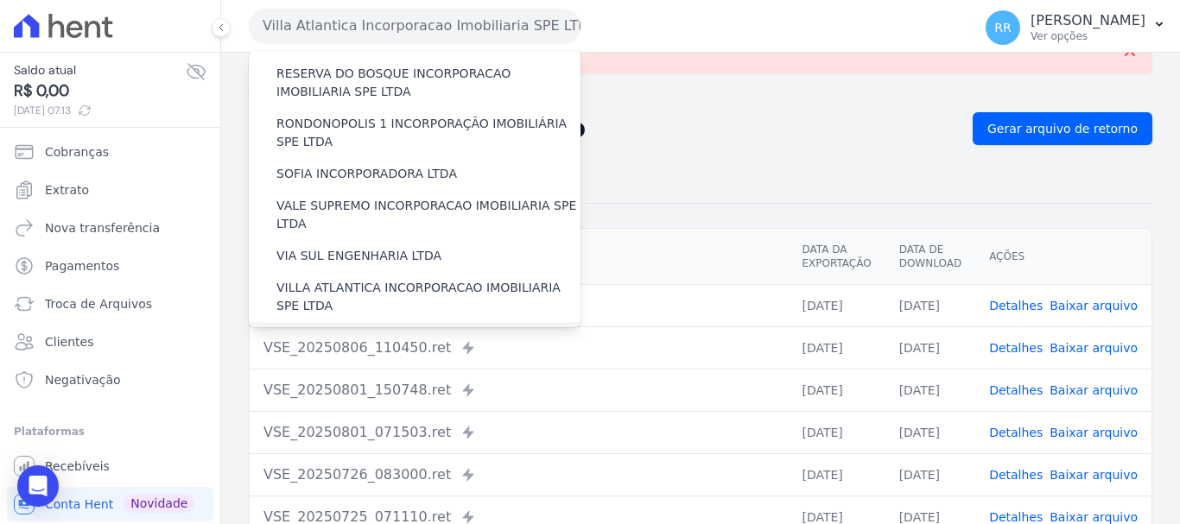
click at [377, 329] on label "[GEOGRAPHIC_DATA] INCORPORACAO IMOBILIARIA SPE LTDA" at bounding box center [428, 347] width 304 height 36
click at [0, 0] on input "[GEOGRAPHIC_DATA] INCORPORACAO IMOBILIARIA SPE LTDA" at bounding box center [0, 0] width 0 height 0
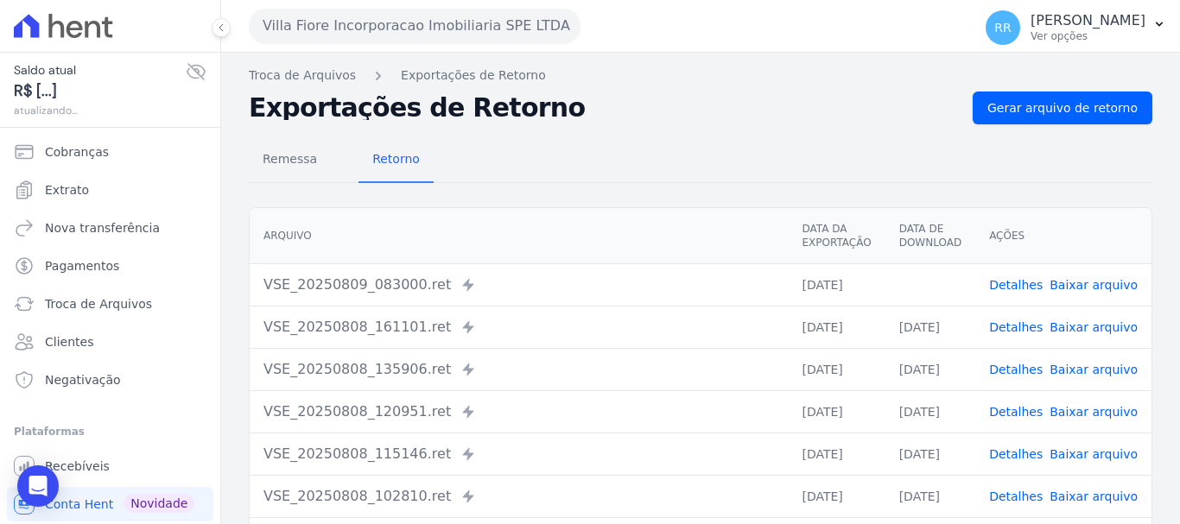
click at [1108, 280] on link "Baixar arquivo" at bounding box center [1093, 285] width 88 height 14
click at [1036, 133] on div "Remessa Retorno [GEOGRAPHIC_DATA] Data da Exportação Data de Download Ações VSE…" at bounding box center [700, 436] width 903 height 624
click at [1038, 121] on link "Gerar arquivo de retorno" at bounding box center [1062, 108] width 180 height 33
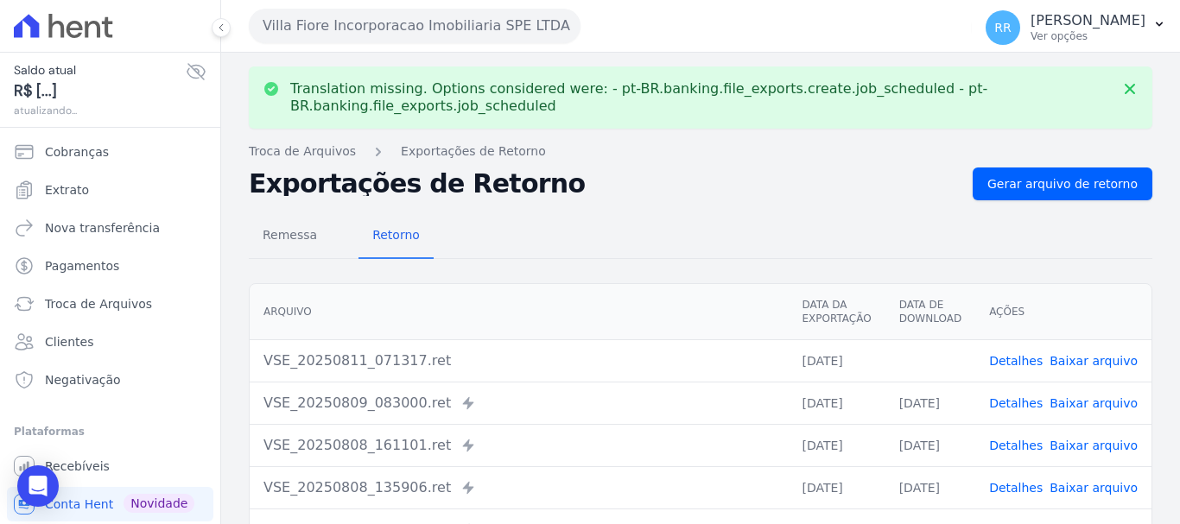
drag, startPoint x: 1080, startPoint y: 357, endPoint x: 823, endPoint y: 250, distance: 278.0
click at [1080, 359] on link "Baixar arquivo" at bounding box center [1093, 361] width 88 height 14
click at [465, 11] on button "Villa Fiore Incorporacao Imobiliaria SPE LTDA" at bounding box center [415, 26] width 332 height 35
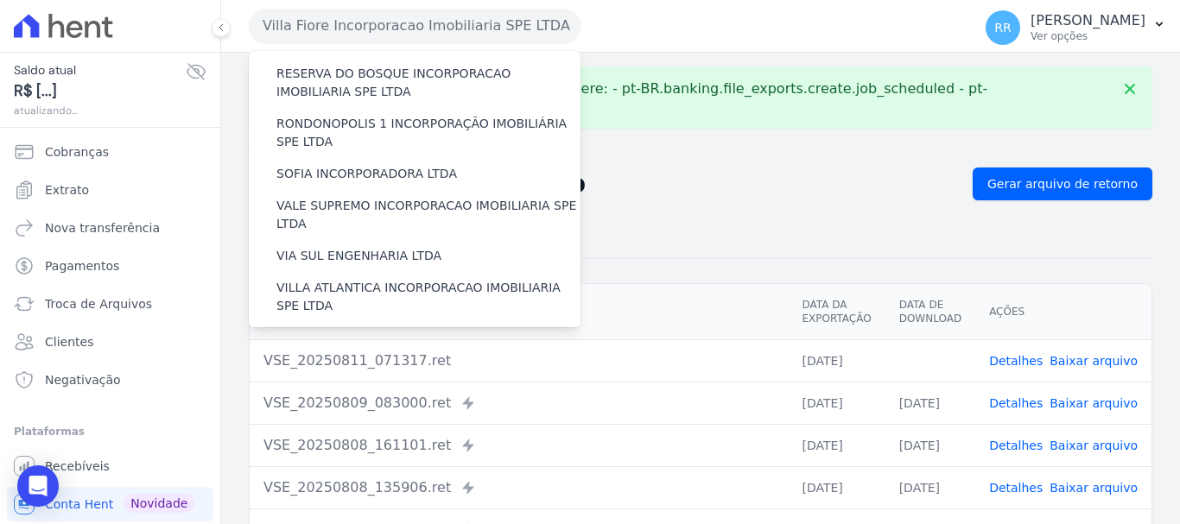
click at [402, 379] on label "VILLA TROPICAL INCORPORAÇÃO IMOBILIÁRIA SPE LTDA" at bounding box center [428, 397] width 304 height 36
click at [0, 0] on input "VILLA TROPICAL INCORPORAÇÃO IMOBILIÁRIA SPE LTDA" at bounding box center [0, 0] width 0 height 0
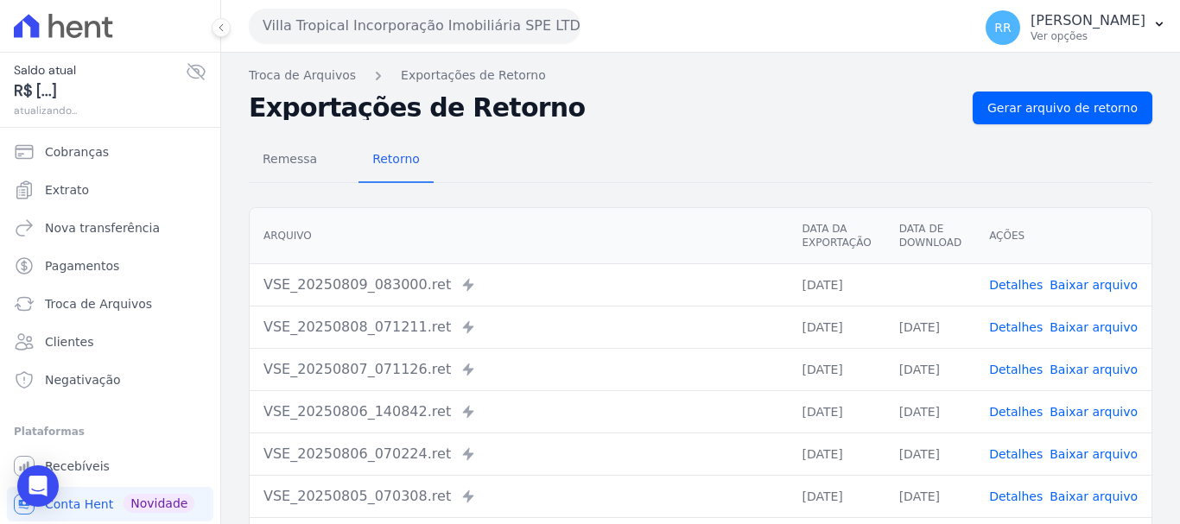
click at [1088, 297] on td "Detalhes Baixar arquivo" at bounding box center [1063, 284] width 176 height 42
click at [1088, 288] on link "Baixar arquivo" at bounding box center [1093, 285] width 88 height 14
click at [1024, 114] on span "Gerar arquivo de retorno" at bounding box center [1062, 107] width 150 height 17
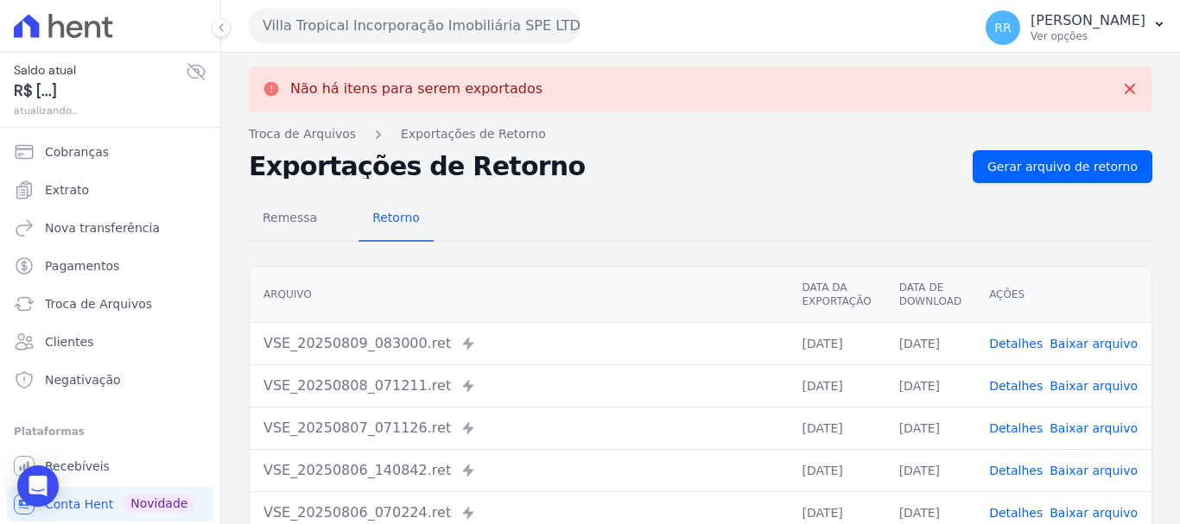
drag, startPoint x: 690, startPoint y: 200, endPoint x: 638, endPoint y: 81, distance: 129.2
click at [690, 200] on div "Remessa Retorno" at bounding box center [700, 219] width 903 height 45
